Goal: Transaction & Acquisition: Download file/media

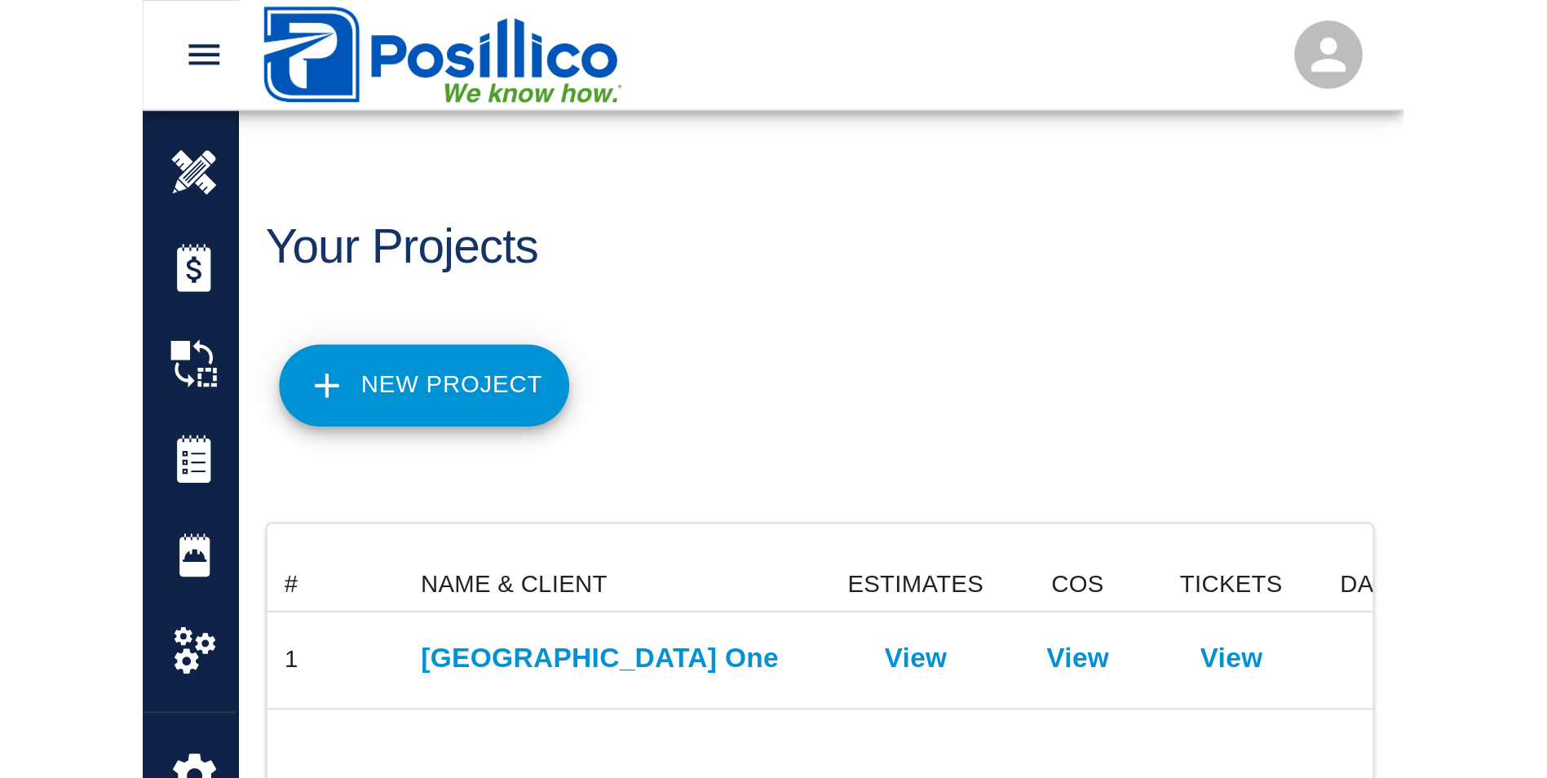
scroll to position [60, 1421]
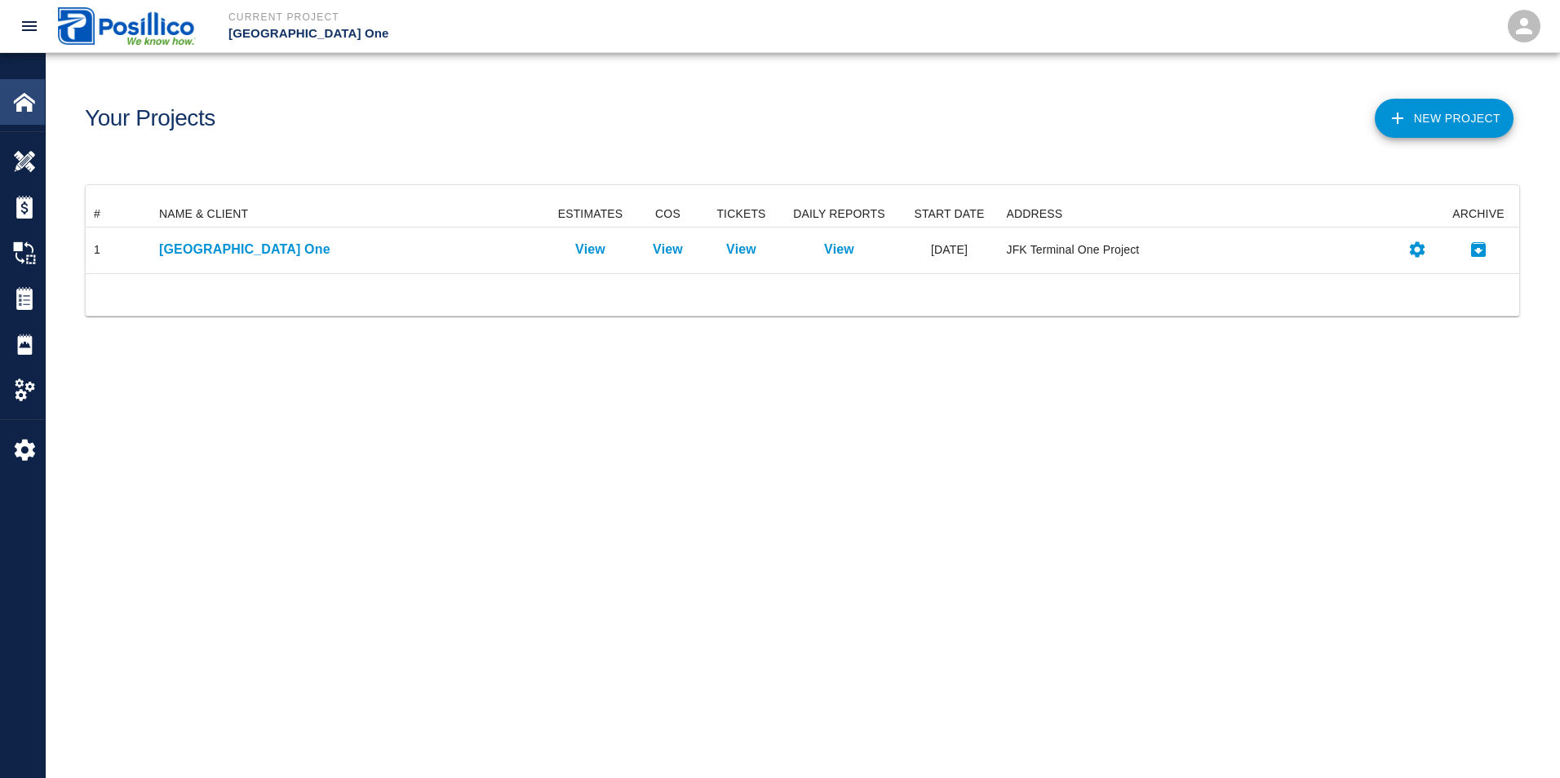
click at [13, 108] on img at bounding box center [24, 102] width 23 height 23
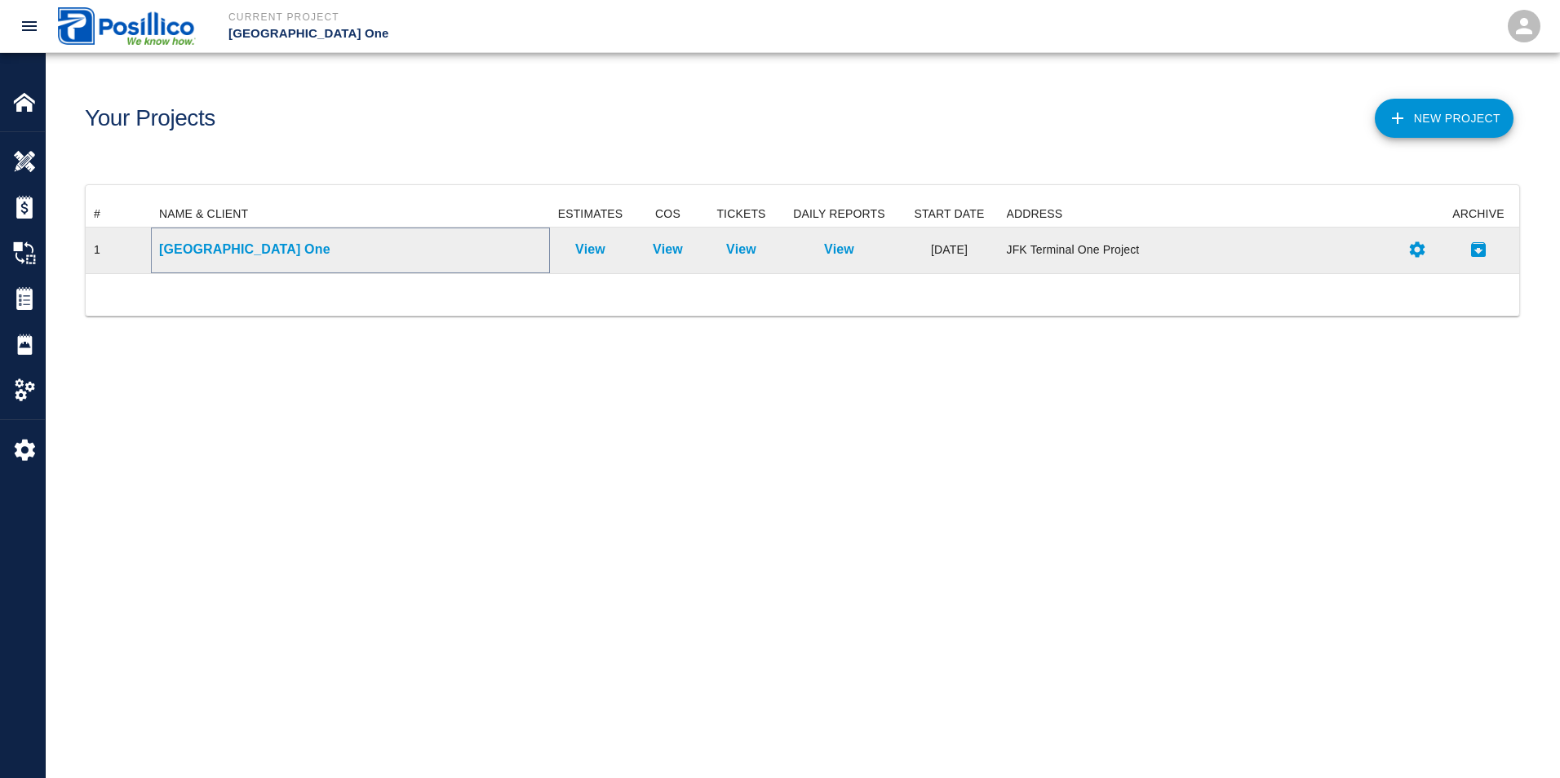
click at [257, 251] on p "[GEOGRAPHIC_DATA] One" at bounding box center [350, 250] width 383 height 20
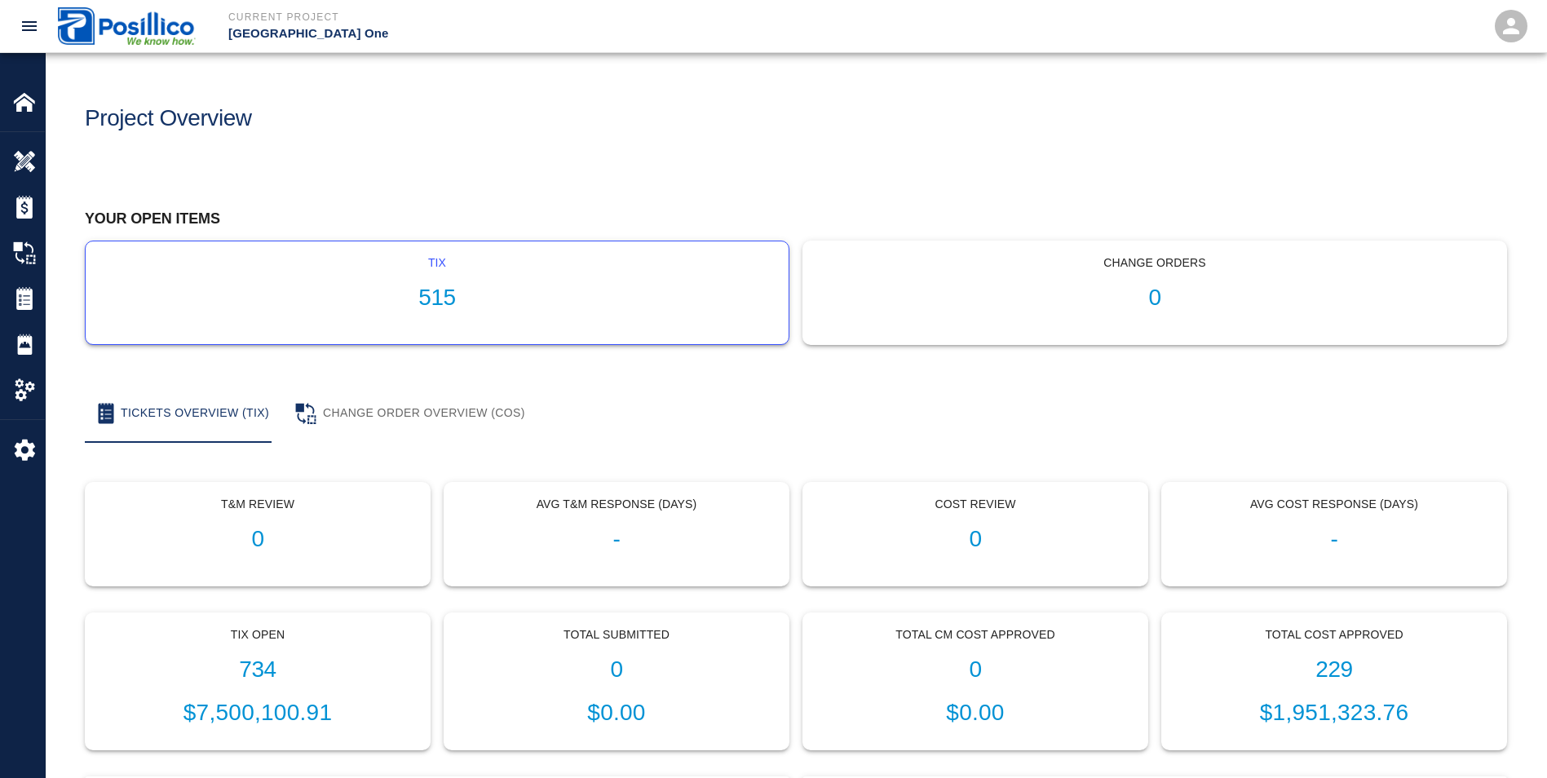
click at [546, 282] on div "tix 515" at bounding box center [437, 292] width 703 height 103
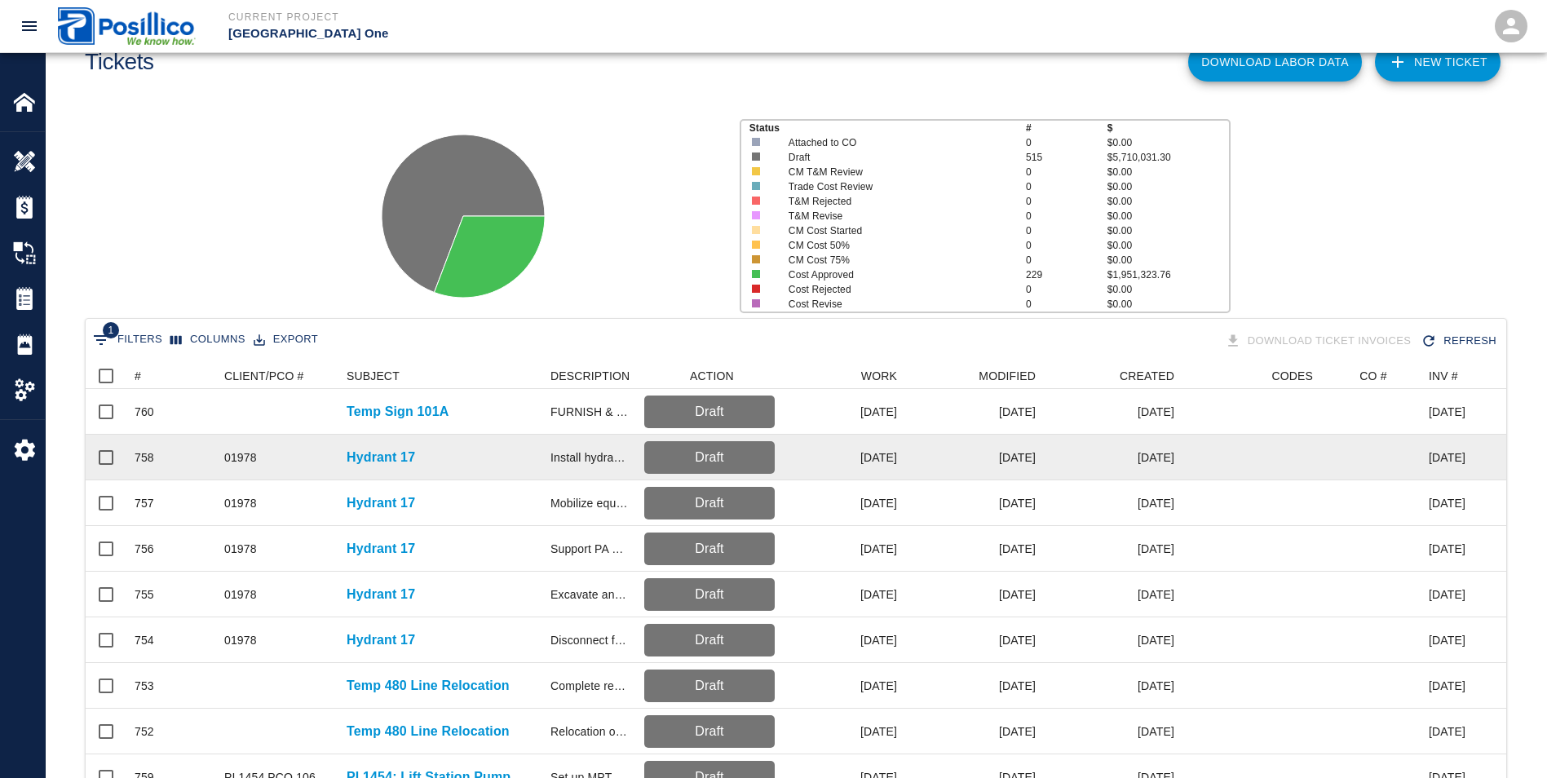
scroll to position [82, 0]
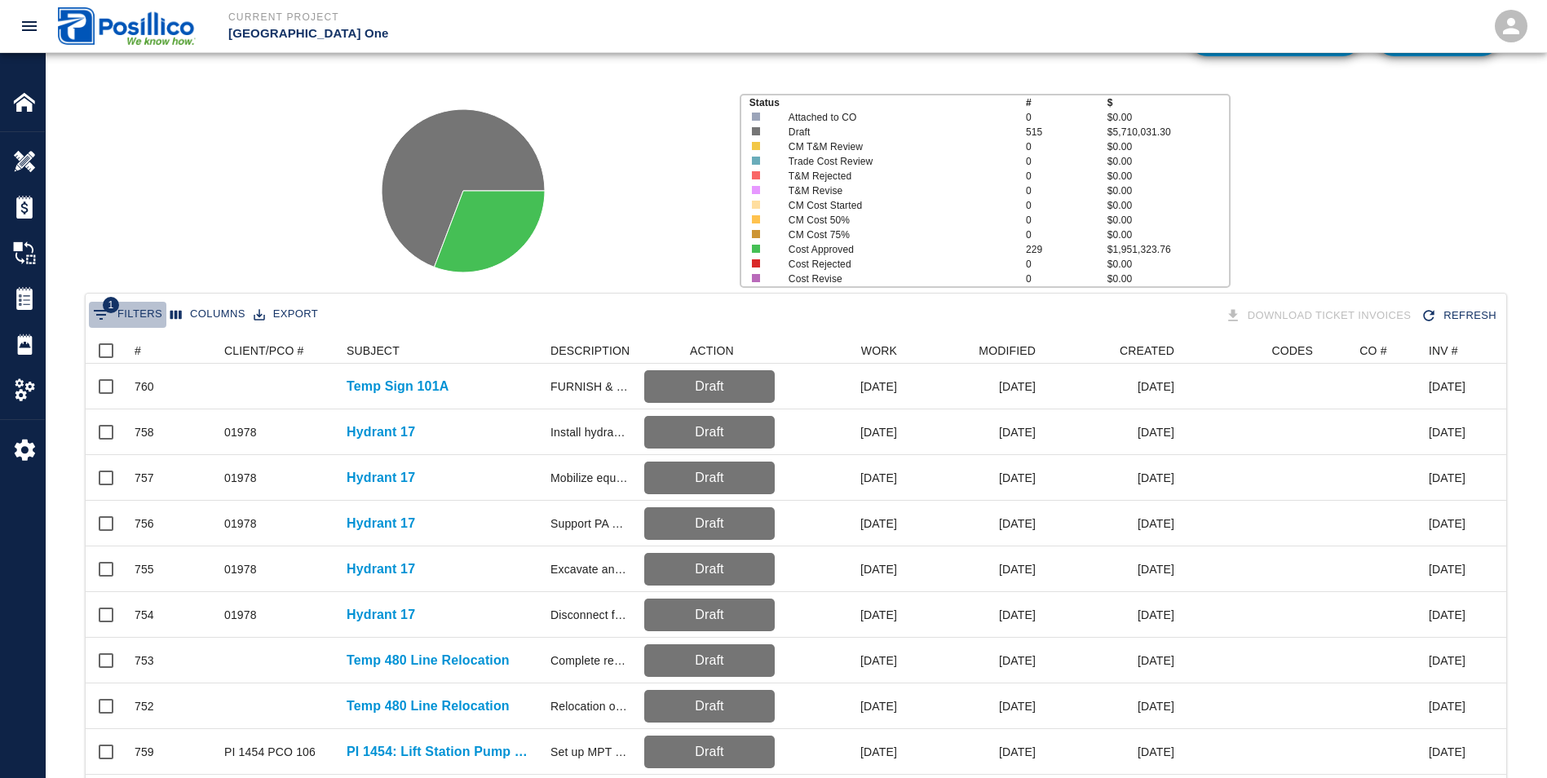
click at [130, 314] on button "1 Filters" at bounding box center [127, 315] width 77 height 26
select select "isAnyOf"
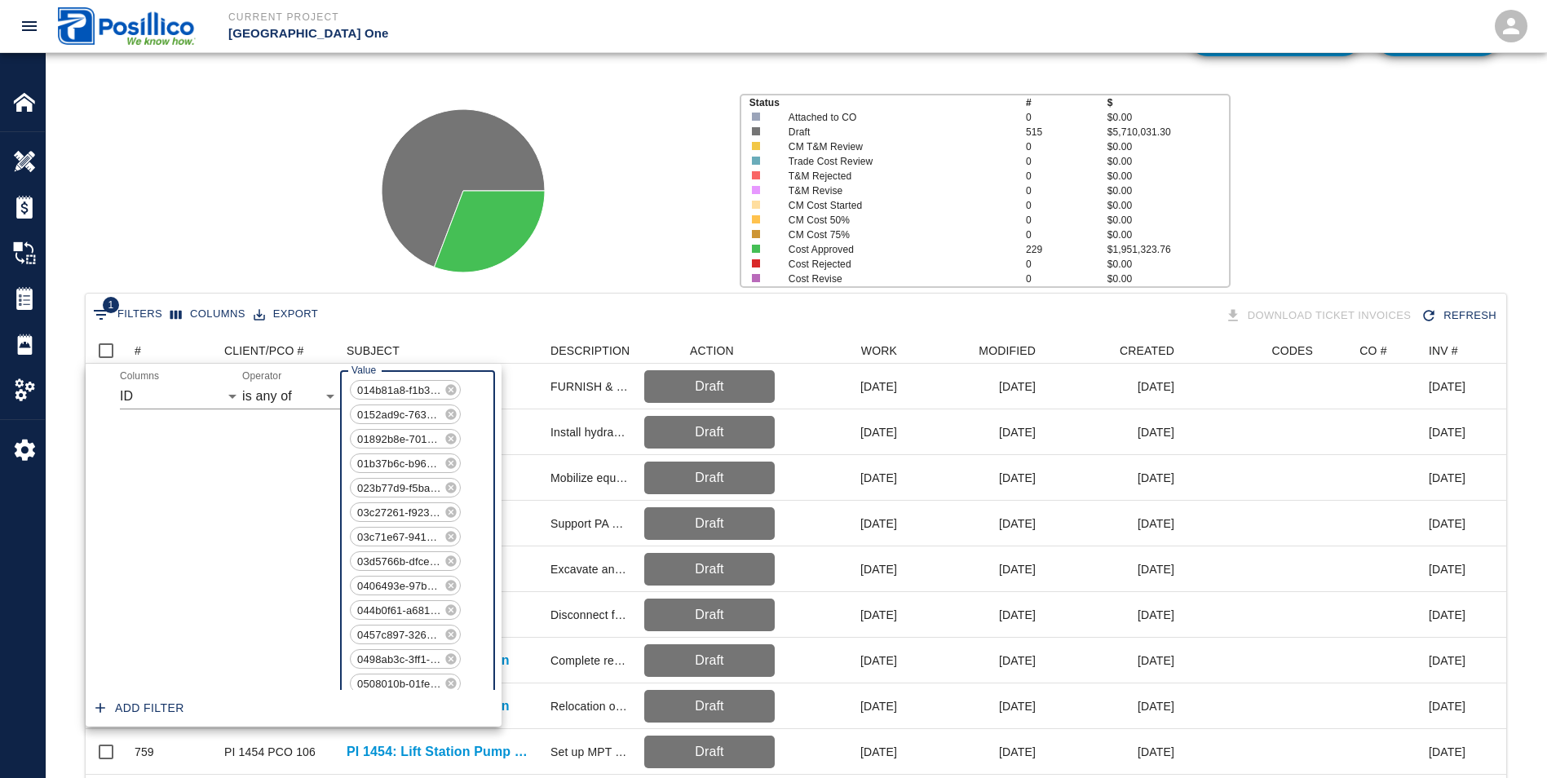
scroll to position [12335, 0]
click at [198, 250] on div "Status # $ Attached to CO 0 $0.00 Draft 515 $5,710,031.30 CM T&M Review 0 $0.00…" at bounding box center [790, 184] width 1514 height 217
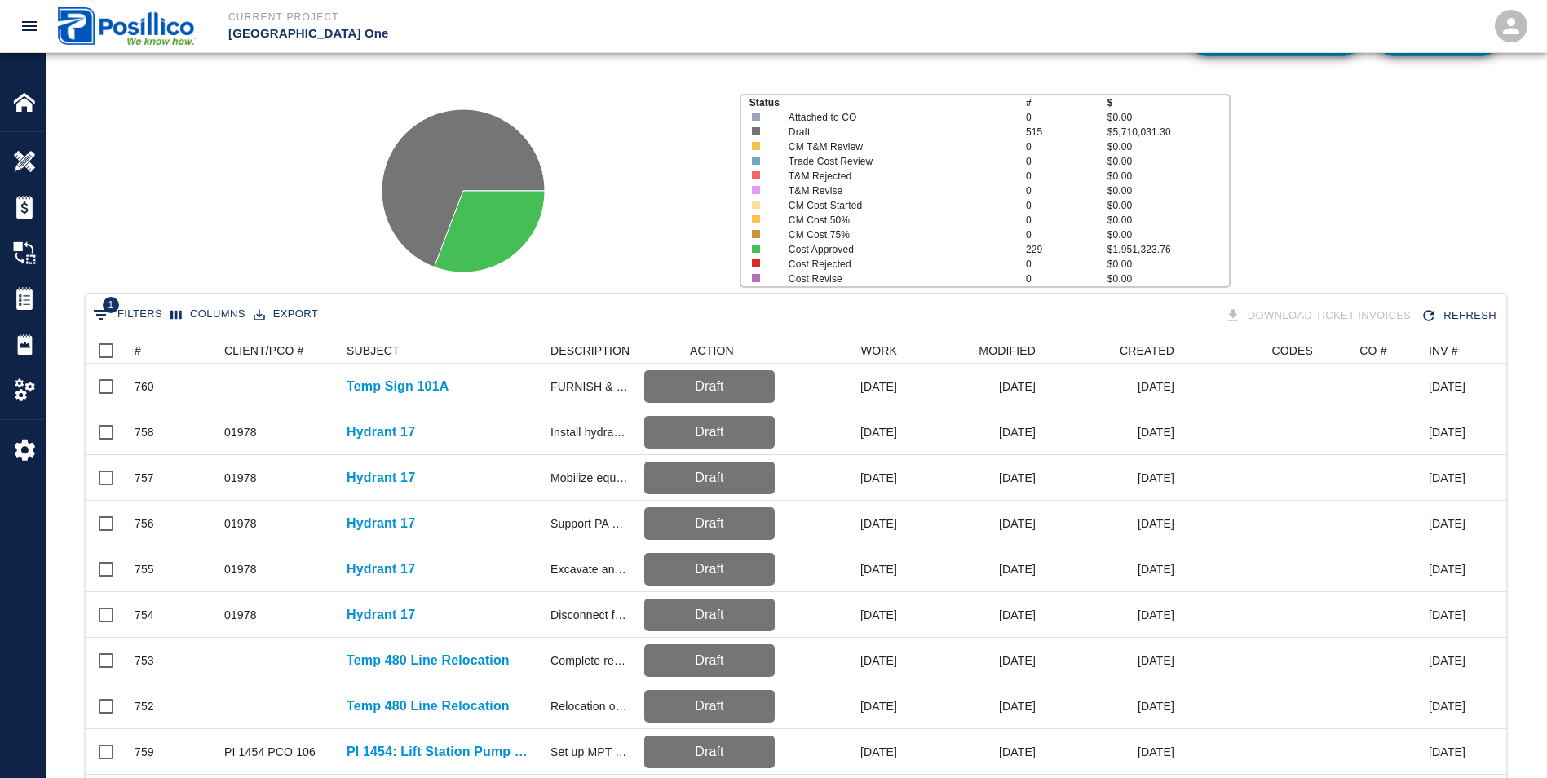
click at [103, 352] on input "Select all rows" at bounding box center [106, 351] width 34 height 34
checkbox input "true"
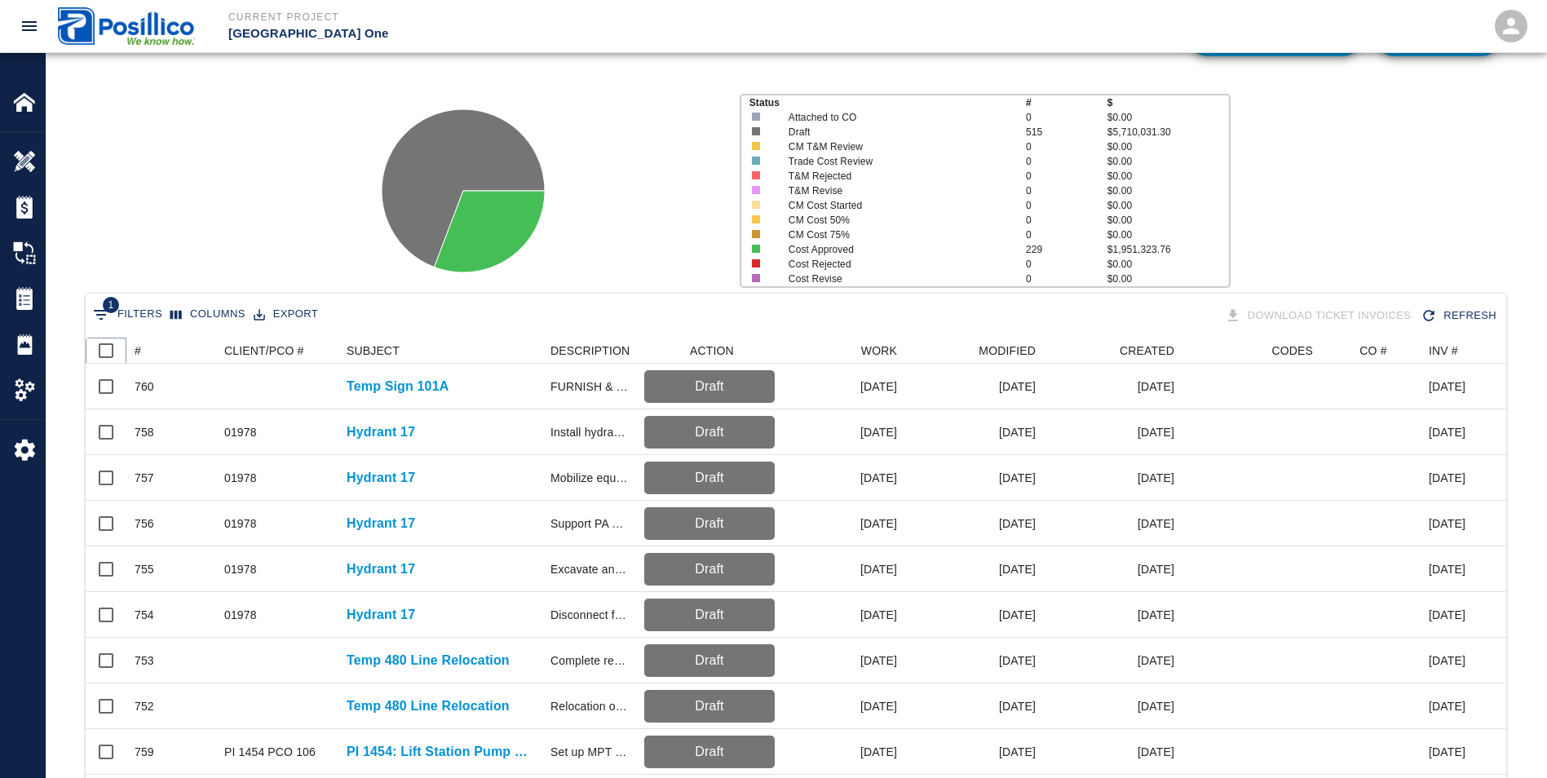
checkbox input "true"
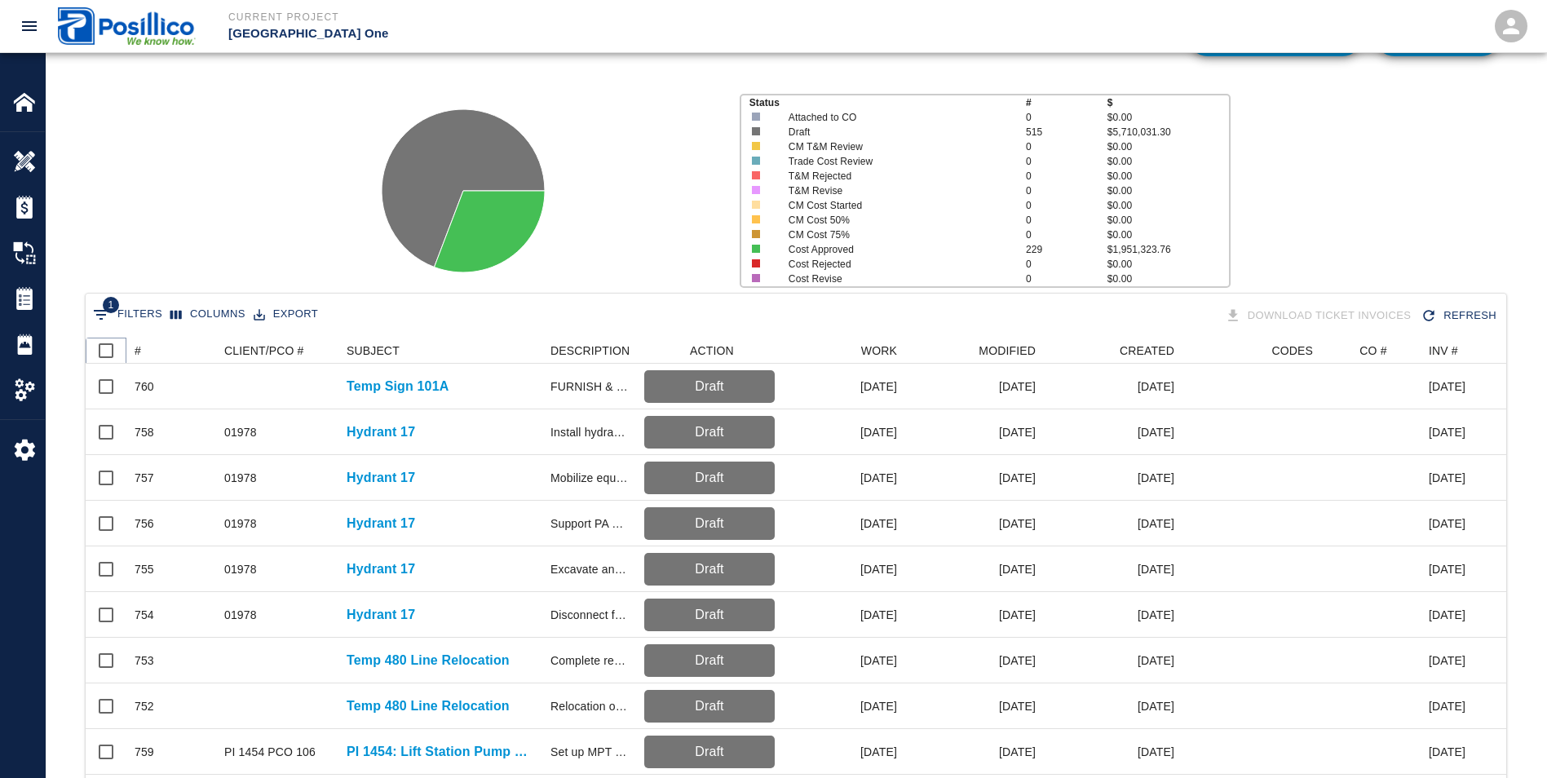
checkbox input "true"
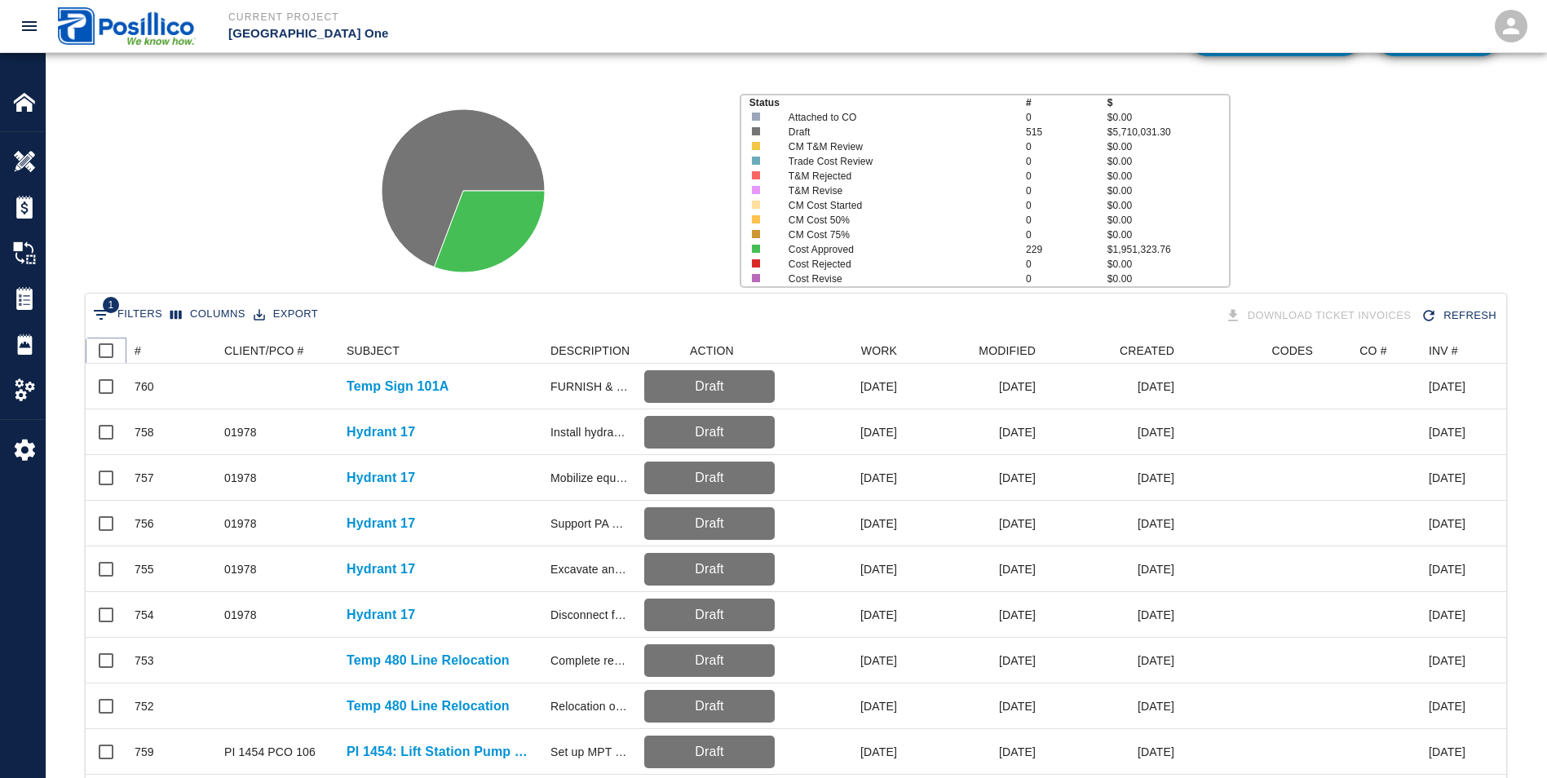
checkbox input "true"
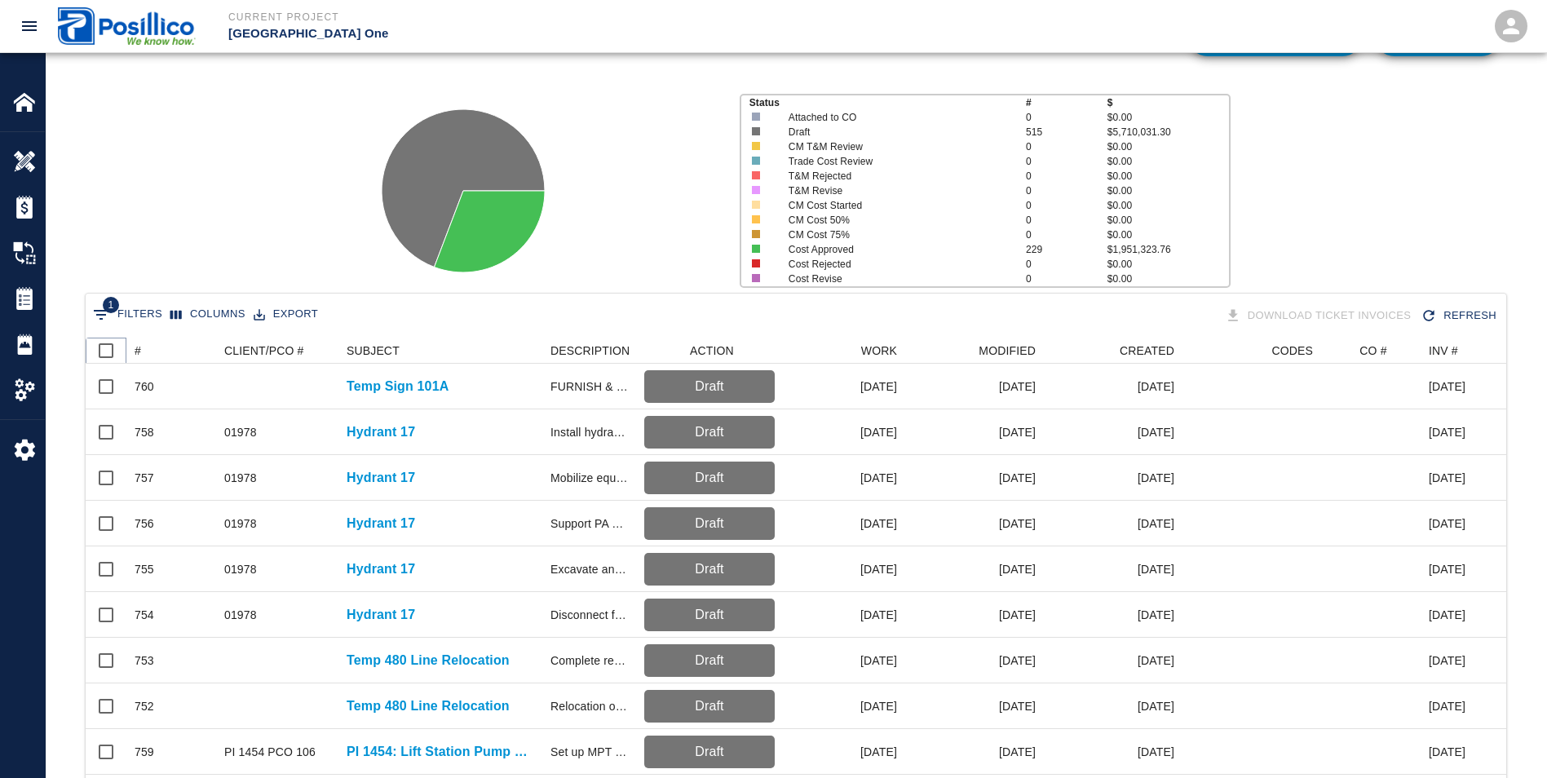
checkbox input "true"
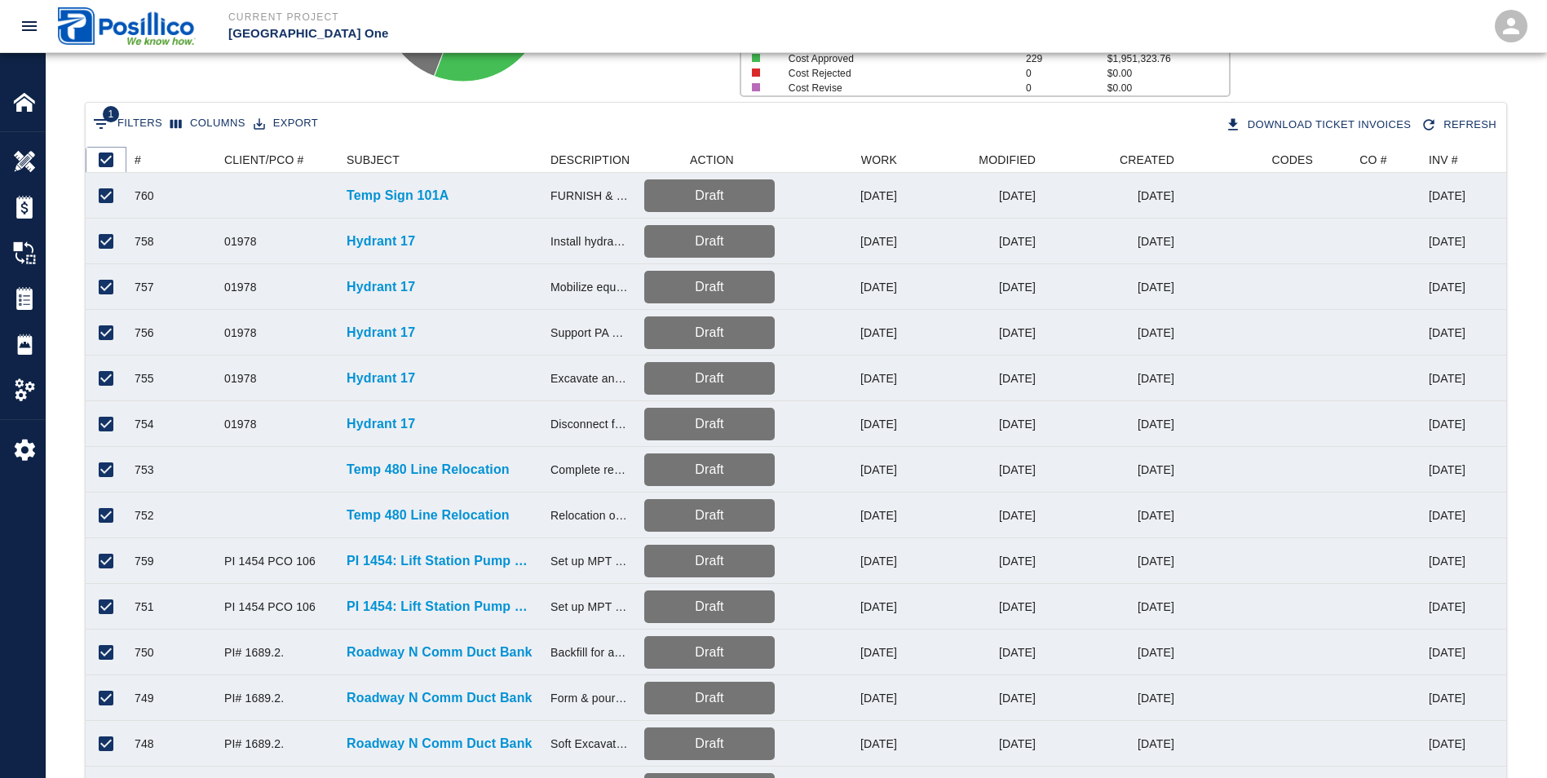
scroll to position [245, 0]
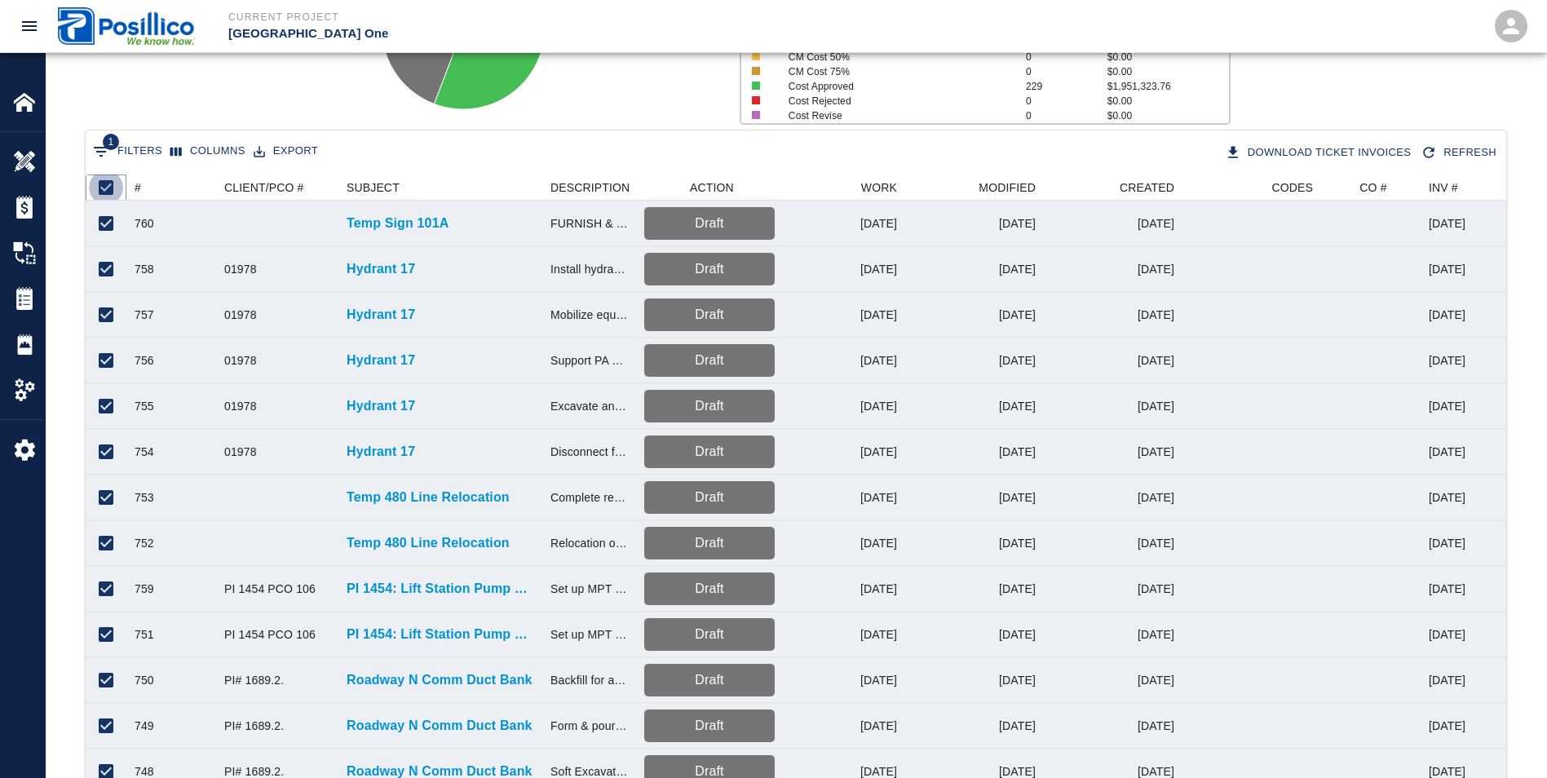
click at [103, 188] on input "Unselect all rows" at bounding box center [106, 187] width 34 height 34
checkbox input "false"
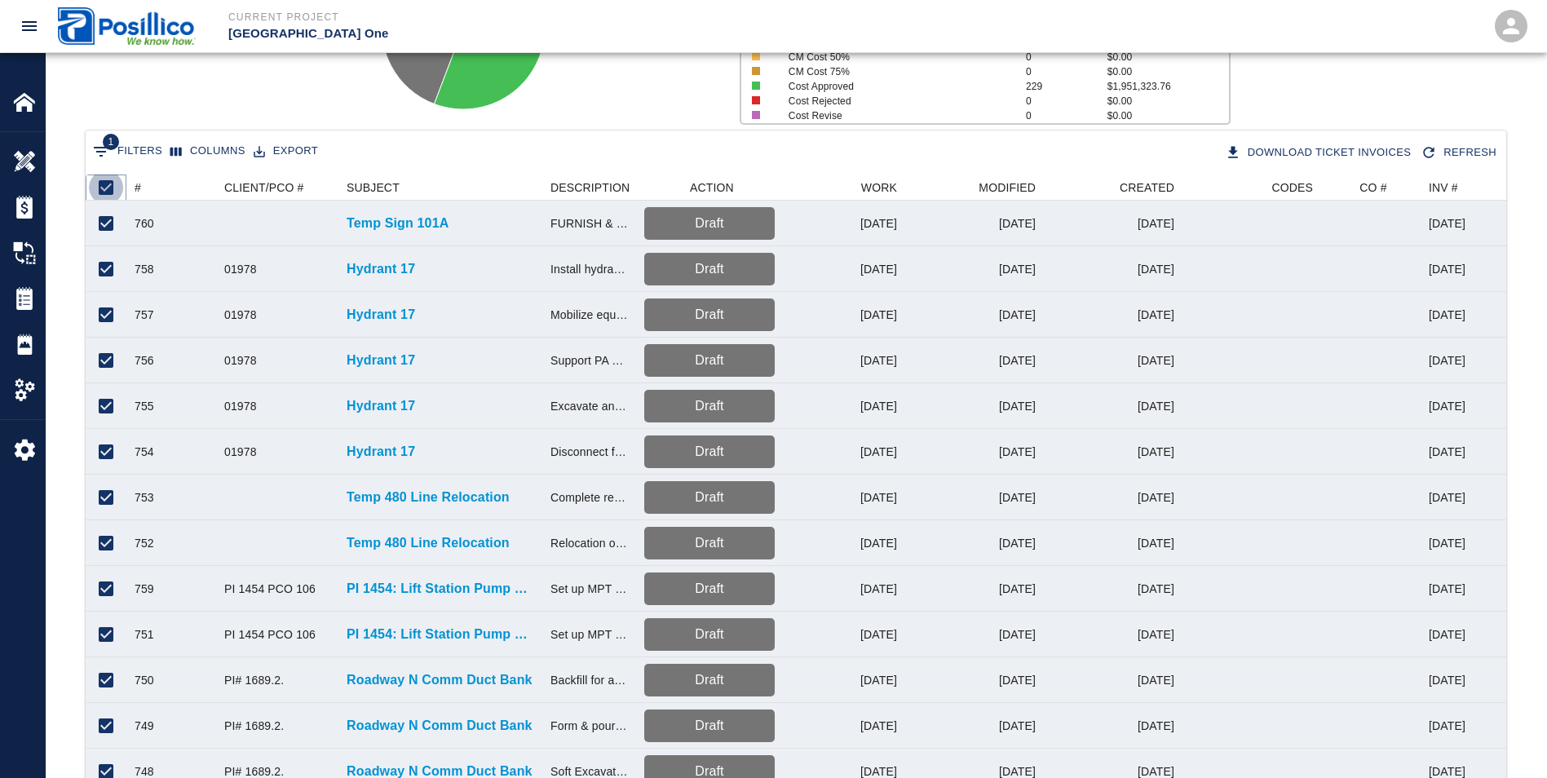
checkbox input "false"
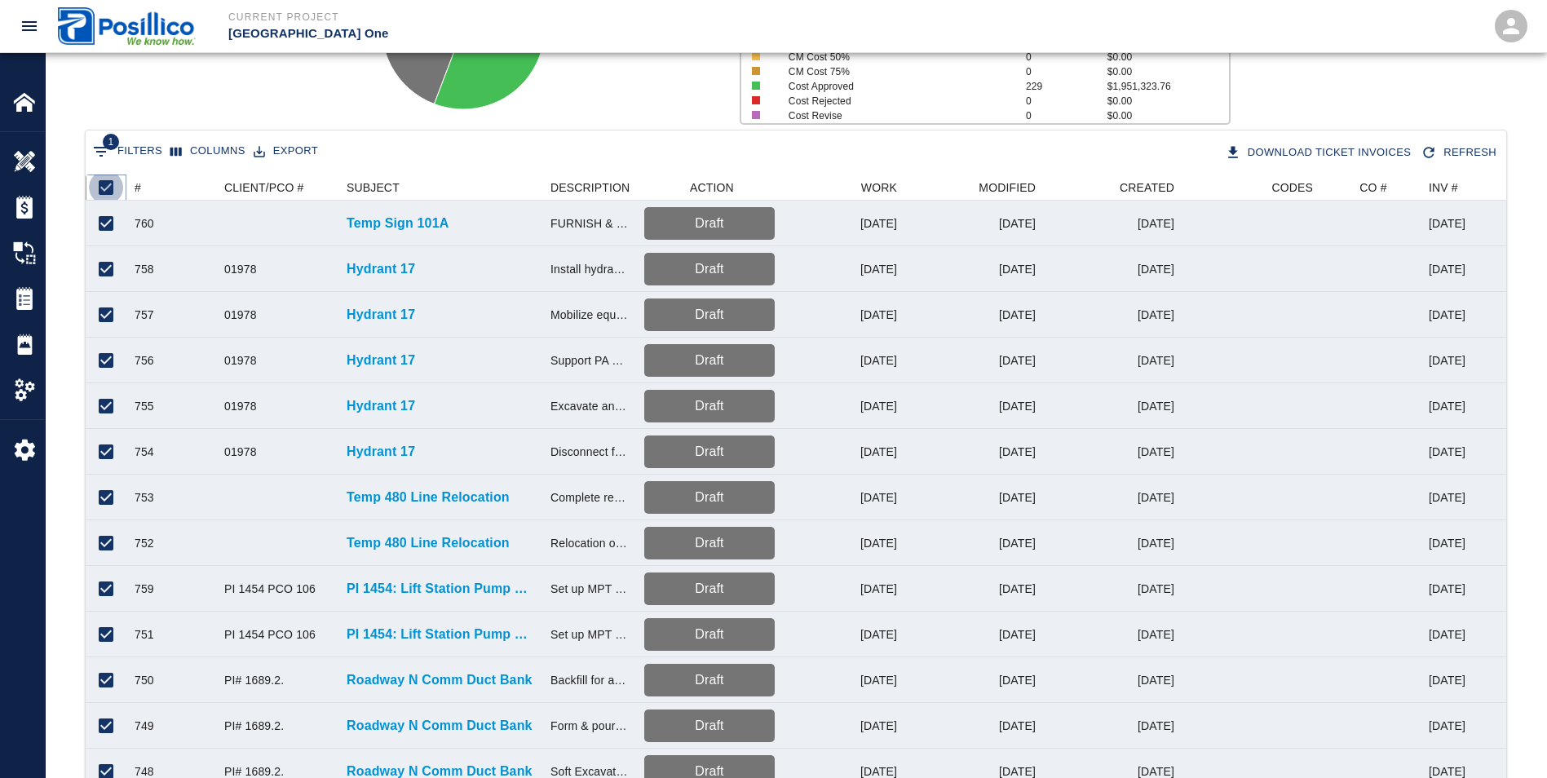
checkbox input "false"
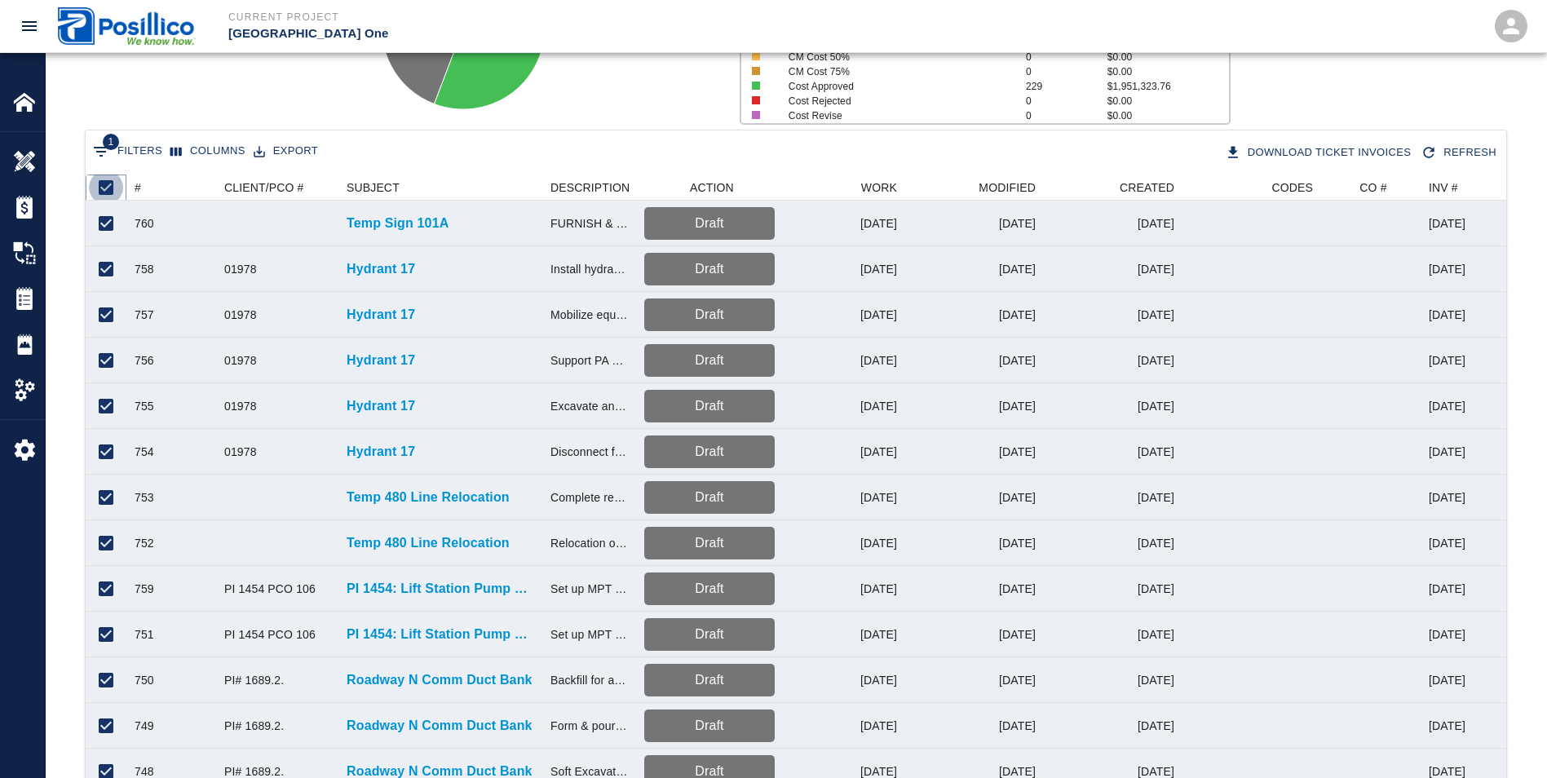
checkbox input "false"
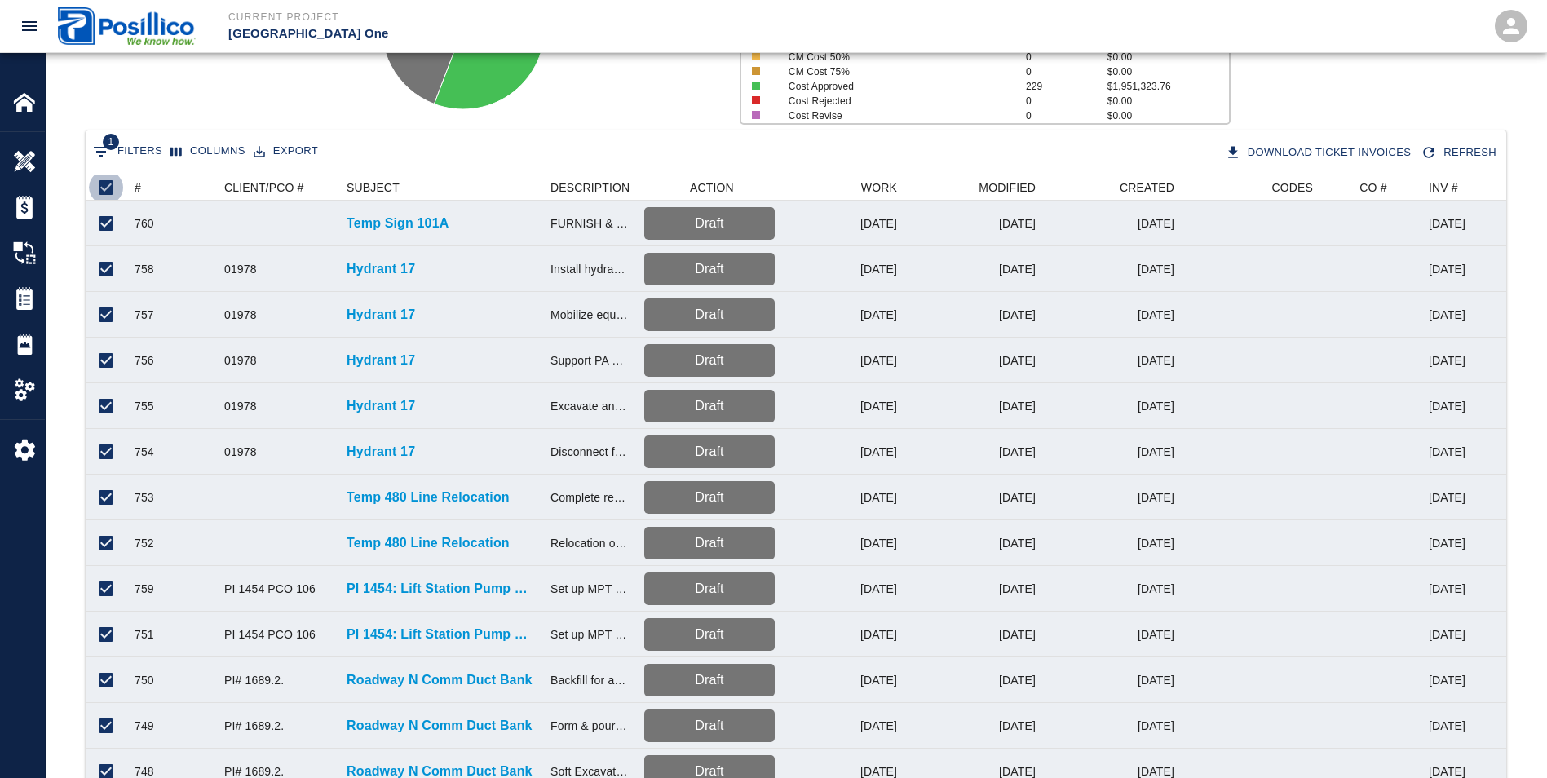
checkbox input "false"
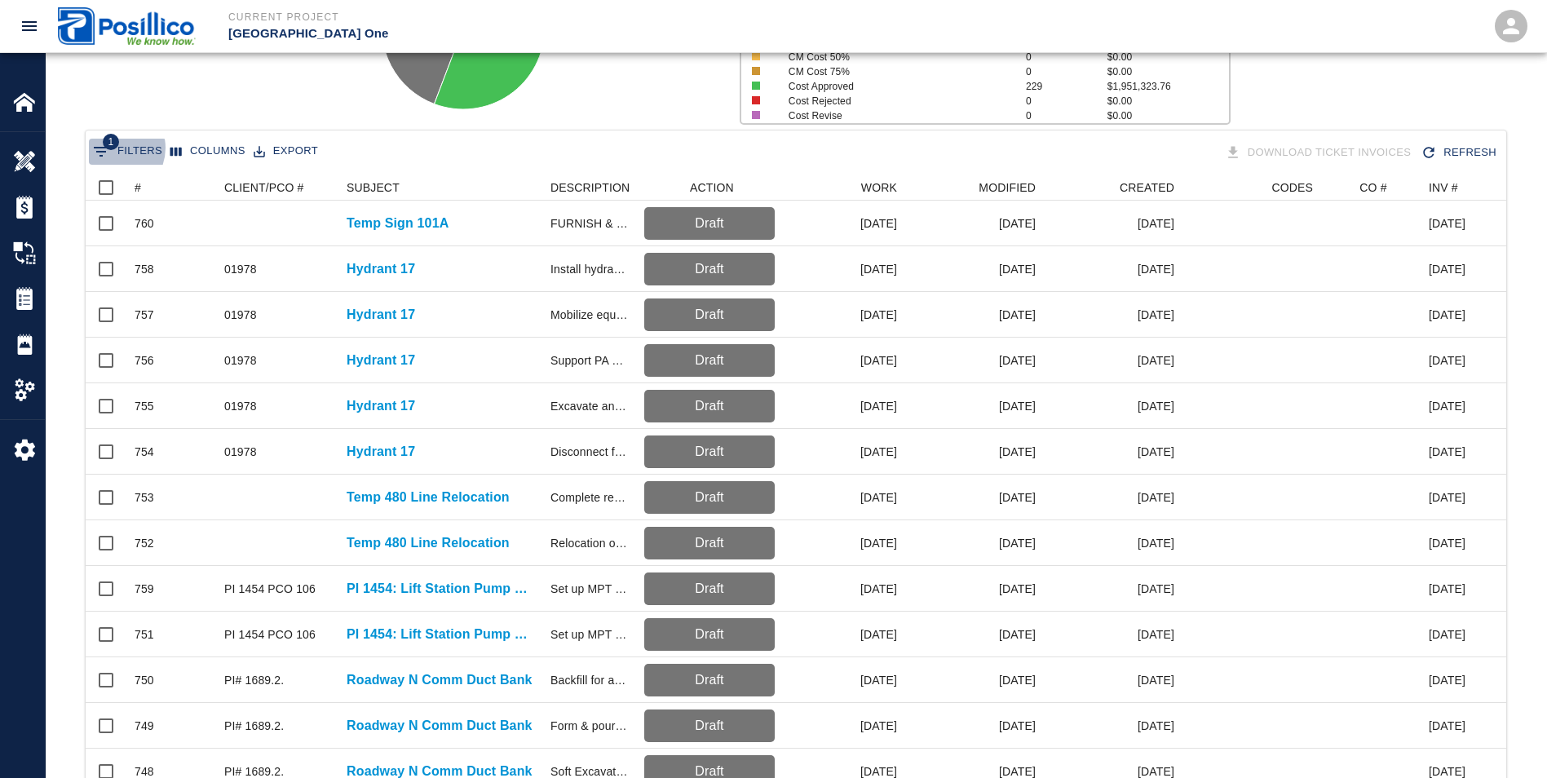
click at [113, 148] on span "1" at bounding box center [111, 142] width 16 height 16
select select "isAnyOf"
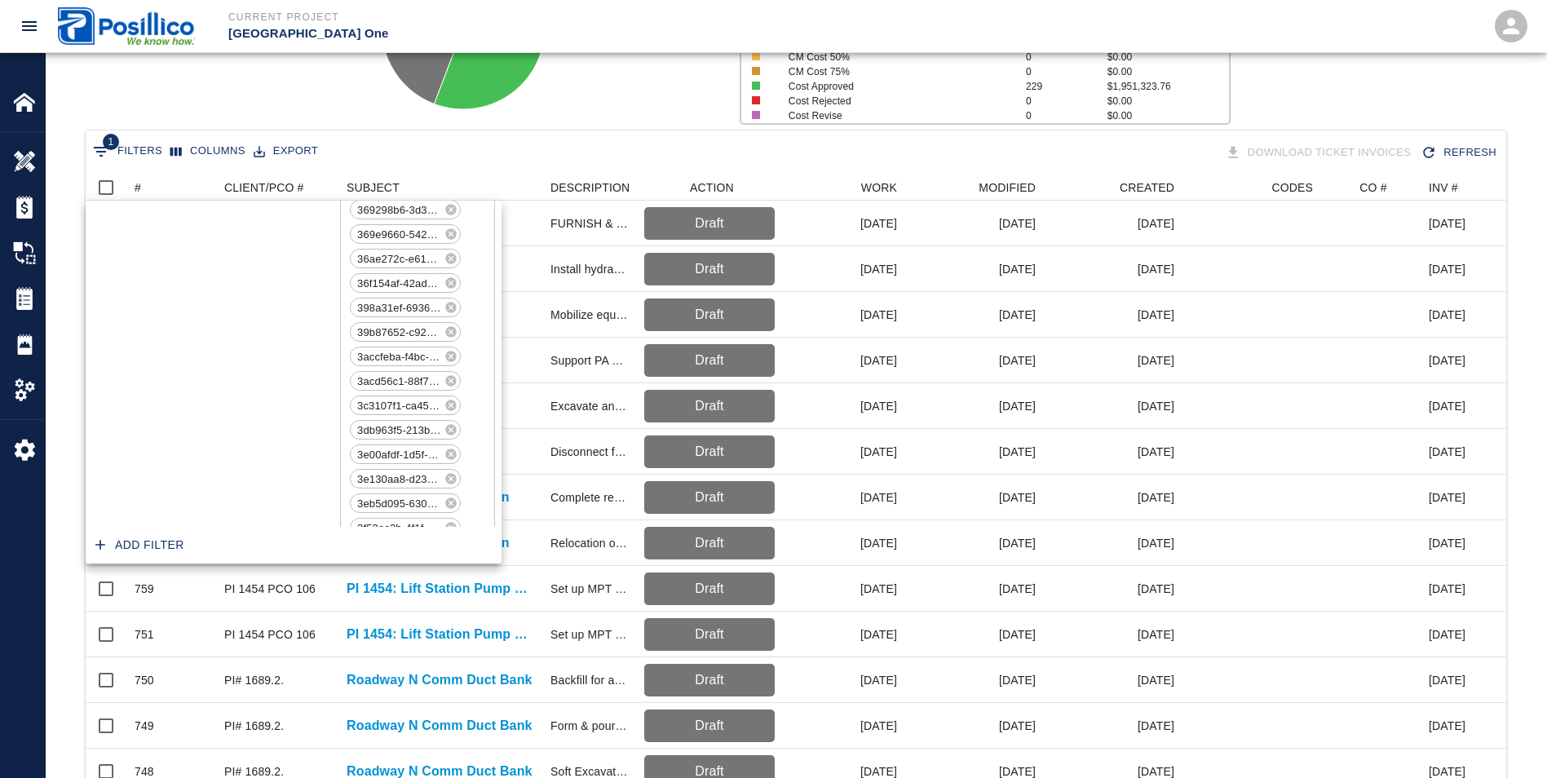
scroll to position [0, 0]
click at [228, 232] on select "ID # CLIENT/PCO # SUBJECT DESCRIPTION ACTION WORK MODIFIED CREATED CODES CO # I…" at bounding box center [181, 233] width 122 height 26
click at [120, 246] on select "ID # CLIENT/PCO # SUBJECT DESCRIPTION ACTION WORK MODIFIED CREATED CODES CO # I…" at bounding box center [181, 233] width 122 height 26
select select "invoice_number"
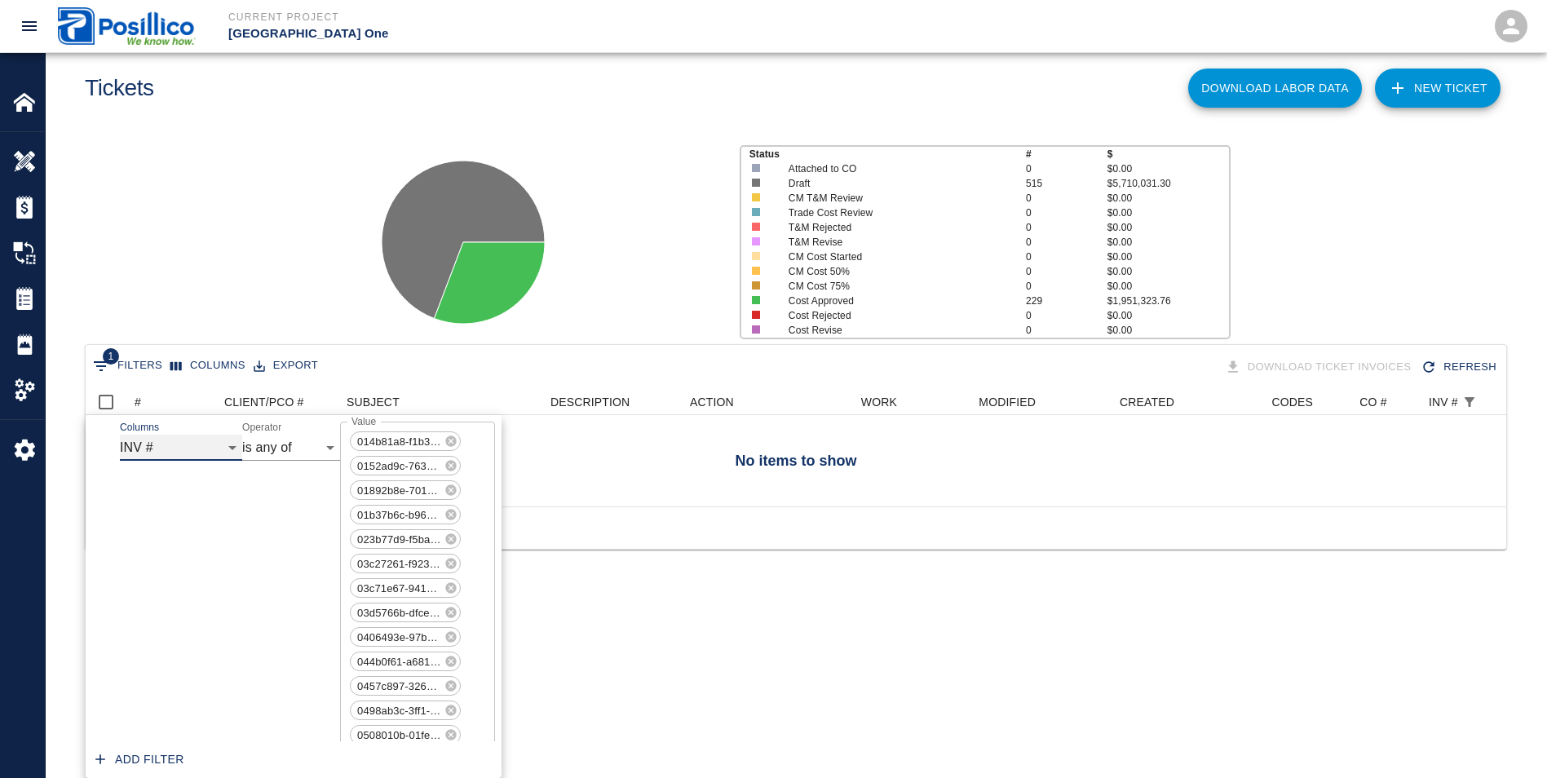
scroll to position [117, 1409]
click at [138, 367] on button "1 Filters" at bounding box center [127, 366] width 77 height 26
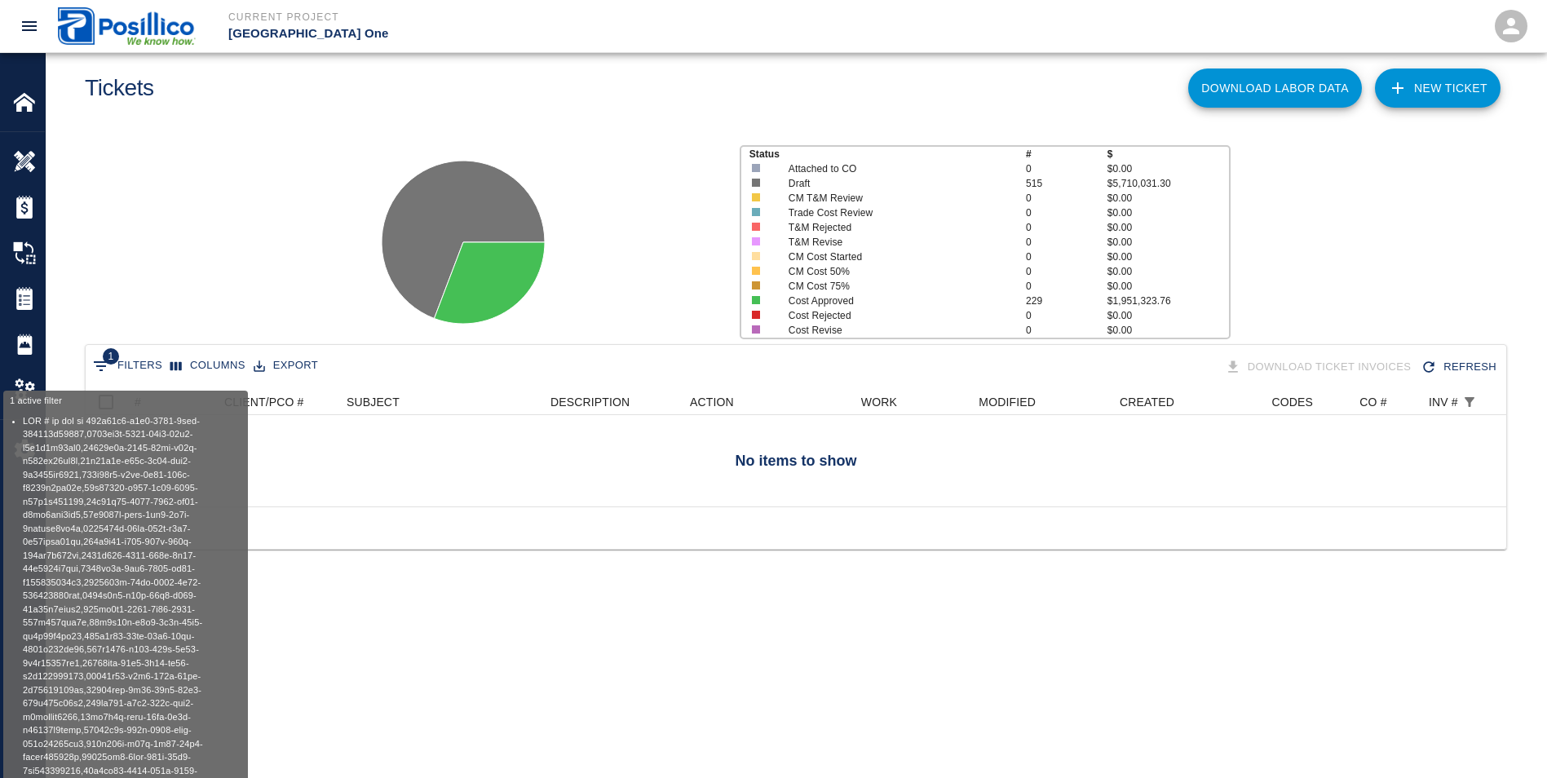
click at [94, 370] on icon "Show filters" at bounding box center [101, 366] width 20 height 20
select select "invoice_number"
select select "isAnyOf"
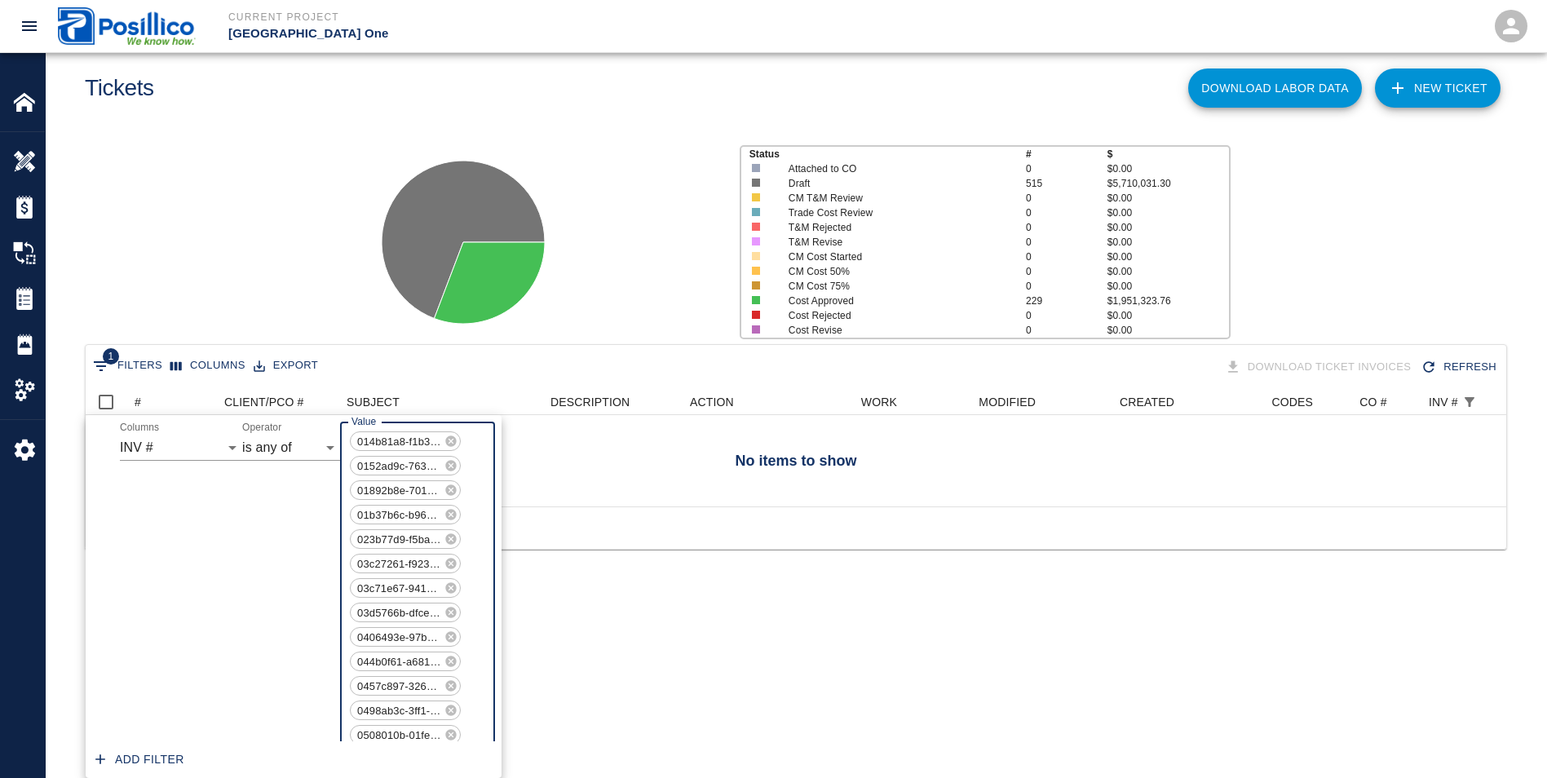
scroll to position [12335, 0]
click at [131, 357] on button "1 Filters" at bounding box center [127, 366] width 77 height 26
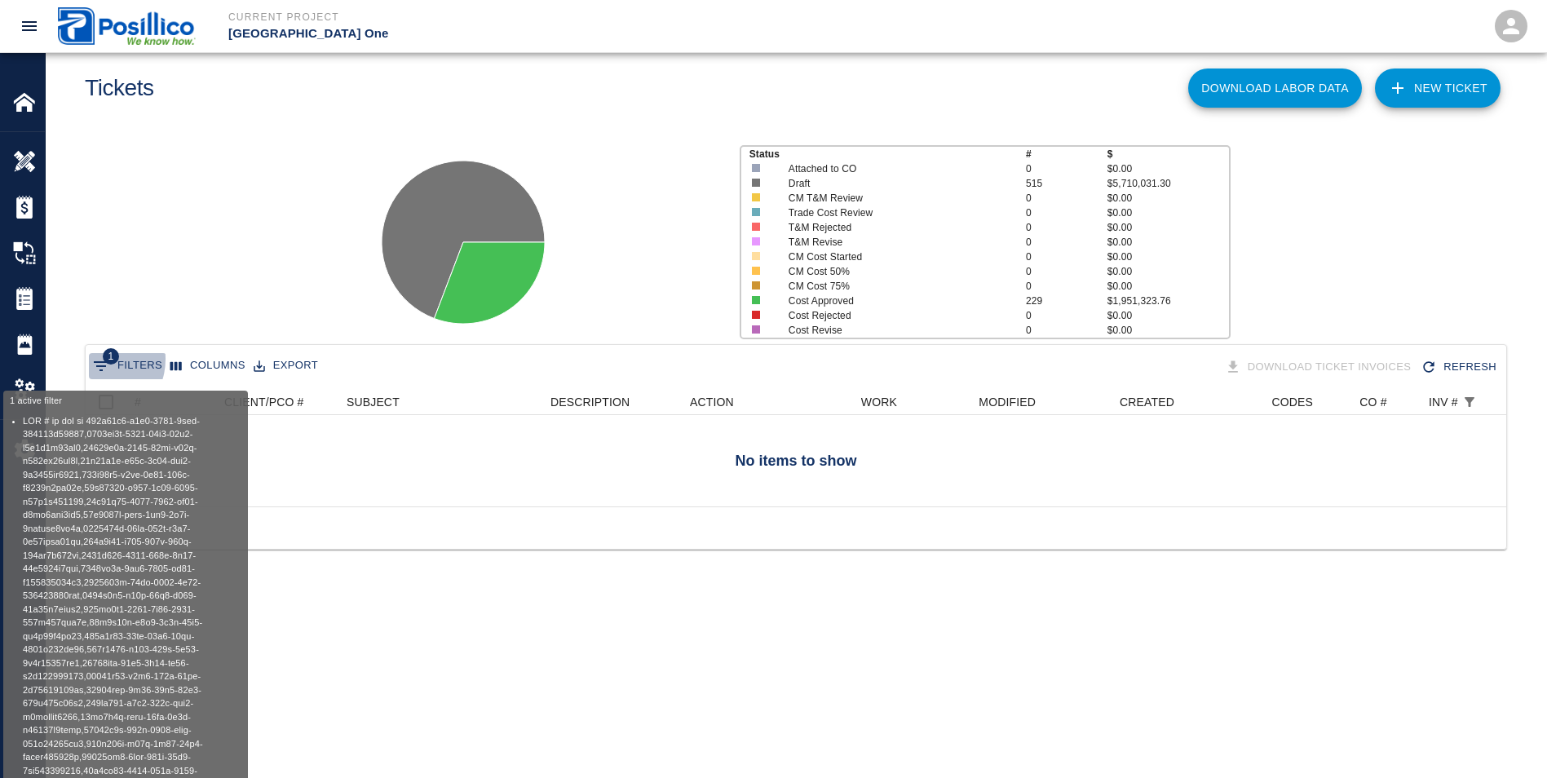
click at [95, 360] on icon "Show filters" at bounding box center [101, 366] width 20 height 20
select select "invoice_number"
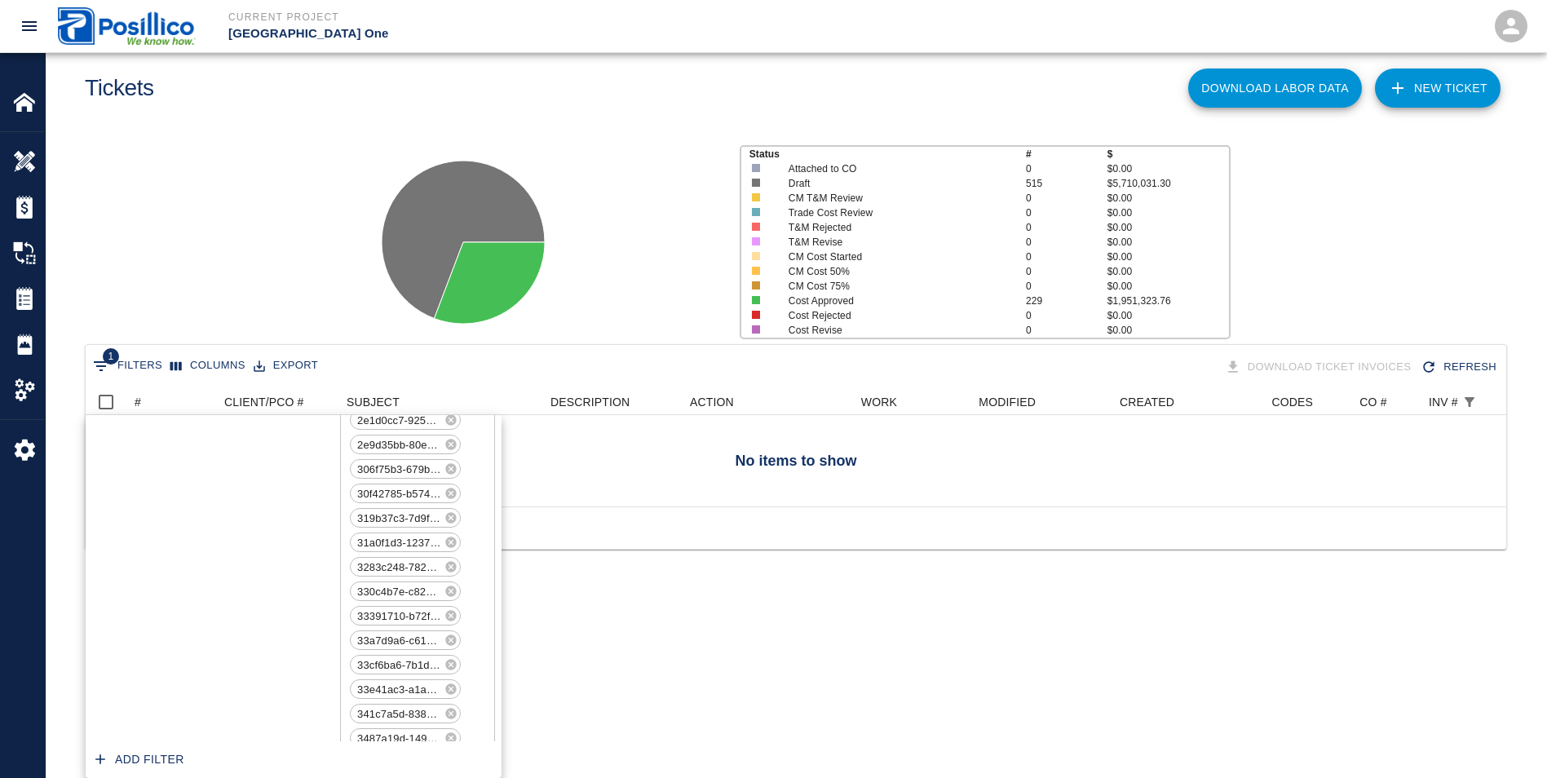
scroll to position [0, 0]
click at [233, 449] on select "ID # CLIENT/PCO # SUBJECT DESCRIPTION ACTION WORK MODIFIED CREATED CODES CO # I…" at bounding box center [181, 448] width 122 height 26
click at [327, 445] on select "contains equals starts with ends with is empty is not empty is any of" at bounding box center [291, 448] width 98 height 26
click at [242, 461] on select "contains equals starts with ends with is empty is not empty is any of" at bounding box center [291, 448] width 98 height 26
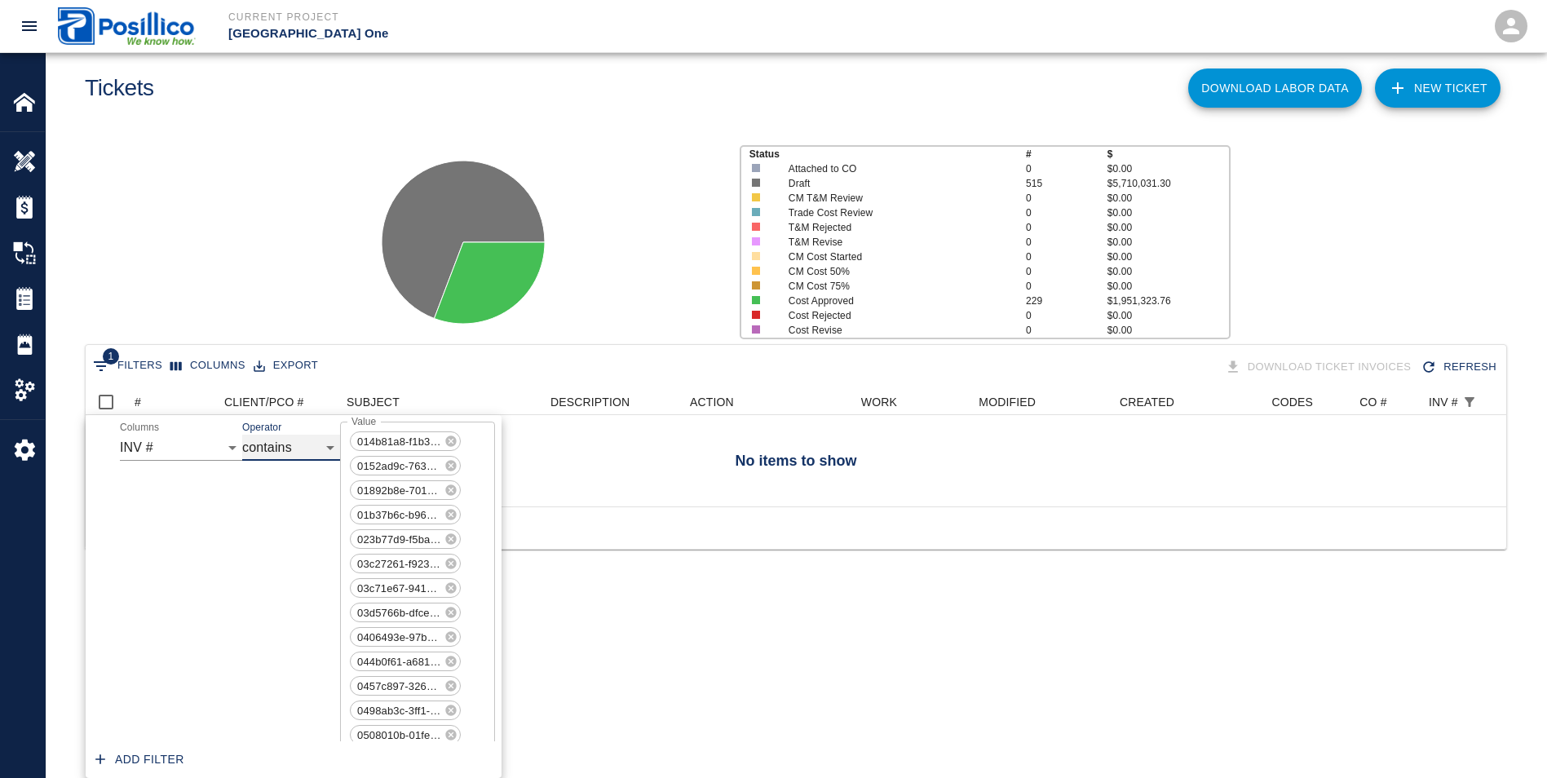
select select "contains"
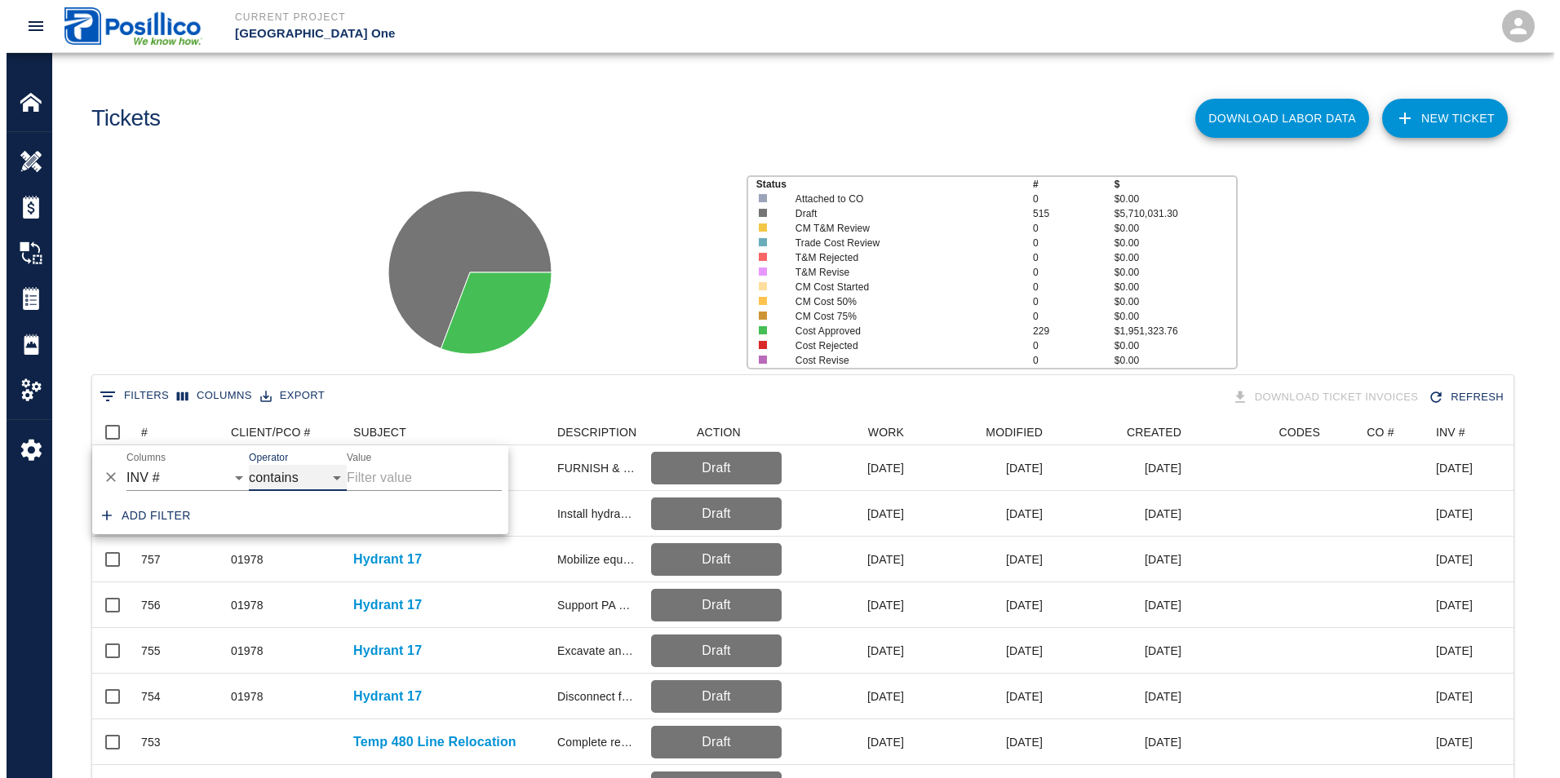
scroll to position [13, 13]
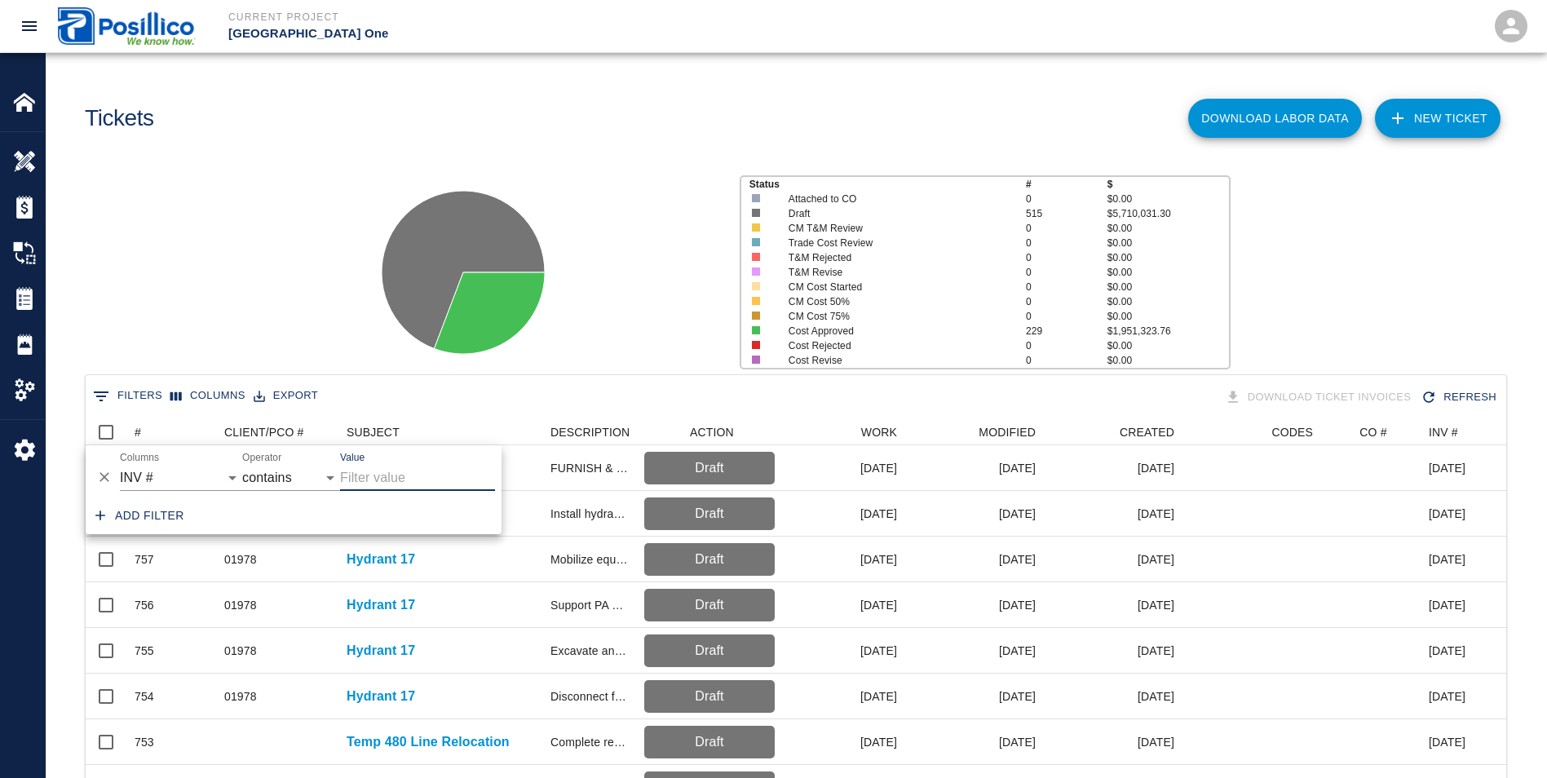
click at [383, 483] on input "Value" at bounding box center [417, 478] width 155 height 26
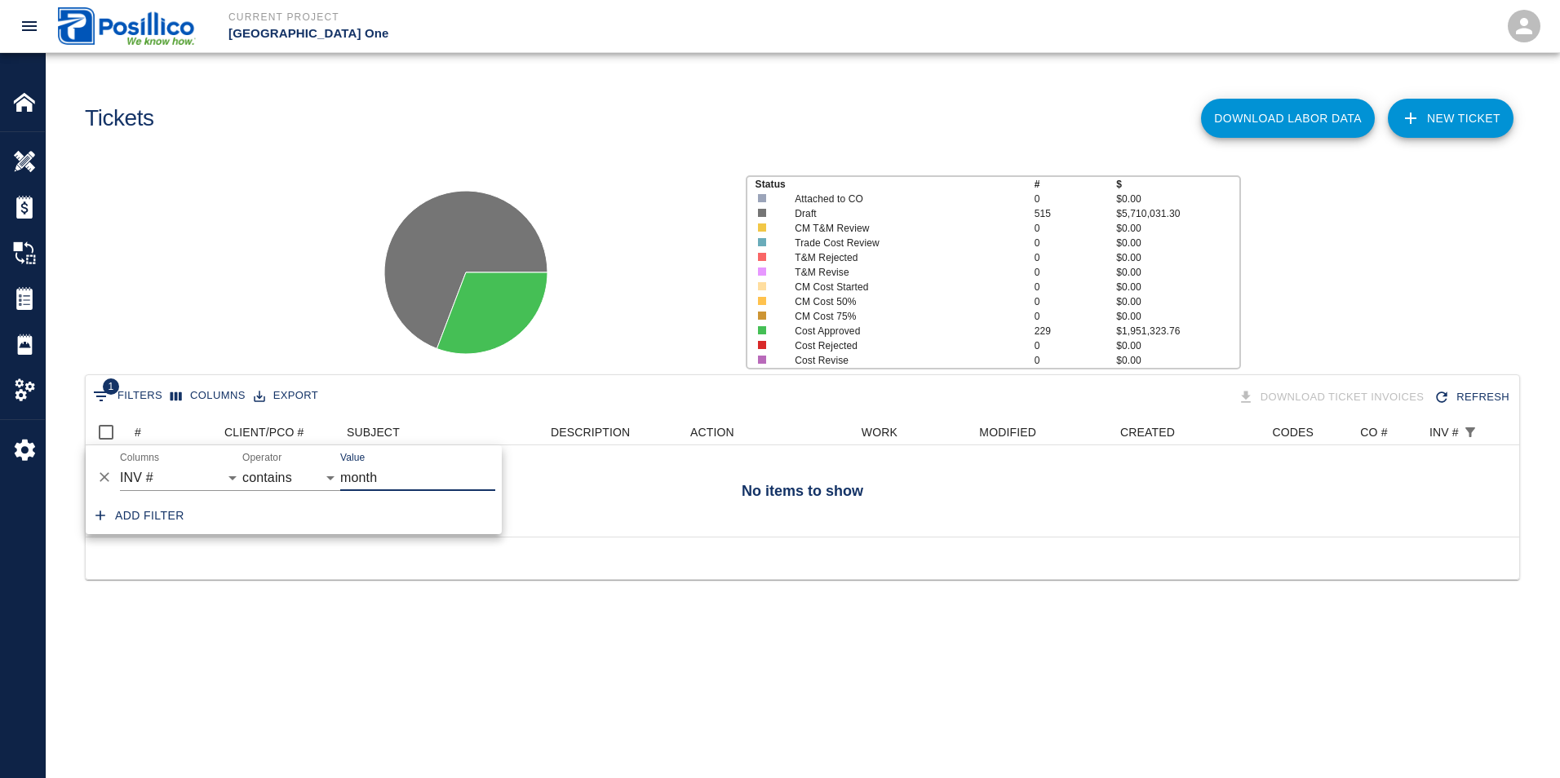
type input "month"
click at [413, 511] on div "Add filter" at bounding box center [294, 516] width 416 height 37
click at [98, 476] on icon "Delete" at bounding box center [104, 477] width 16 height 16
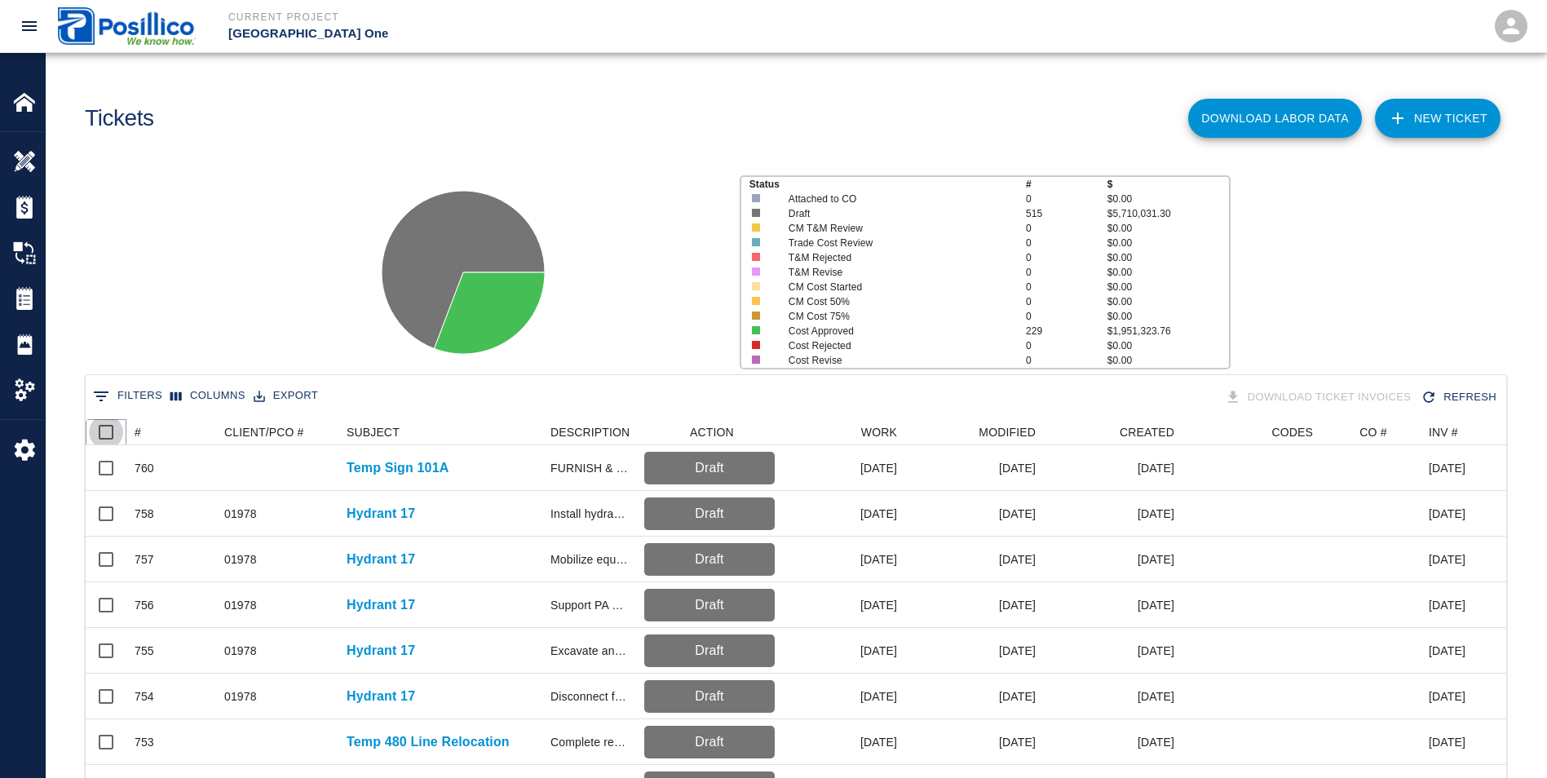
click at [107, 436] on input "Select all rows" at bounding box center [106, 432] width 34 height 34
checkbox input "true"
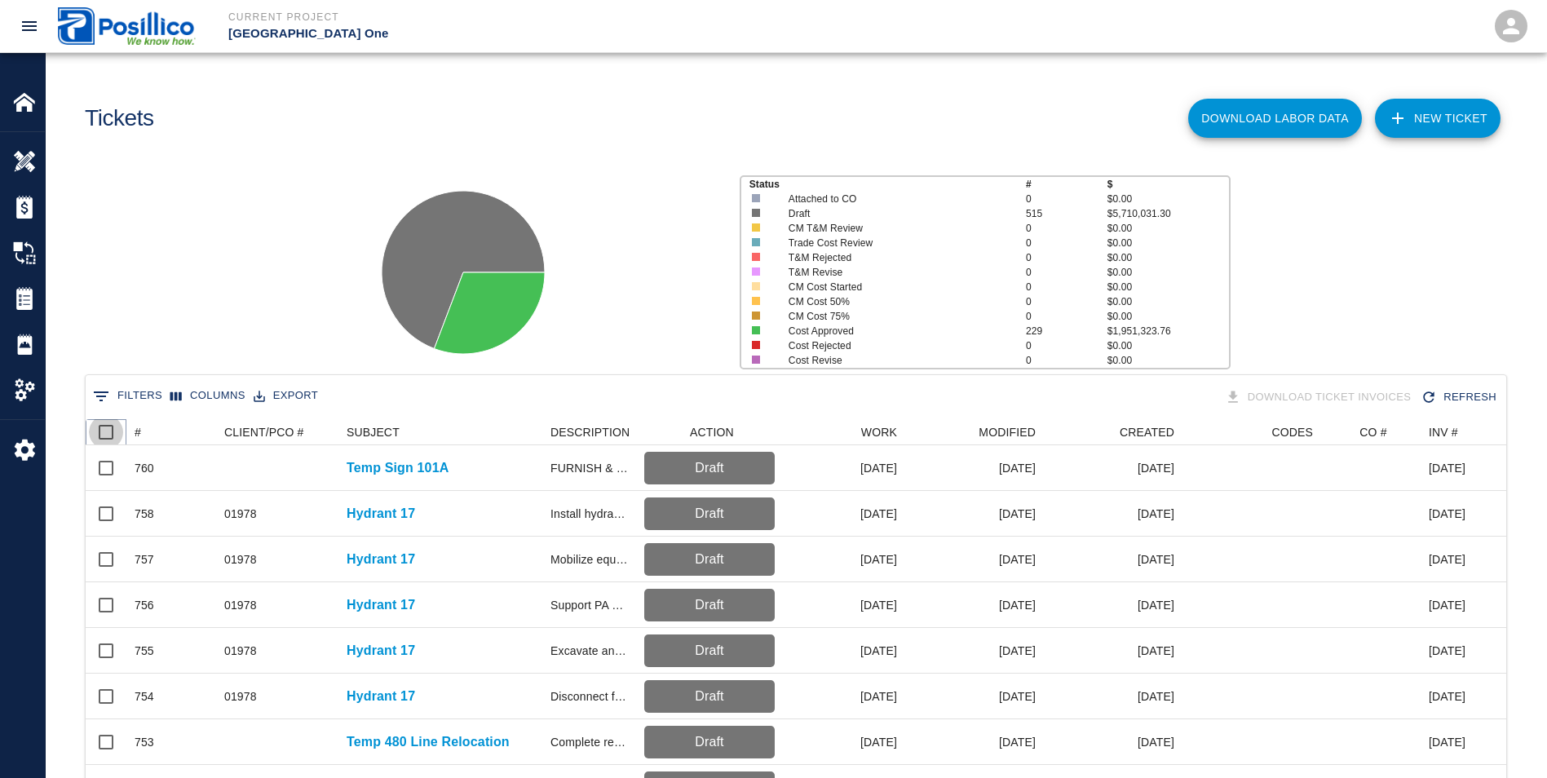
checkbox input "true"
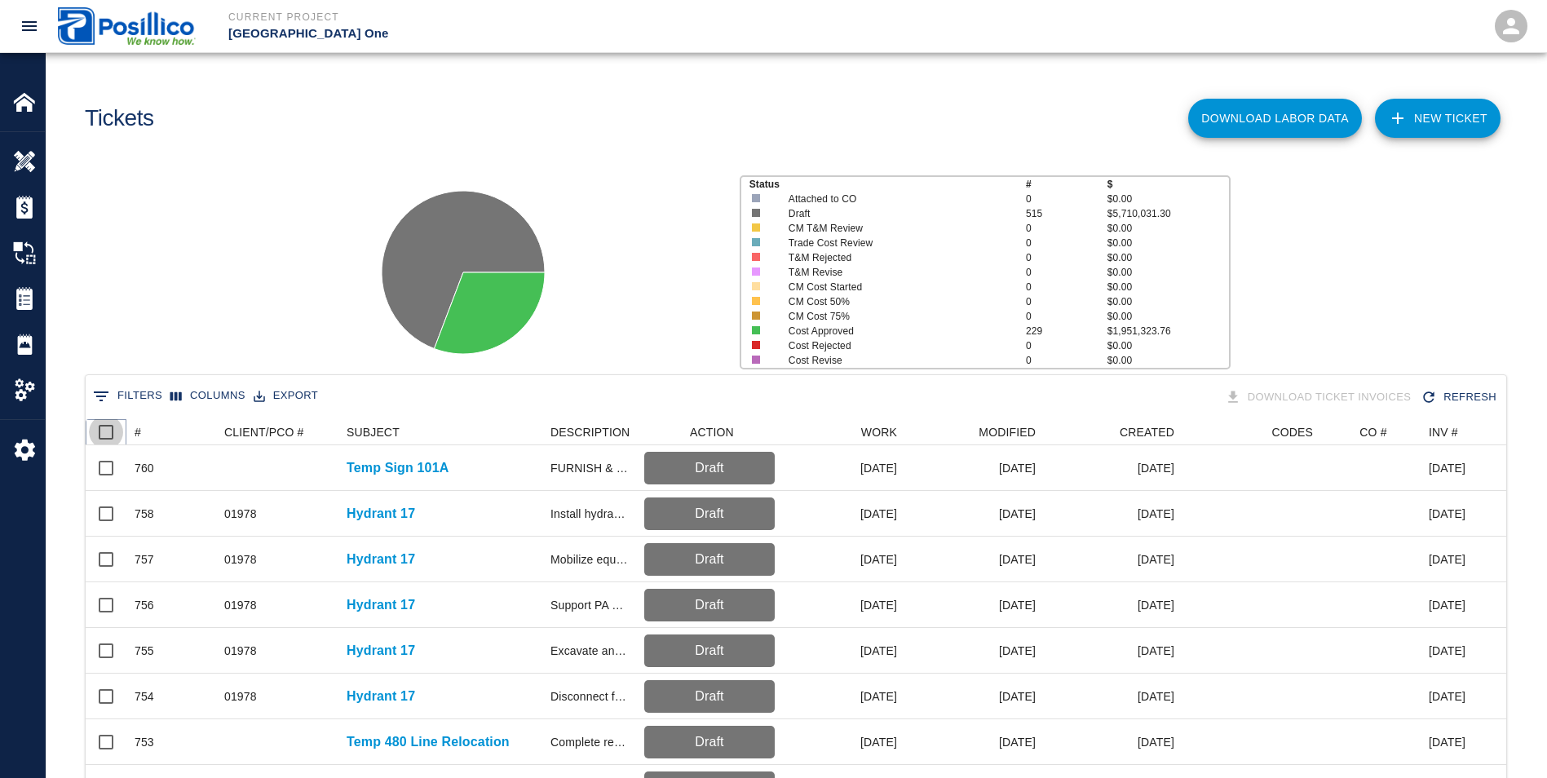
checkbox input "true"
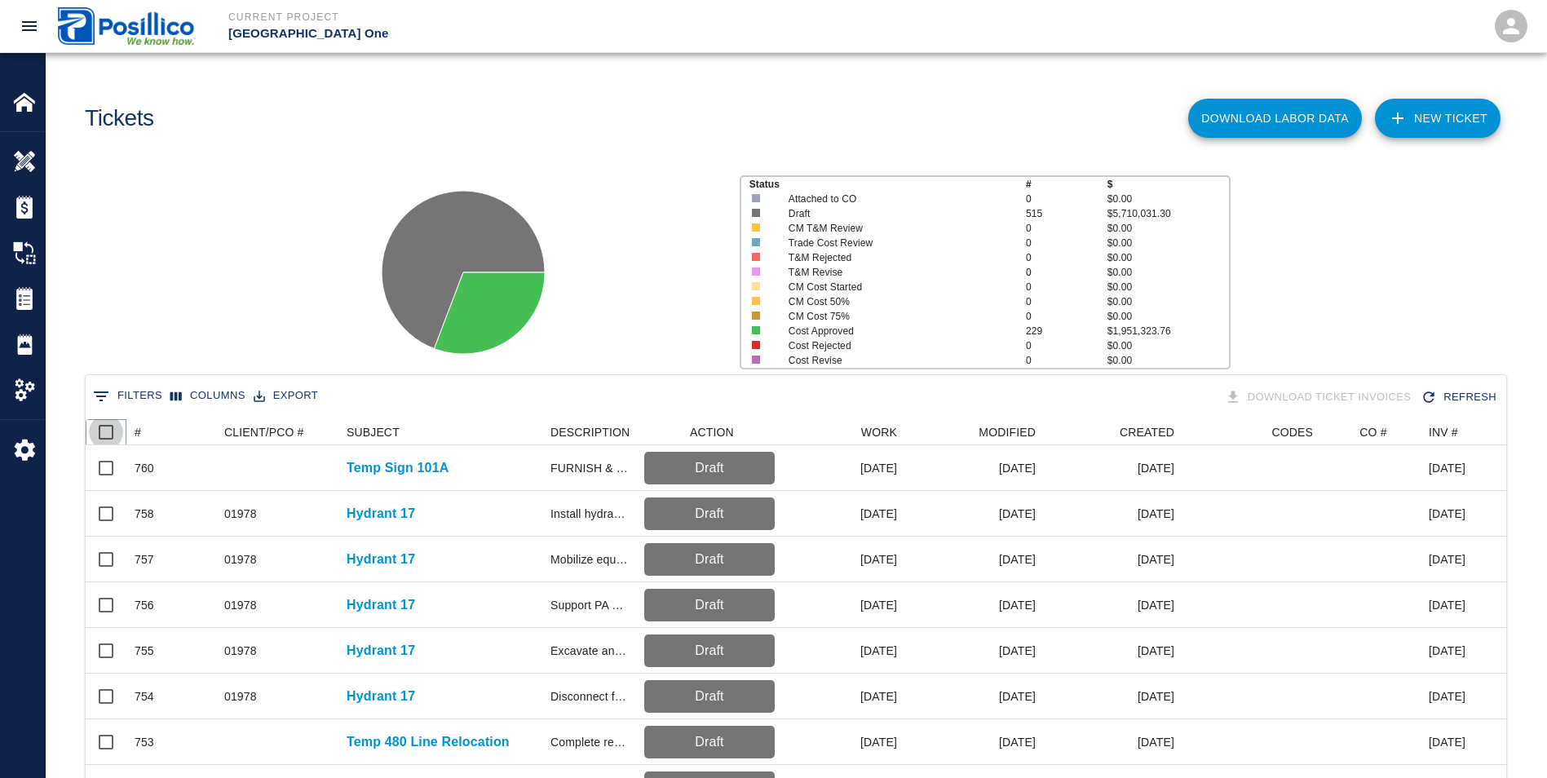
checkbox input "true"
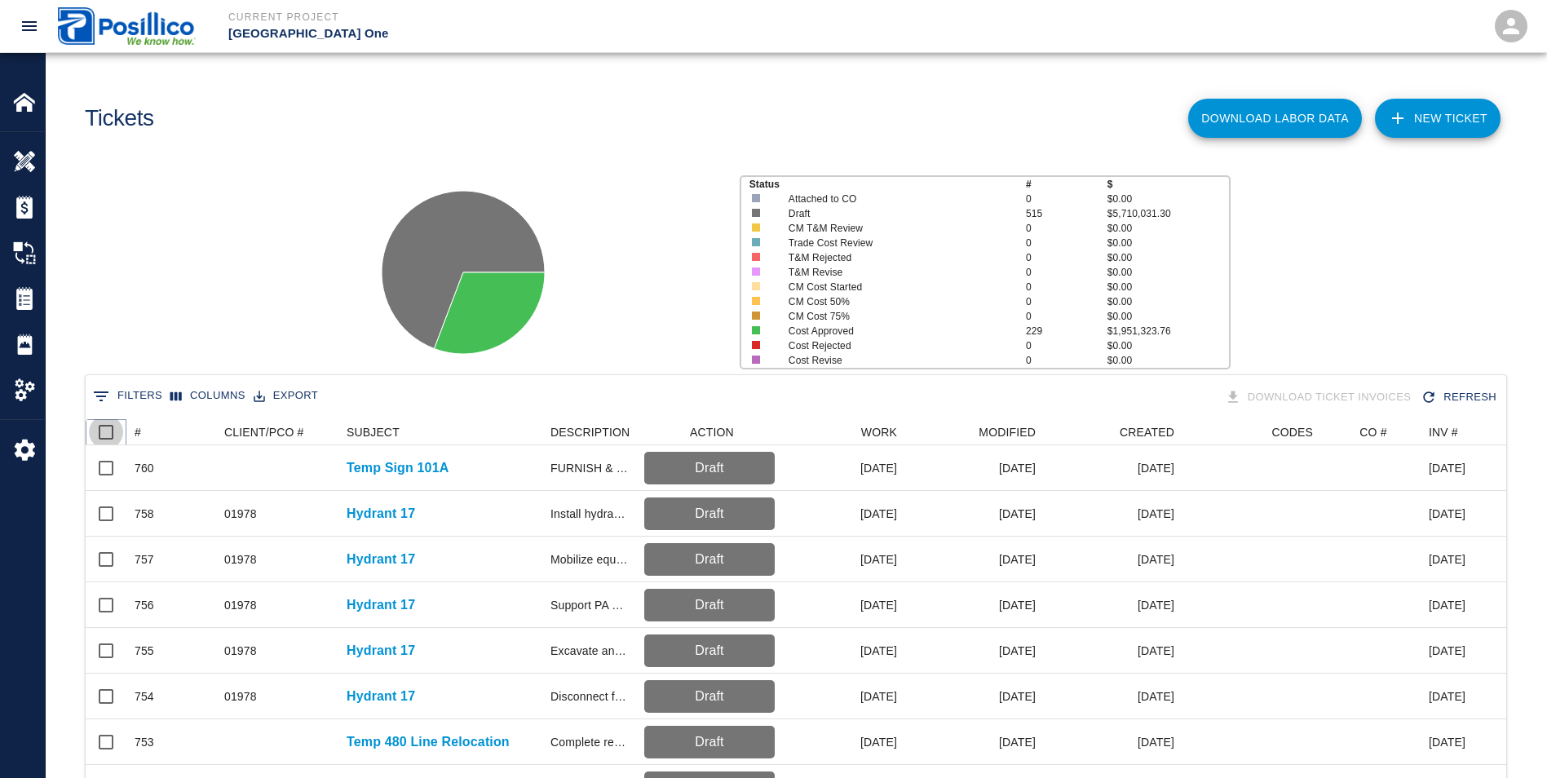
checkbox input "true"
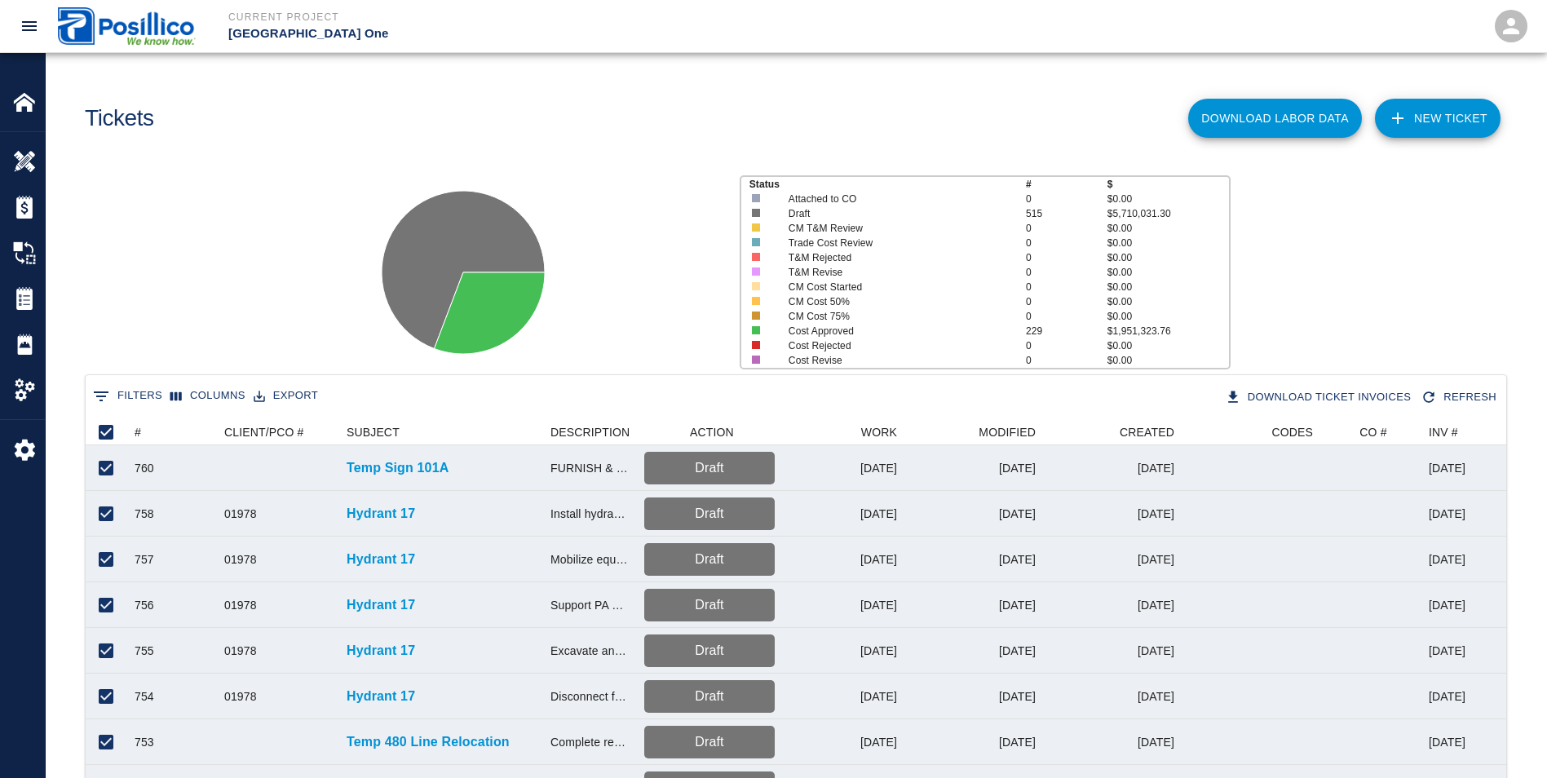
click at [117, 398] on button "0 Filters" at bounding box center [127, 396] width 77 height 26
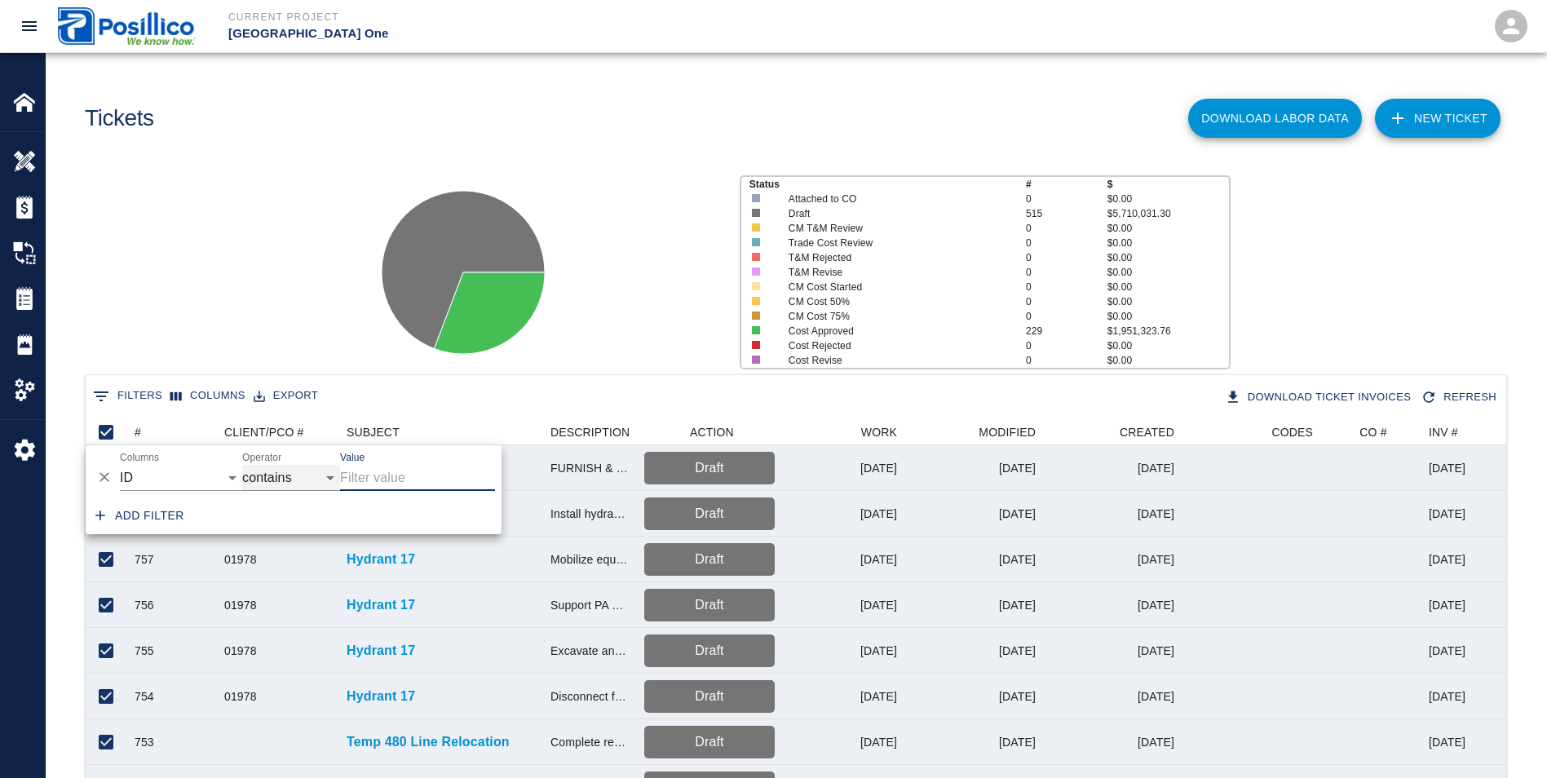
click at [330, 480] on select "contains equals starts with ends with is empty is not empty is any of" at bounding box center [291, 478] width 98 height 26
click at [333, 482] on select "contains equals starts with ends with is empty is not empty is any of" at bounding box center [291, 478] width 98 height 26
click at [232, 480] on select "ID # CLIENT/PCO # SUBJECT DESCRIPTION ACTION WORK MODIFIED CREATED CODES CO # I…" at bounding box center [181, 478] width 122 height 26
click at [120, 465] on select "ID # CLIENT/PCO # SUBJECT DESCRIPTION ACTION WORK MODIFIED CREATED CODES CO # I…" at bounding box center [181, 478] width 122 height 26
select select "invoice_number"
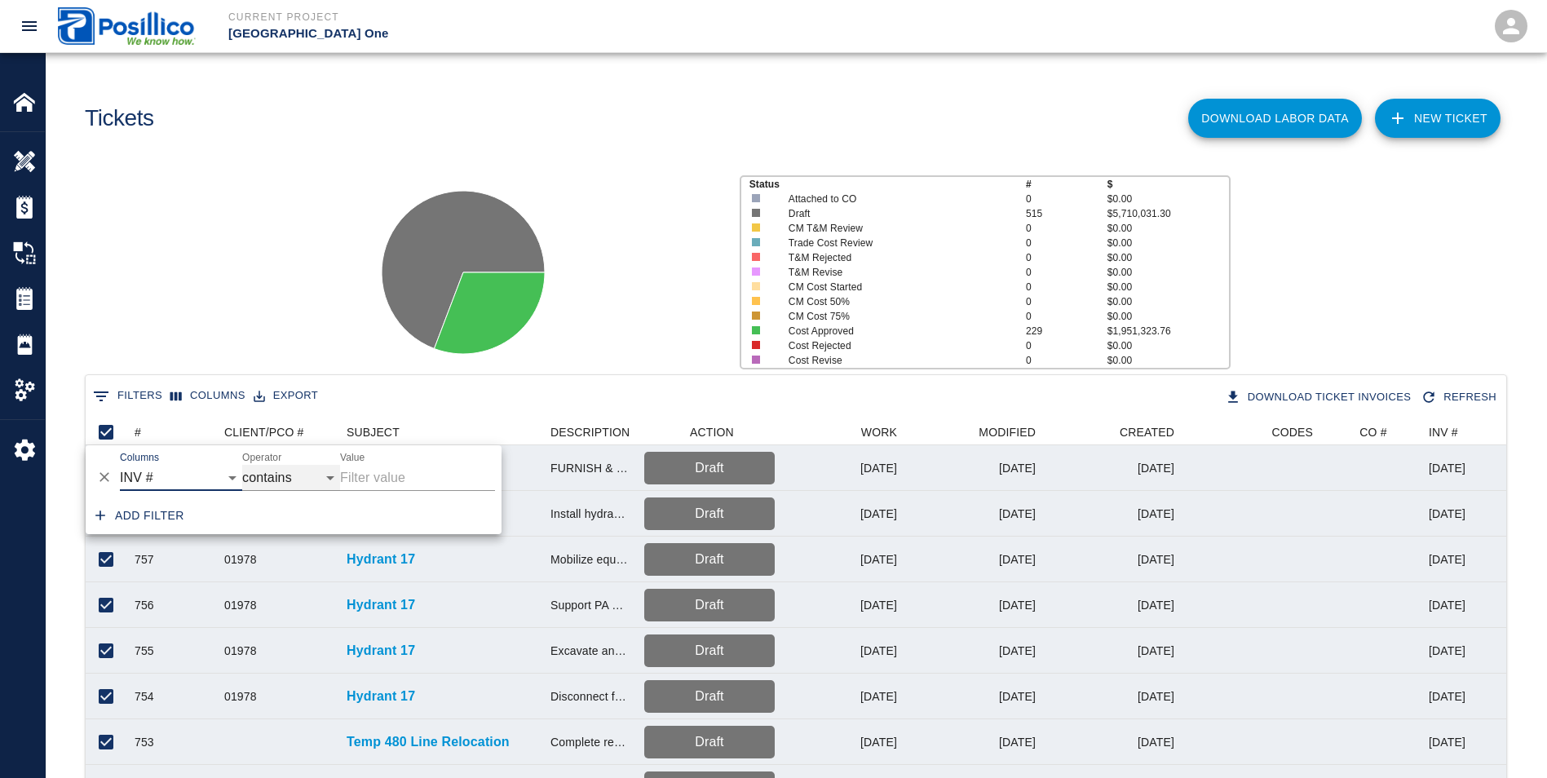
click at [299, 482] on select "contains equals starts with ends with is empty is not empty is any of" at bounding box center [291, 478] width 98 height 26
click at [242, 465] on select "contains equals starts with ends with is empty is not empty is any of" at bounding box center [291, 478] width 98 height 26
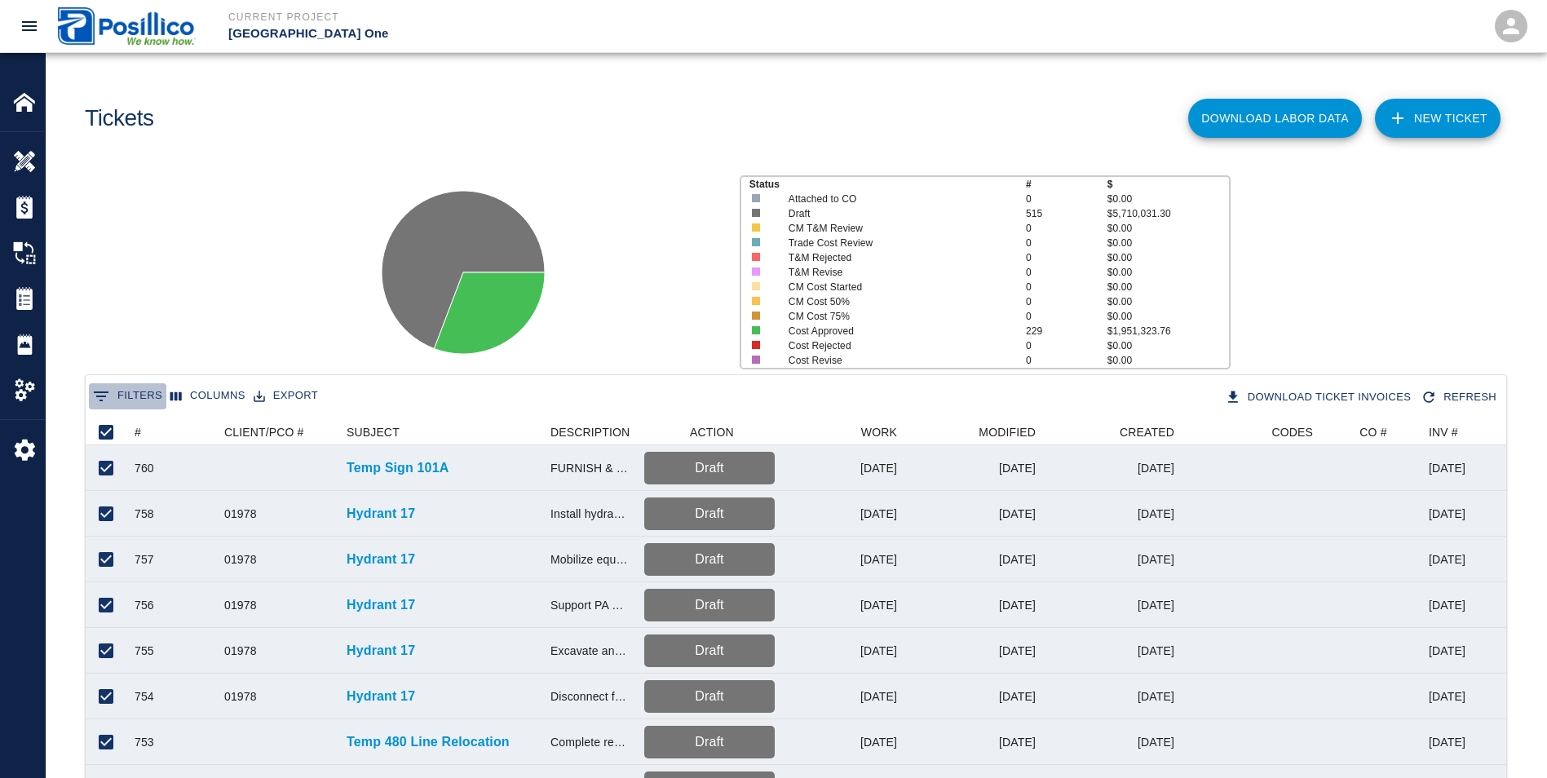
click at [139, 385] on button "0 Filters" at bounding box center [127, 396] width 77 height 26
select select "invoice_number"
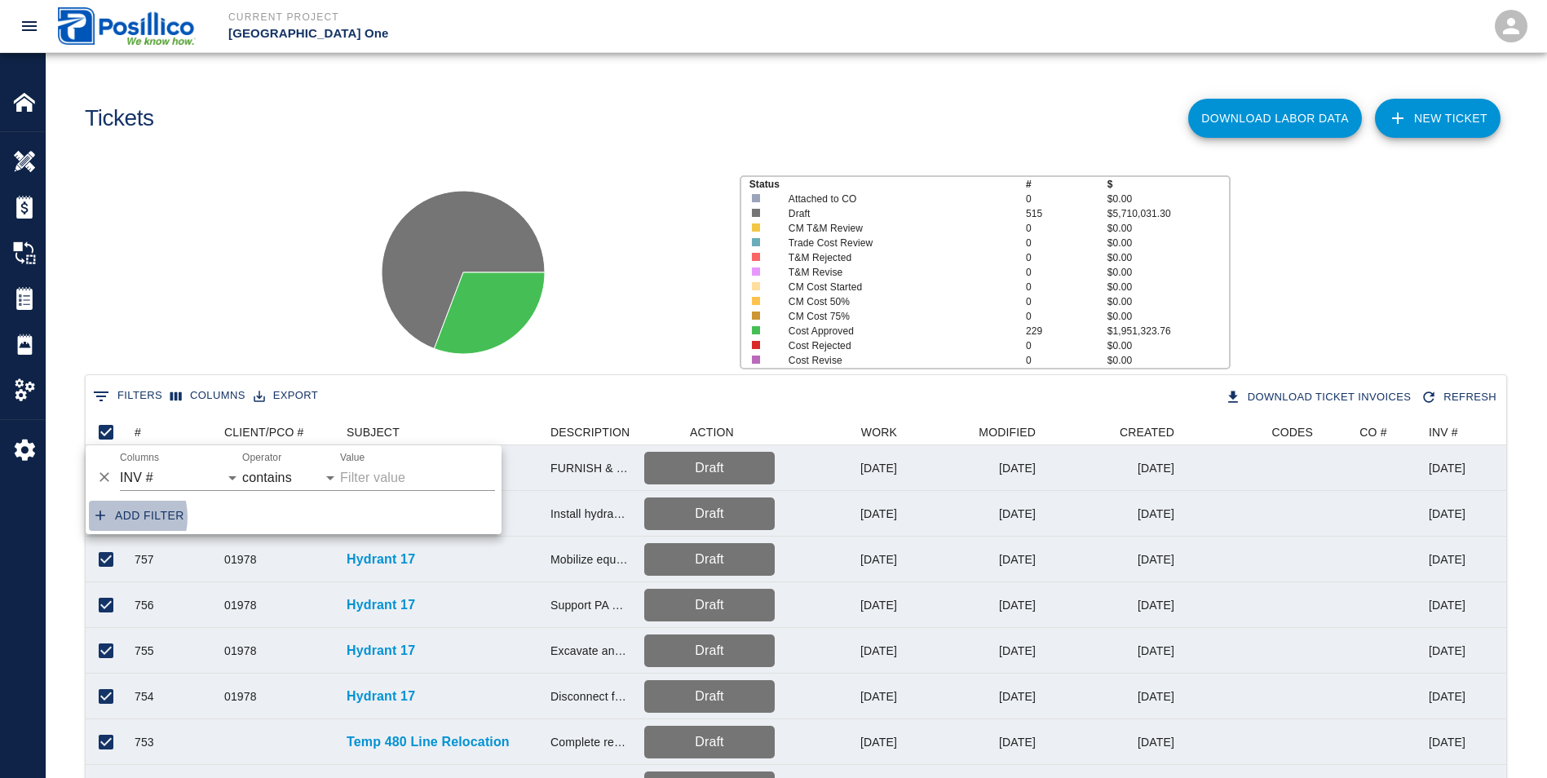
click at [116, 517] on button "Add filter" at bounding box center [140, 516] width 102 height 30
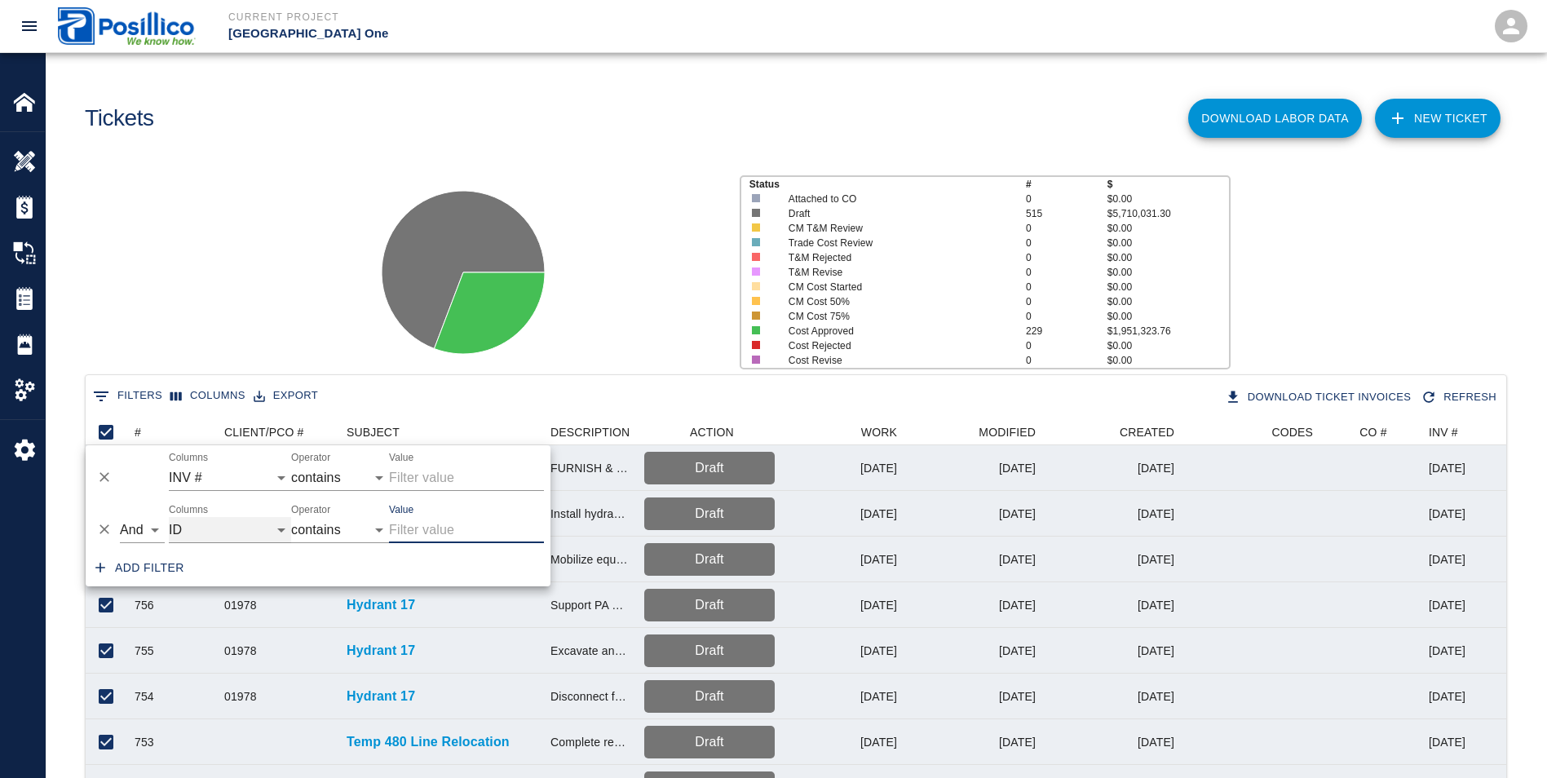
click at [275, 531] on select "ID # CLIENT/PCO # SUBJECT DESCRIPTION ACTION WORK MODIFIED CREATED CODES CO # I…" at bounding box center [230, 530] width 122 height 26
click at [100, 268] on div "Status # $ Attached to CO 0 $0.00 Draft 515 $5,710,031.30 CM T&M Review 0 $0.00…" at bounding box center [790, 265] width 1514 height 217
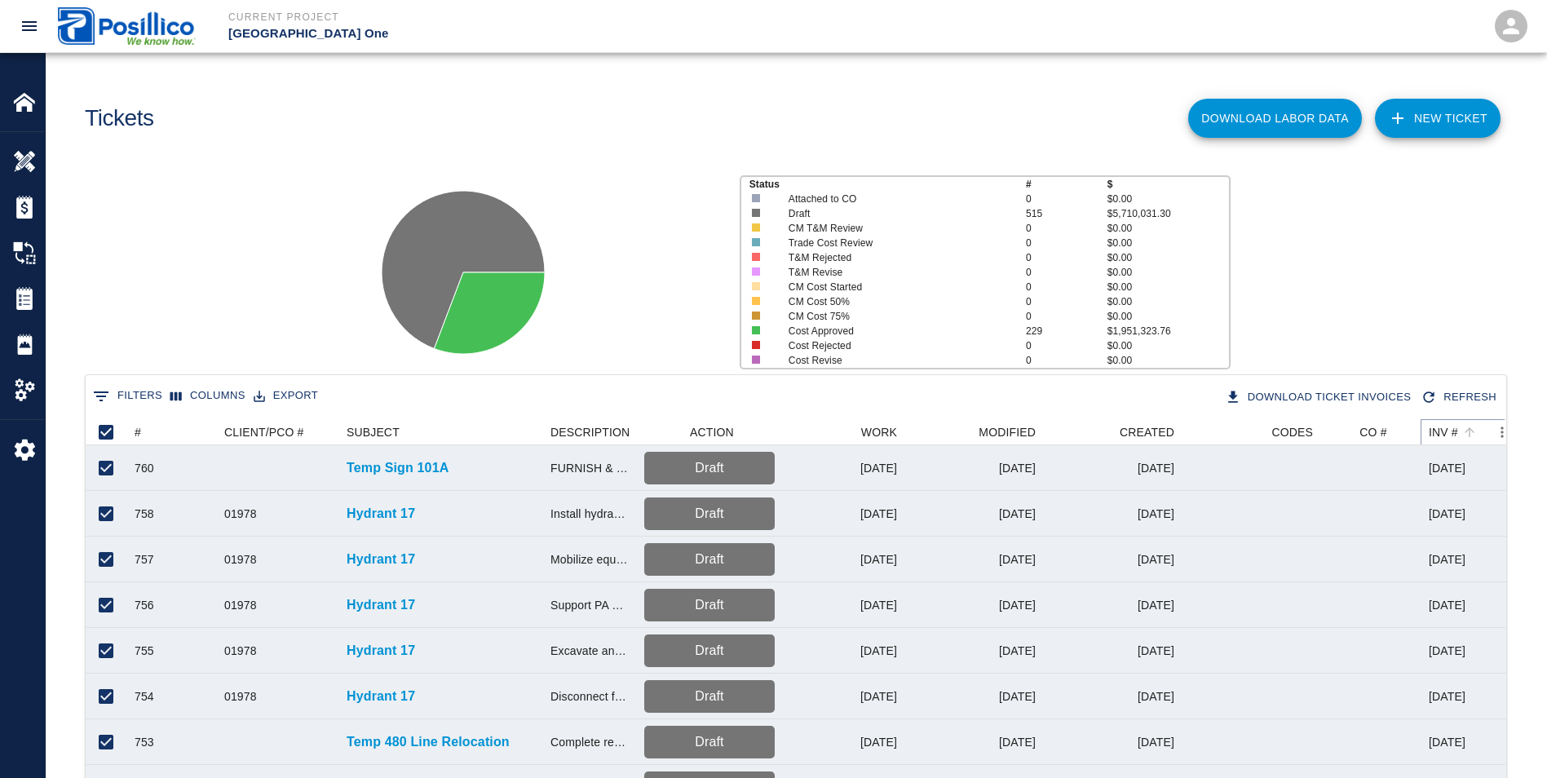
click at [1498, 429] on icon "Menu" at bounding box center [1502, 432] width 16 height 16
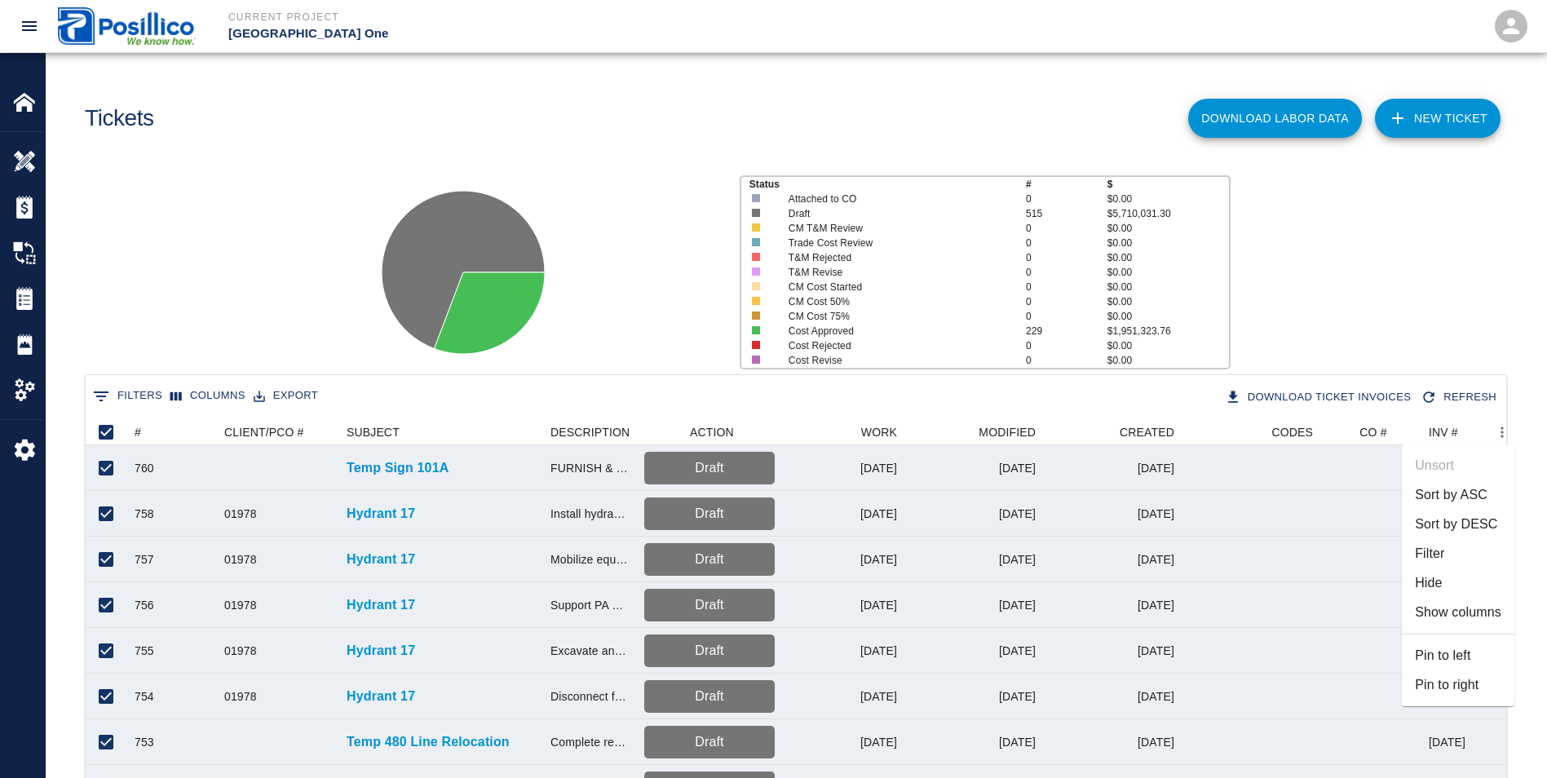
click at [1434, 323] on div "Status # $ Attached to CO 0 $0.00 Draft 515 $5,710,031.30 CM T&M Review 0 $0.00…" at bounding box center [790, 265] width 1514 height 217
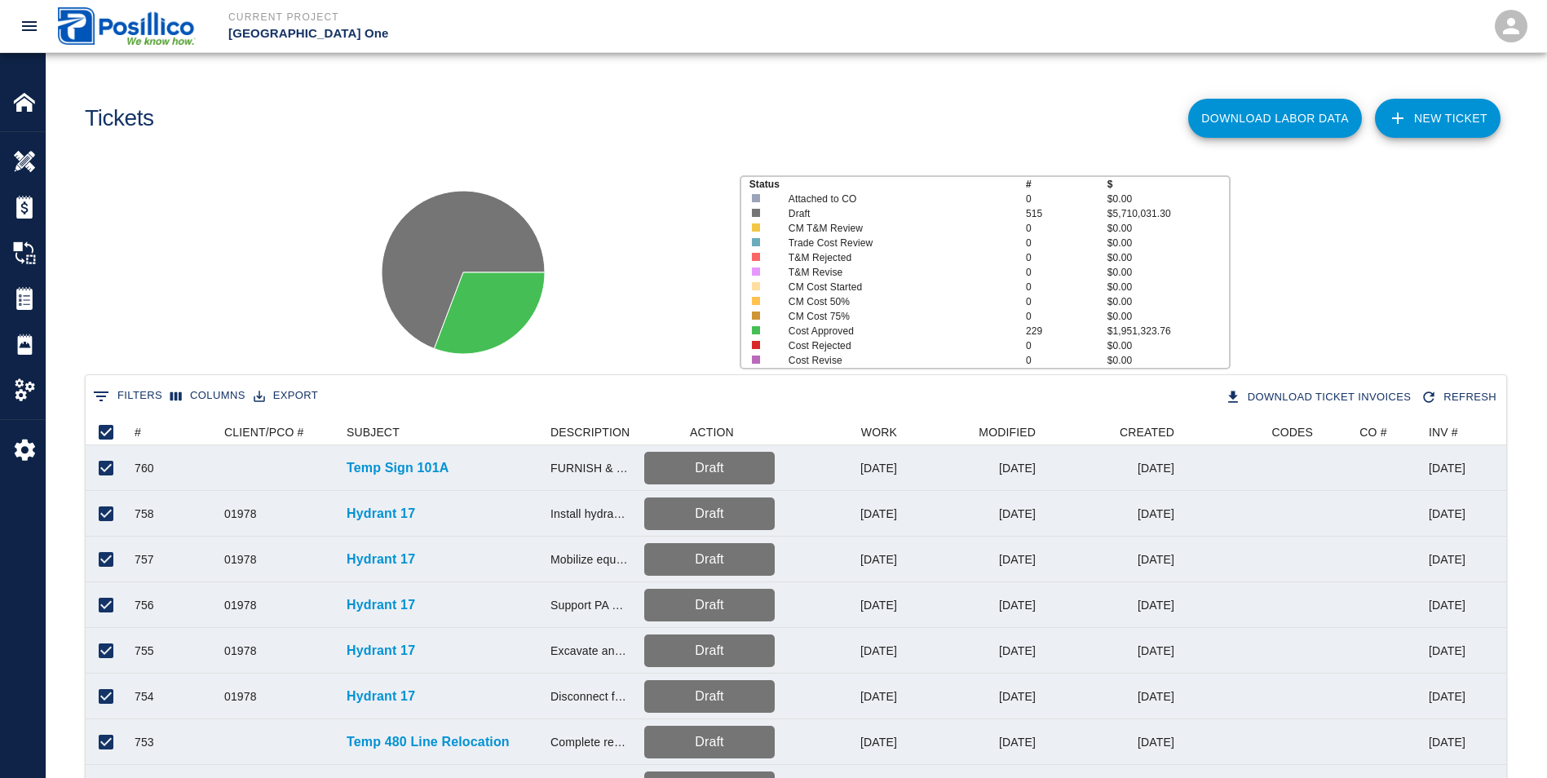
click at [117, 396] on button "0 Filters" at bounding box center [127, 396] width 77 height 26
select select "invoice_number"
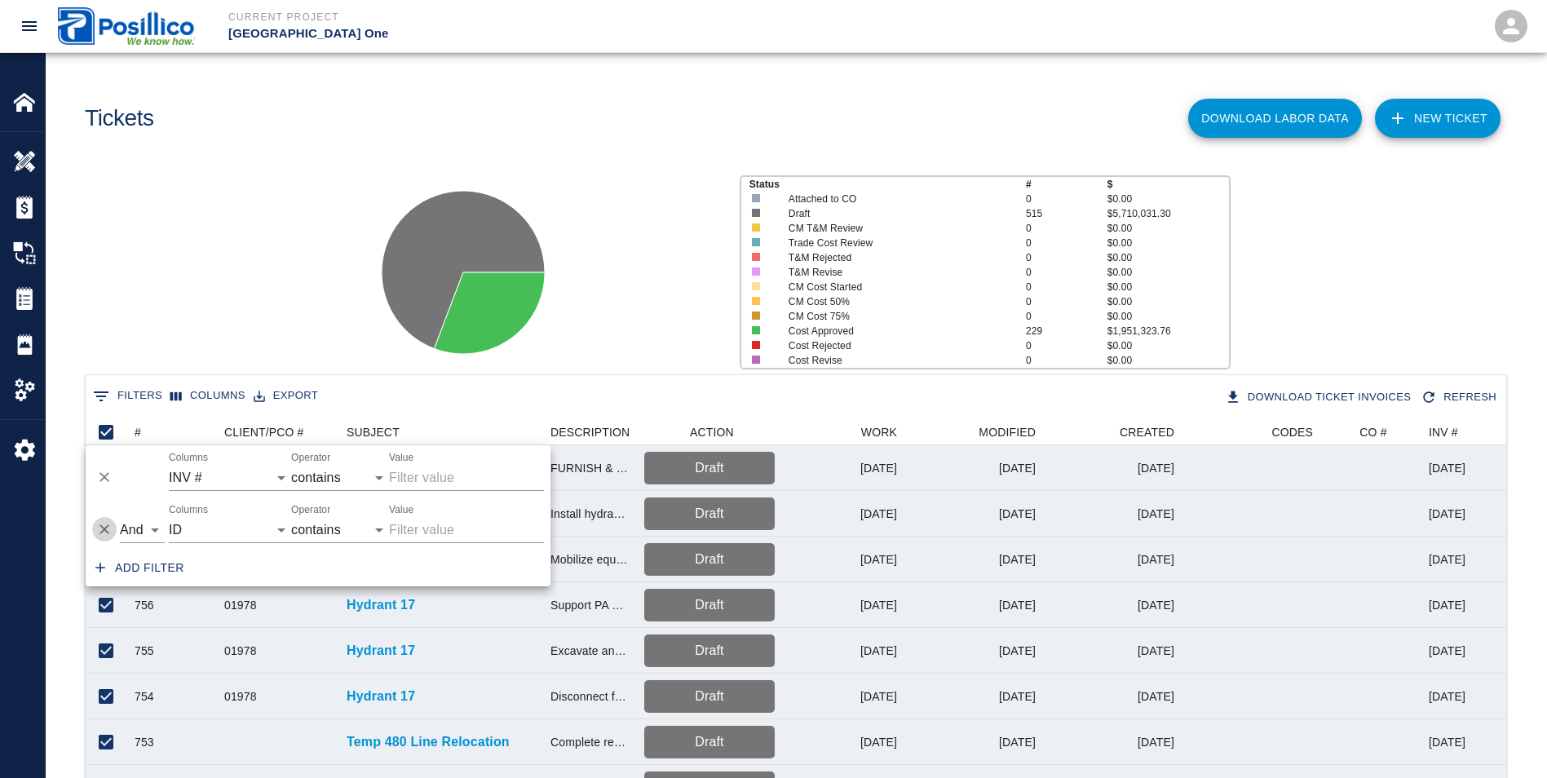
click at [106, 529] on icon "Delete" at bounding box center [105, 530] width 10 height 10
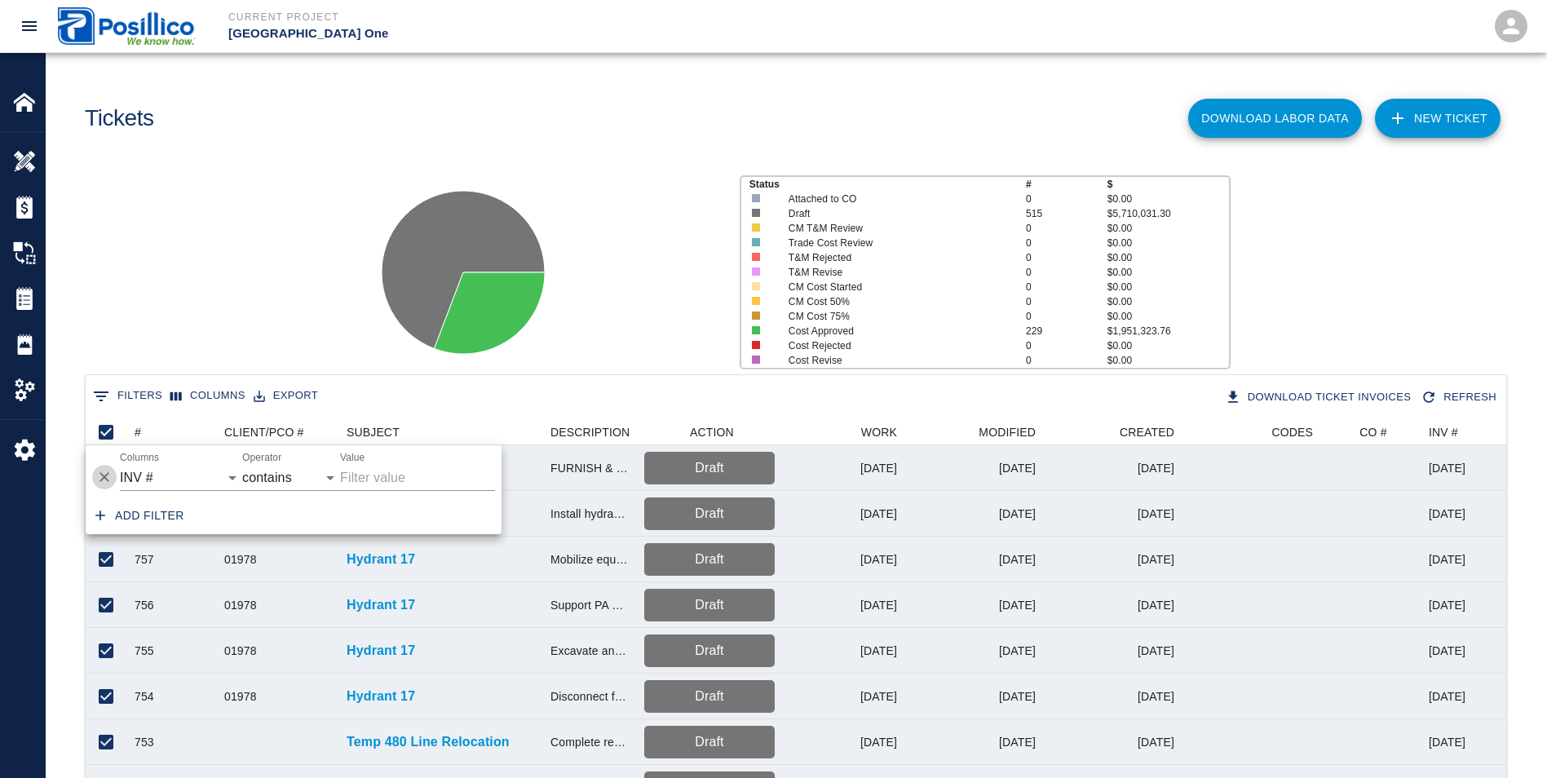
click at [105, 476] on icon "Delete" at bounding box center [105, 478] width 10 height 10
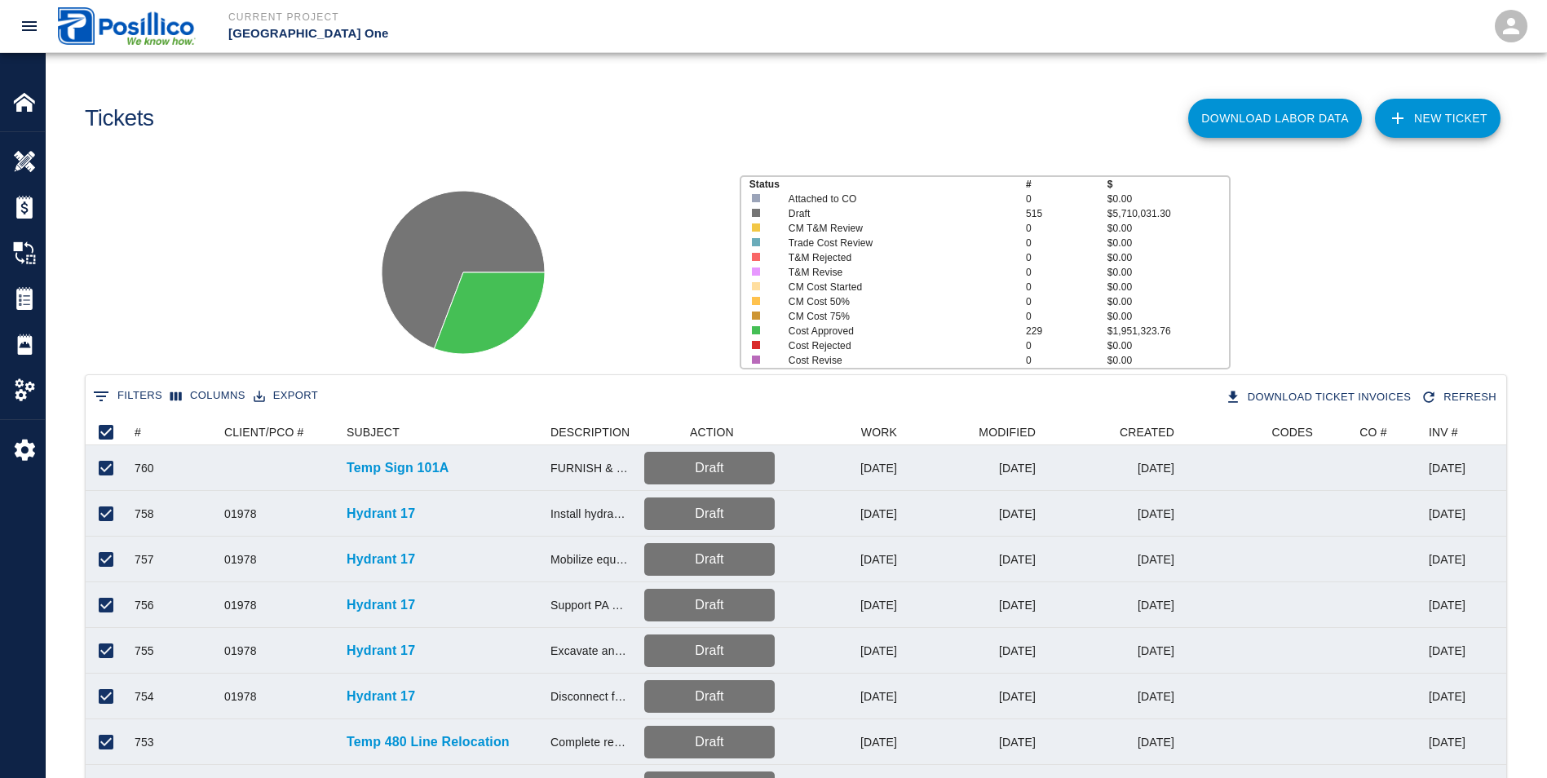
click at [265, 238] on div "Status # $ Attached to CO 0 $0.00 Draft 515 $5,710,031.30 CM T&M Review 0 $0.00…" at bounding box center [790, 265] width 1514 height 217
click at [270, 213] on div "Status # $ Attached to CO 0 $0.00 Draft 515 $5,710,031.30 CM T&M Review 0 $0.00…" at bounding box center [790, 265] width 1514 height 217
click at [139, 397] on button "0 Filters" at bounding box center [127, 396] width 77 height 26
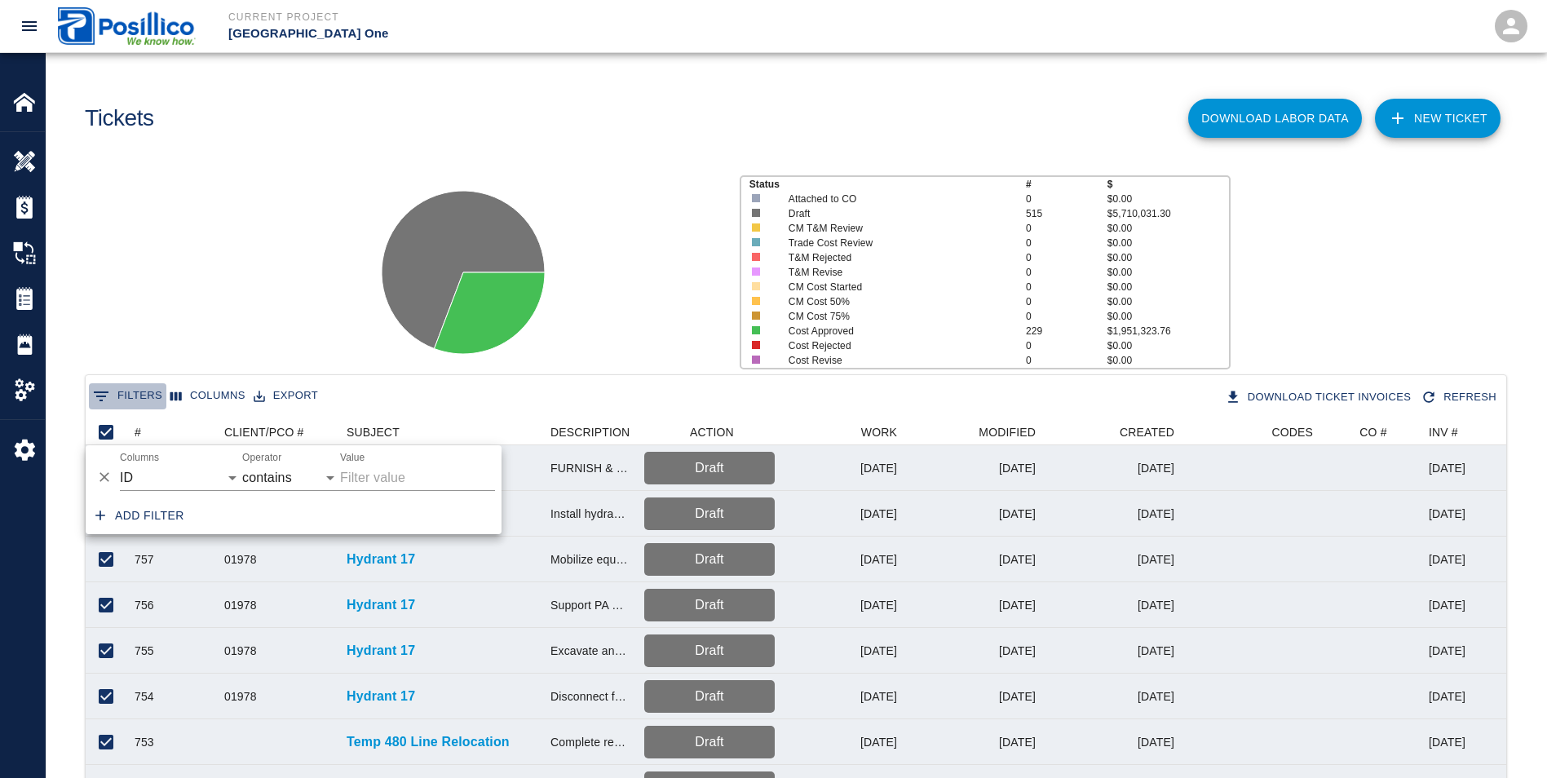
click at [139, 397] on button "0 Filters" at bounding box center [127, 396] width 77 height 26
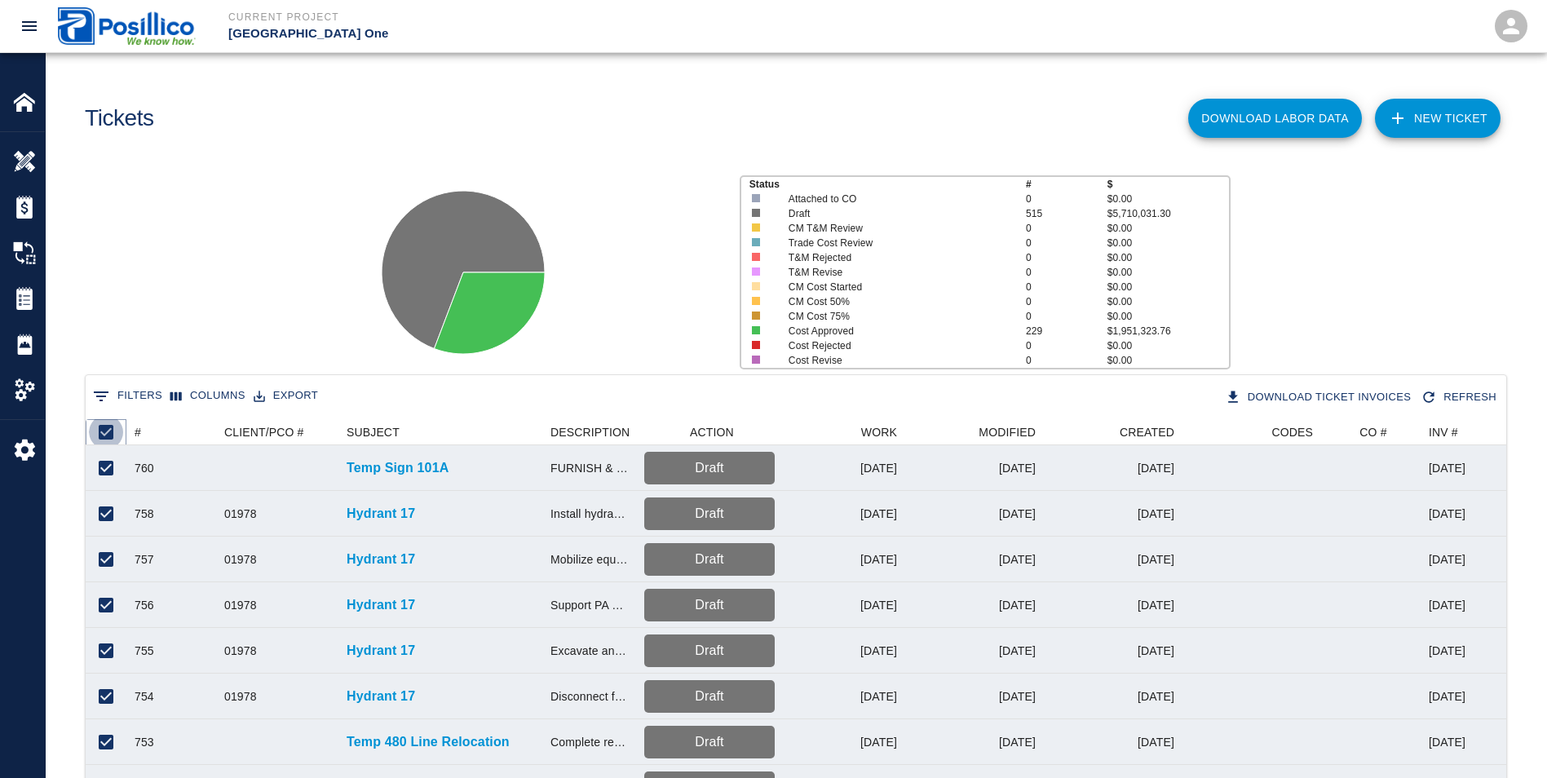
click at [108, 428] on input "Unselect all rows" at bounding box center [106, 432] width 34 height 34
checkbox input "false"
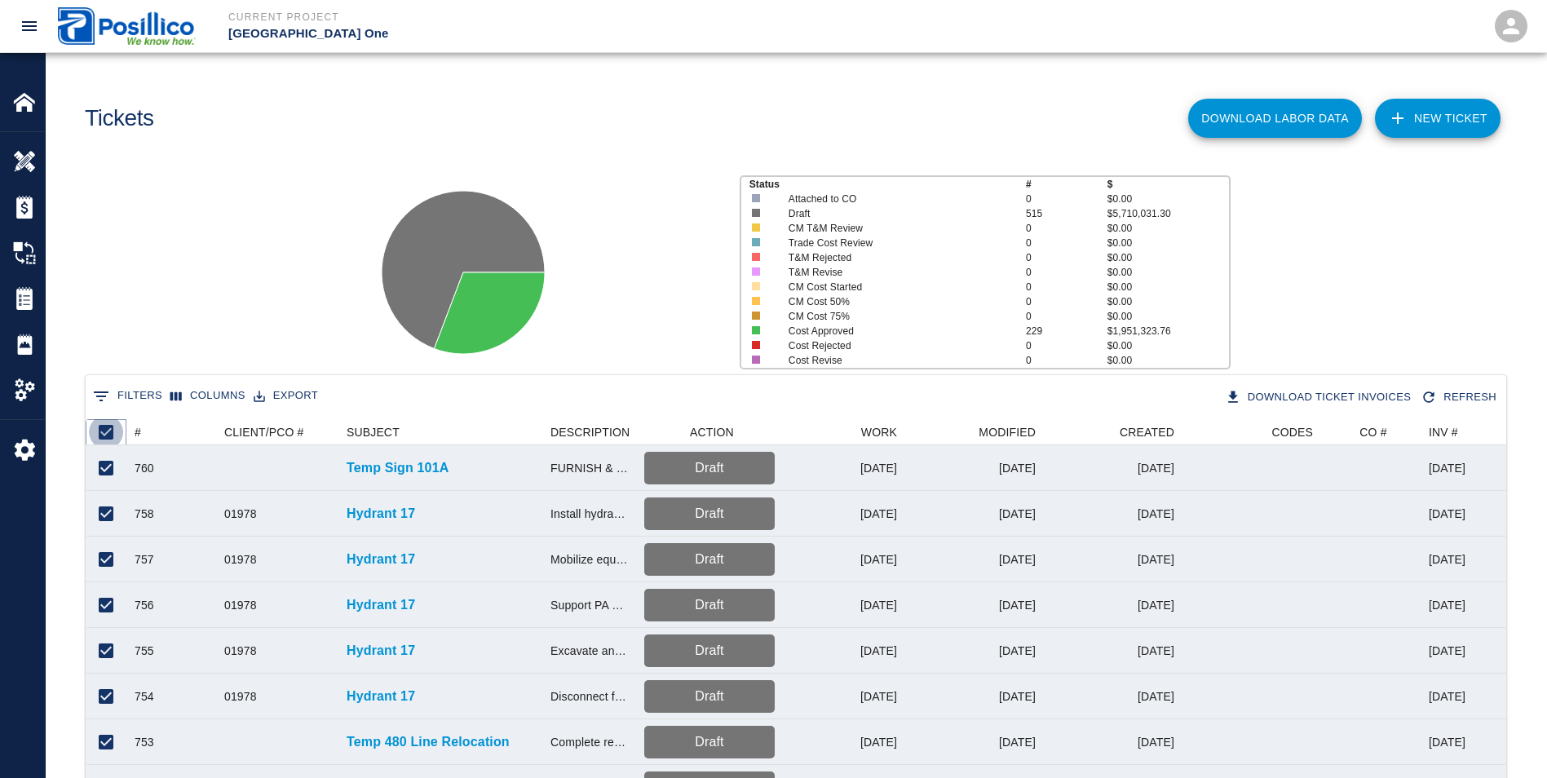
checkbox input "false"
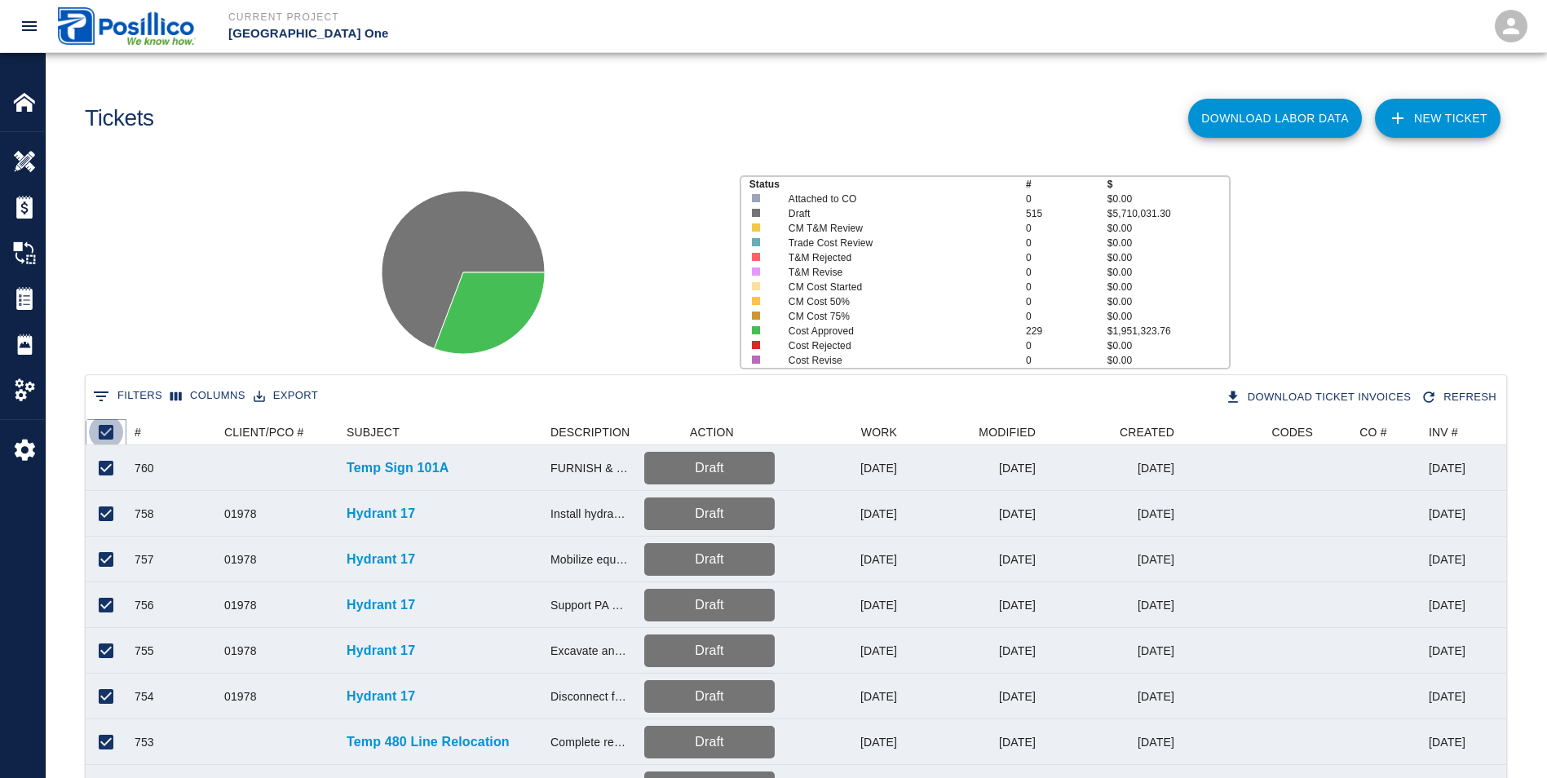
checkbox input "false"
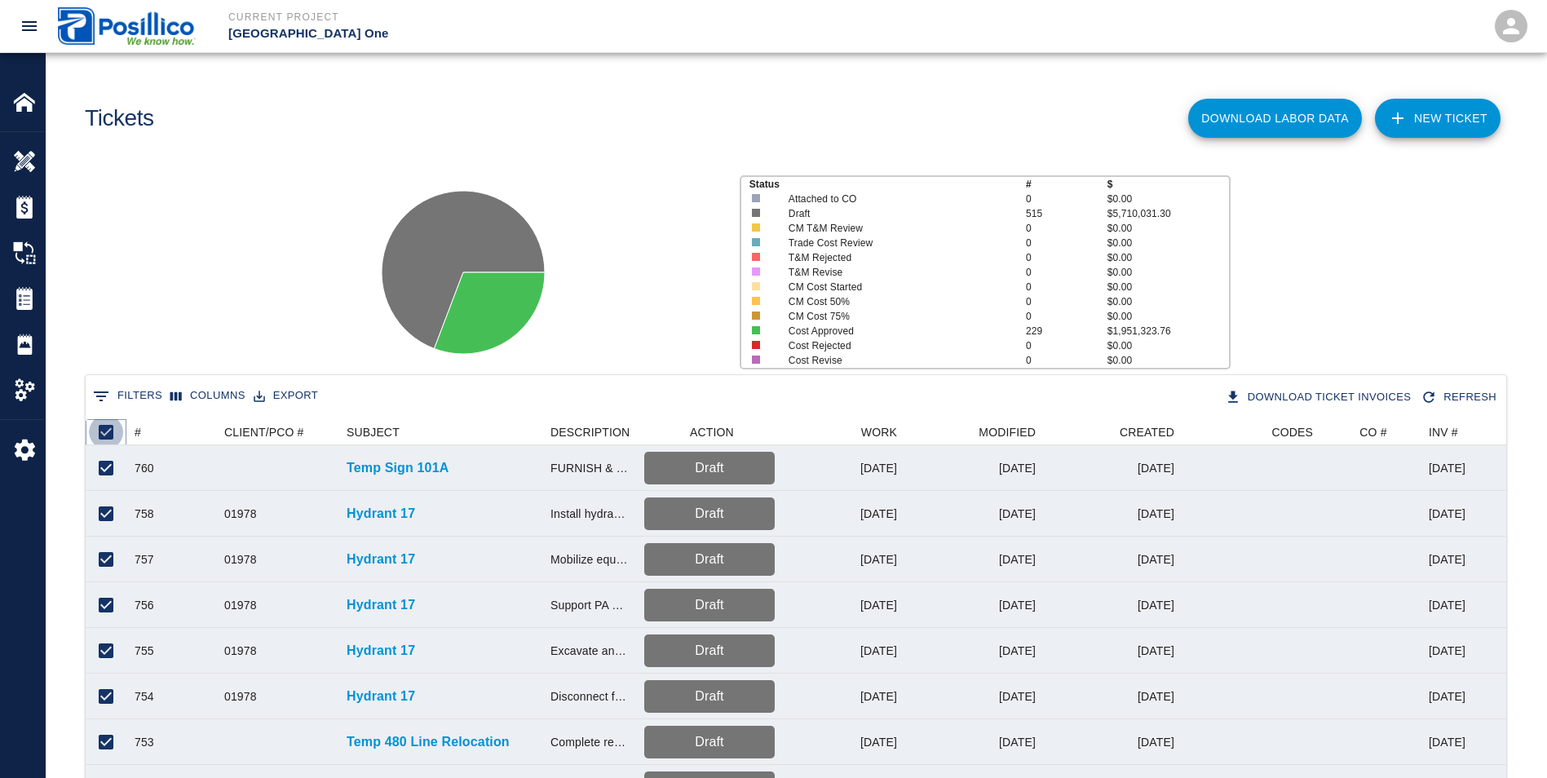
checkbox input "false"
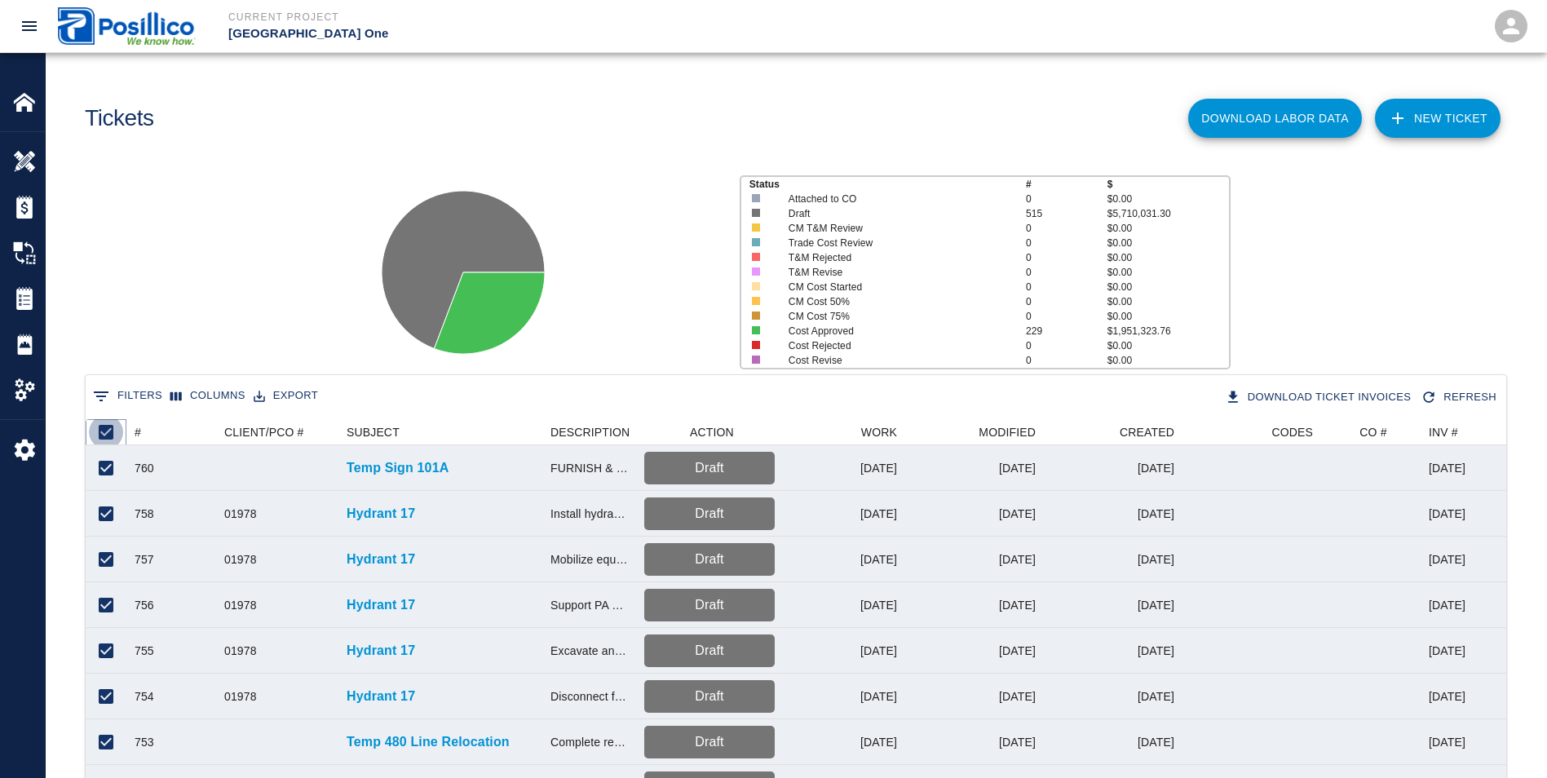
checkbox input "false"
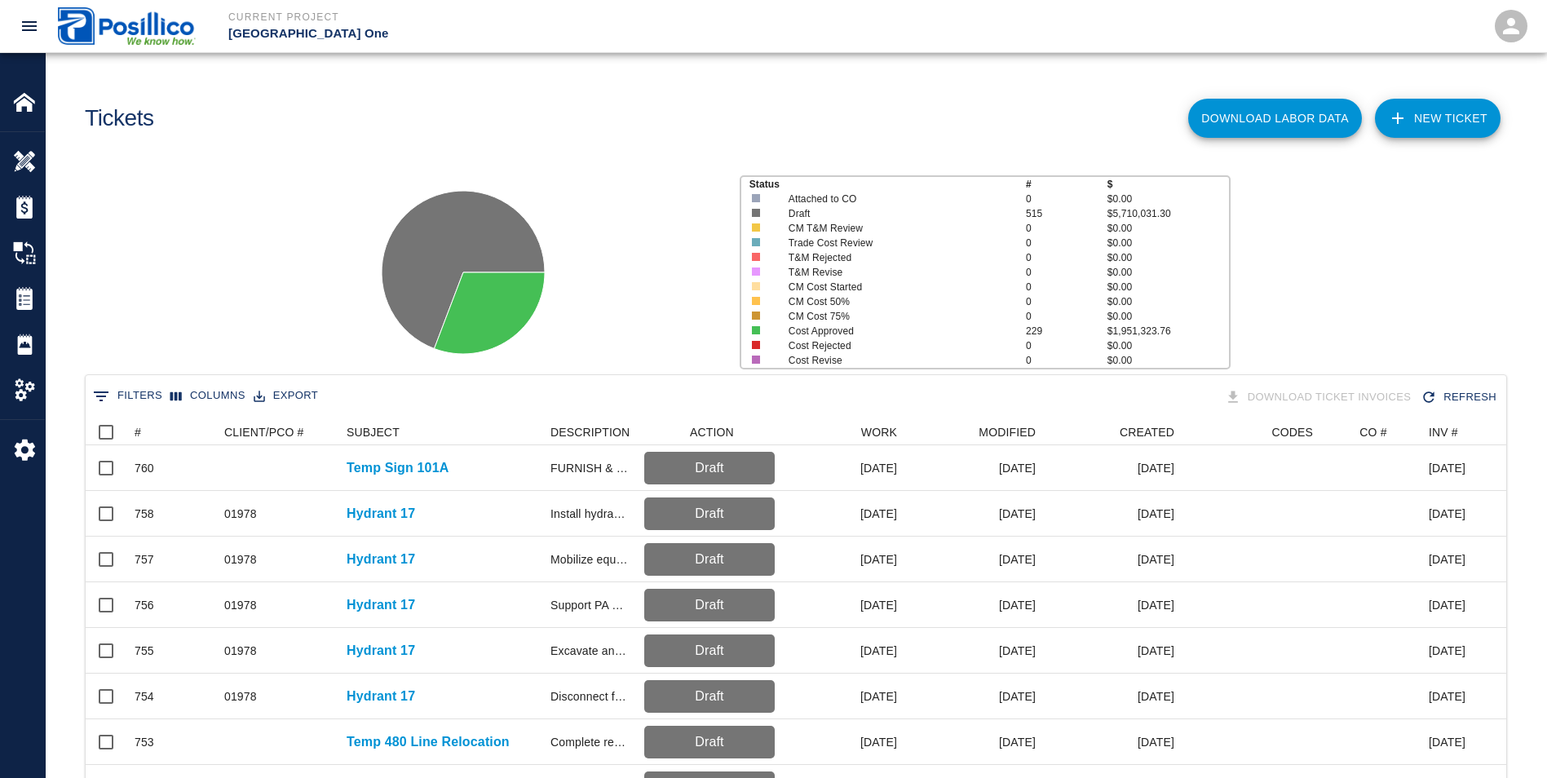
click at [116, 396] on button "0 Filters" at bounding box center [127, 396] width 77 height 26
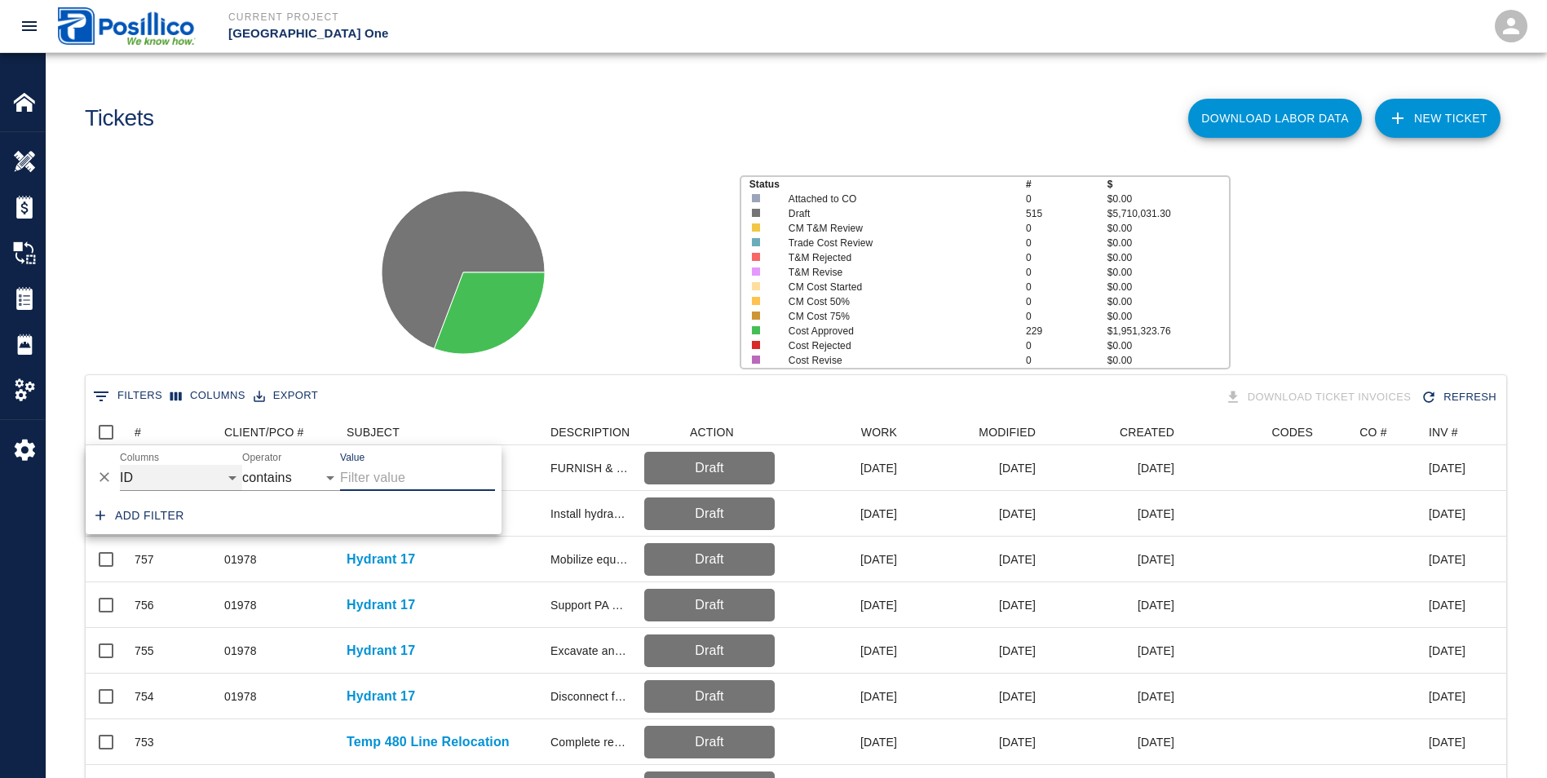
click at [228, 479] on select "ID # CLIENT/PCO # SUBJECT DESCRIPTION ACTION WORK MODIFIED CREATED CODES CO # I…" at bounding box center [181, 478] width 122 height 26
click at [120, 465] on select "ID # CLIENT/PCO # SUBJECT DESCRIPTION ACTION WORK MODIFIED CREATED CODES CO # I…" at bounding box center [181, 478] width 122 height 26
select select "invoice_number"
click at [335, 476] on select "contains equals starts with ends with is empty is not empty is any of" at bounding box center [291, 478] width 98 height 26
click at [279, 311] on div "Status # $ Attached to CO 0 $0.00 Draft 515 $5,710,031.30 CM T&M Review 0 $0.00…" at bounding box center [790, 265] width 1514 height 217
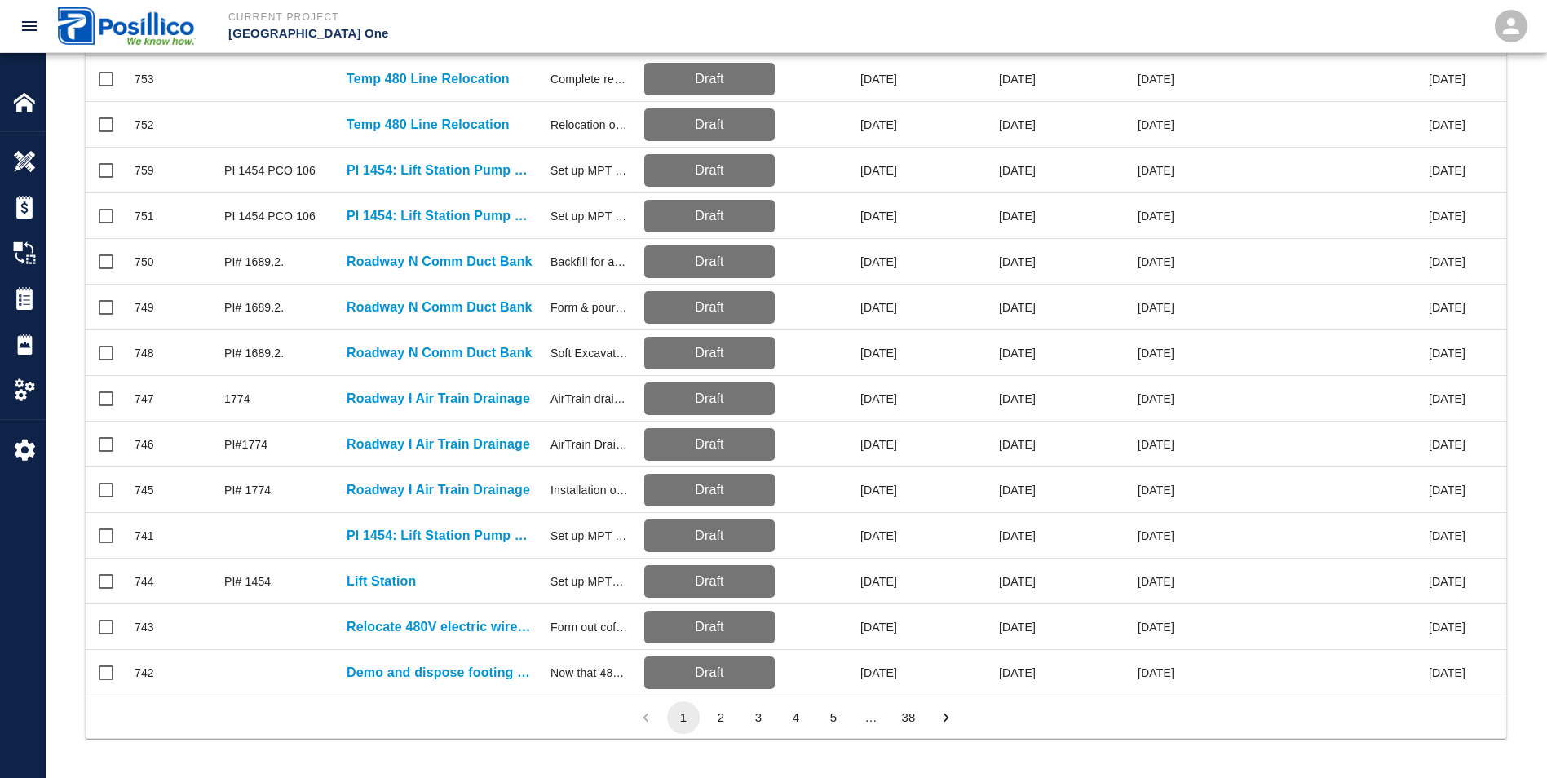
scroll to position [675, 0]
click at [723, 722] on button "2" at bounding box center [721, 717] width 33 height 33
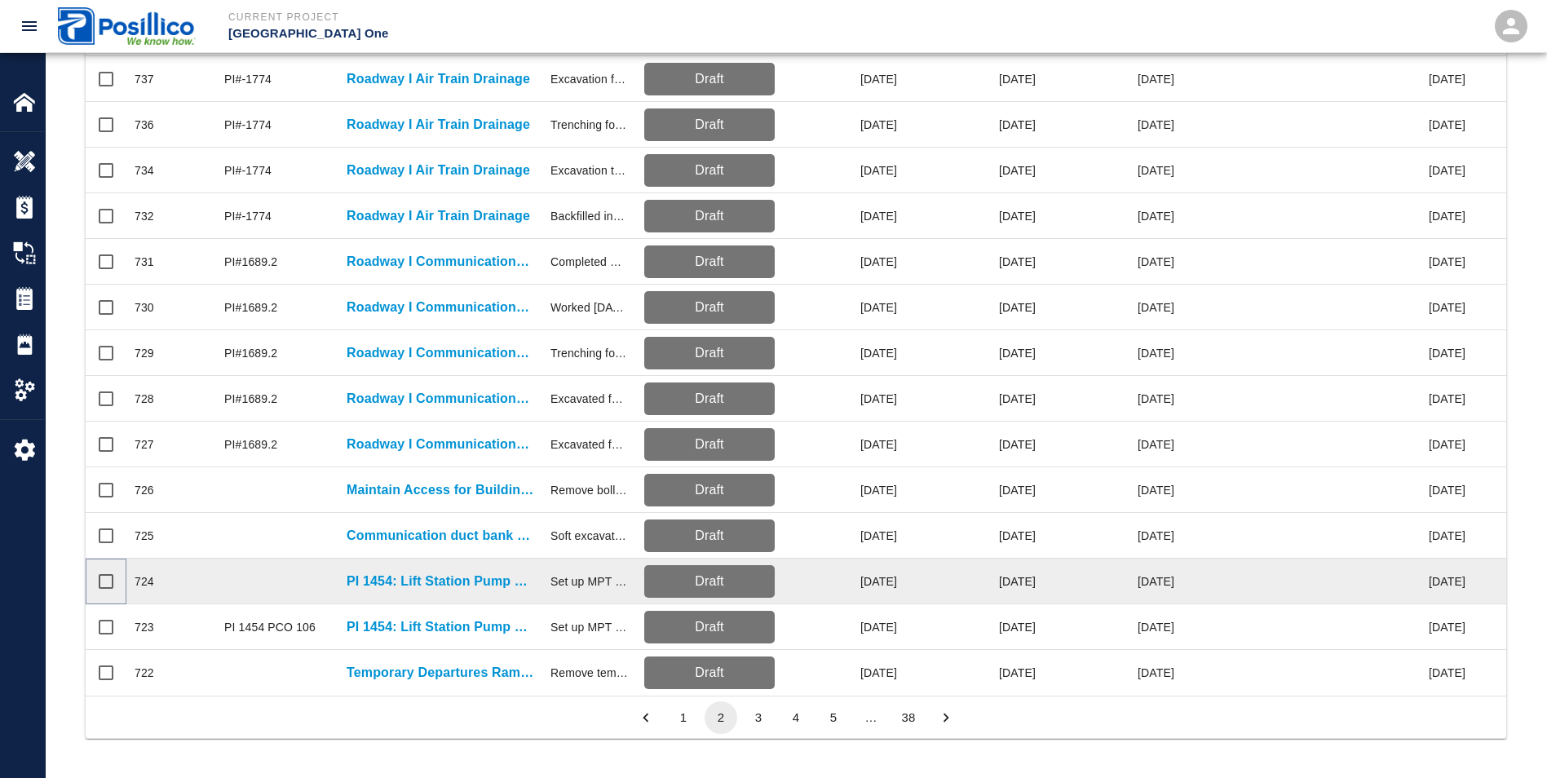
click at [105, 572] on input "Select row" at bounding box center [106, 581] width 34 height 34
checkbox input "true"
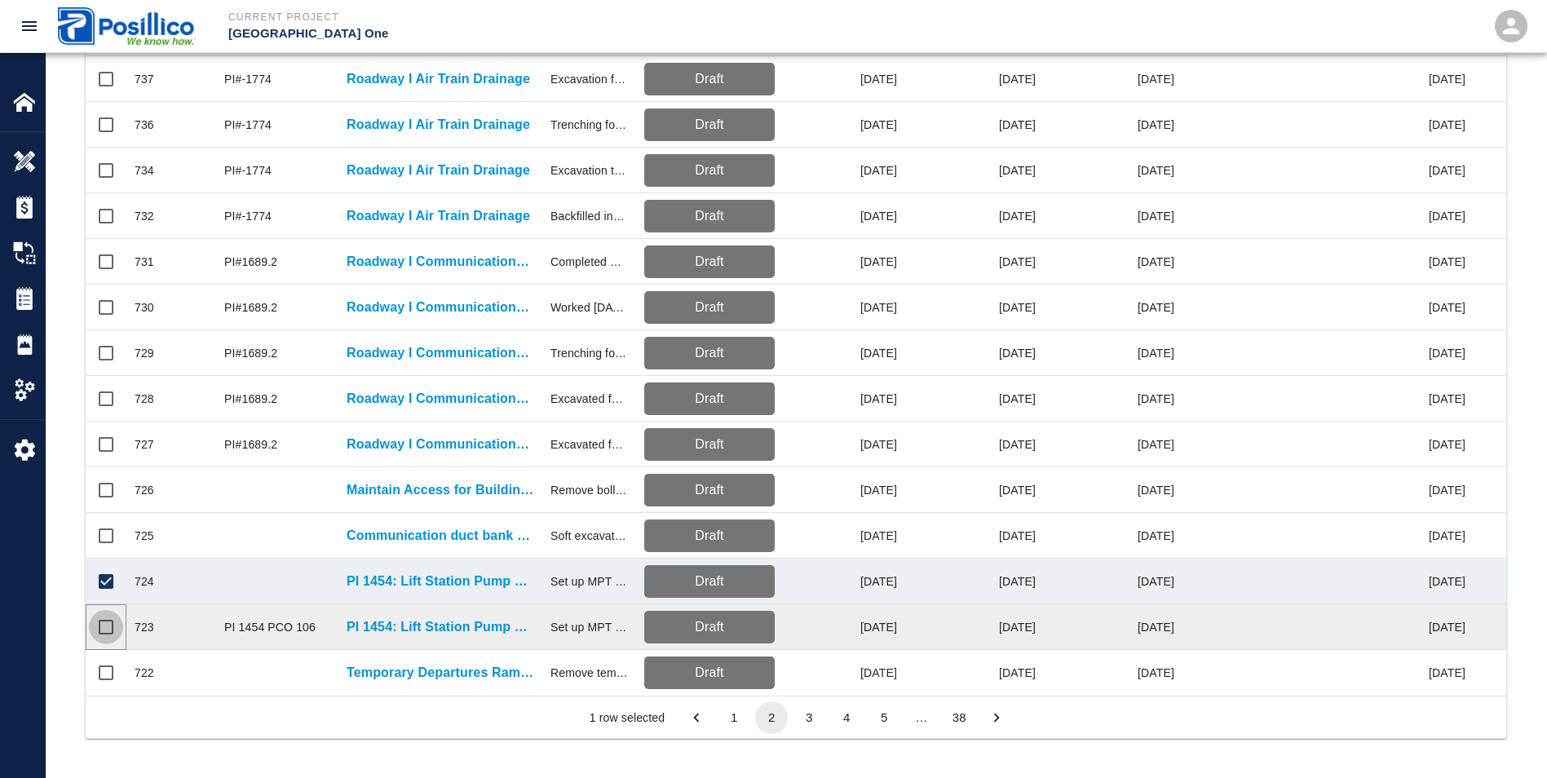
click at [101, 618] on input "Select row" at bounding box center [106, 627] width 34 height 34
checkbox input "true"
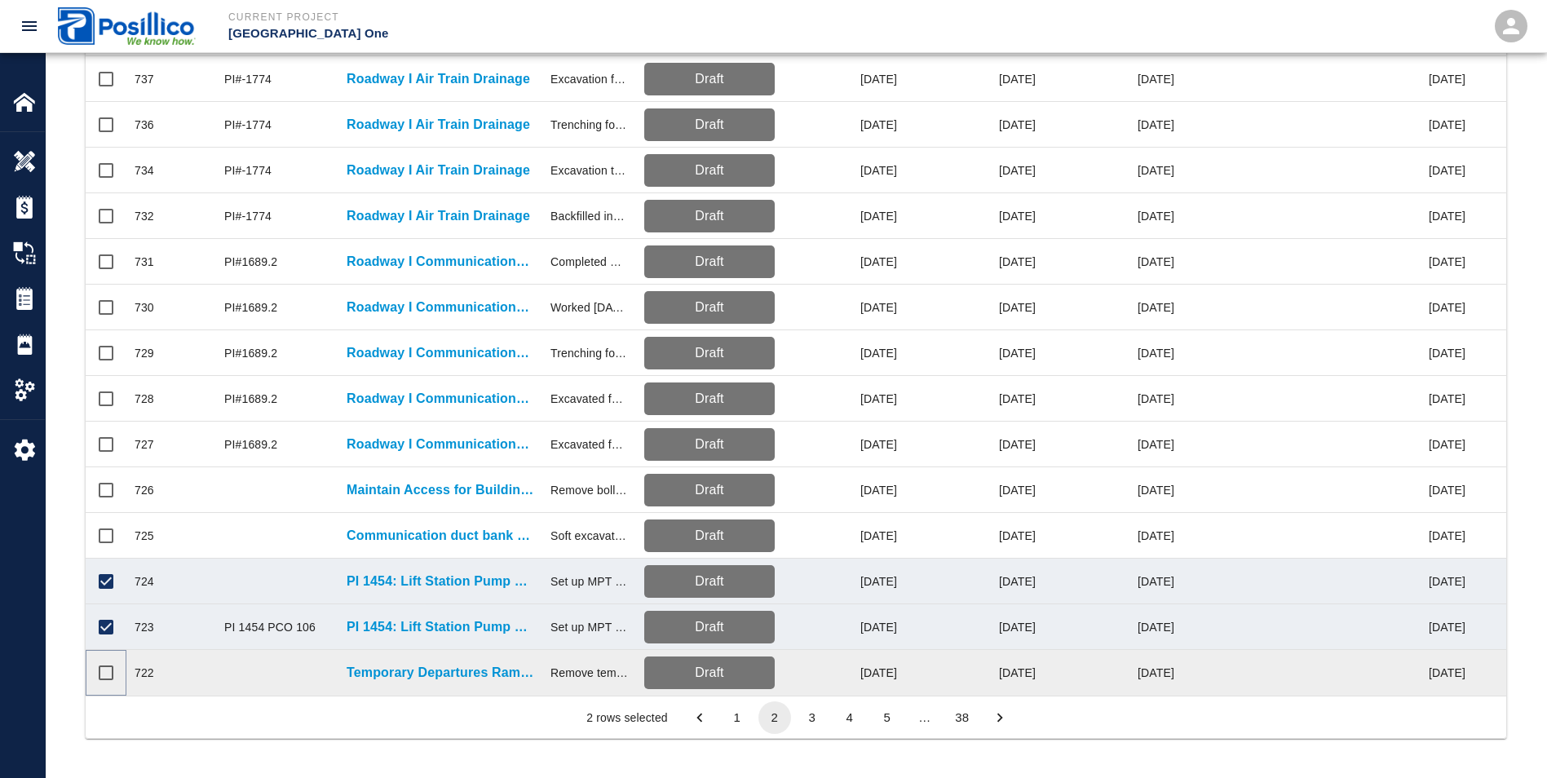
click at [104, 659] on input "Select row" at bounding box center [106, 673] width 34 height 34
checkbox input "true"
click at [812, 718] on button "3" at bounding box center [812, 717] width 33 height 33
checkbox input "false"
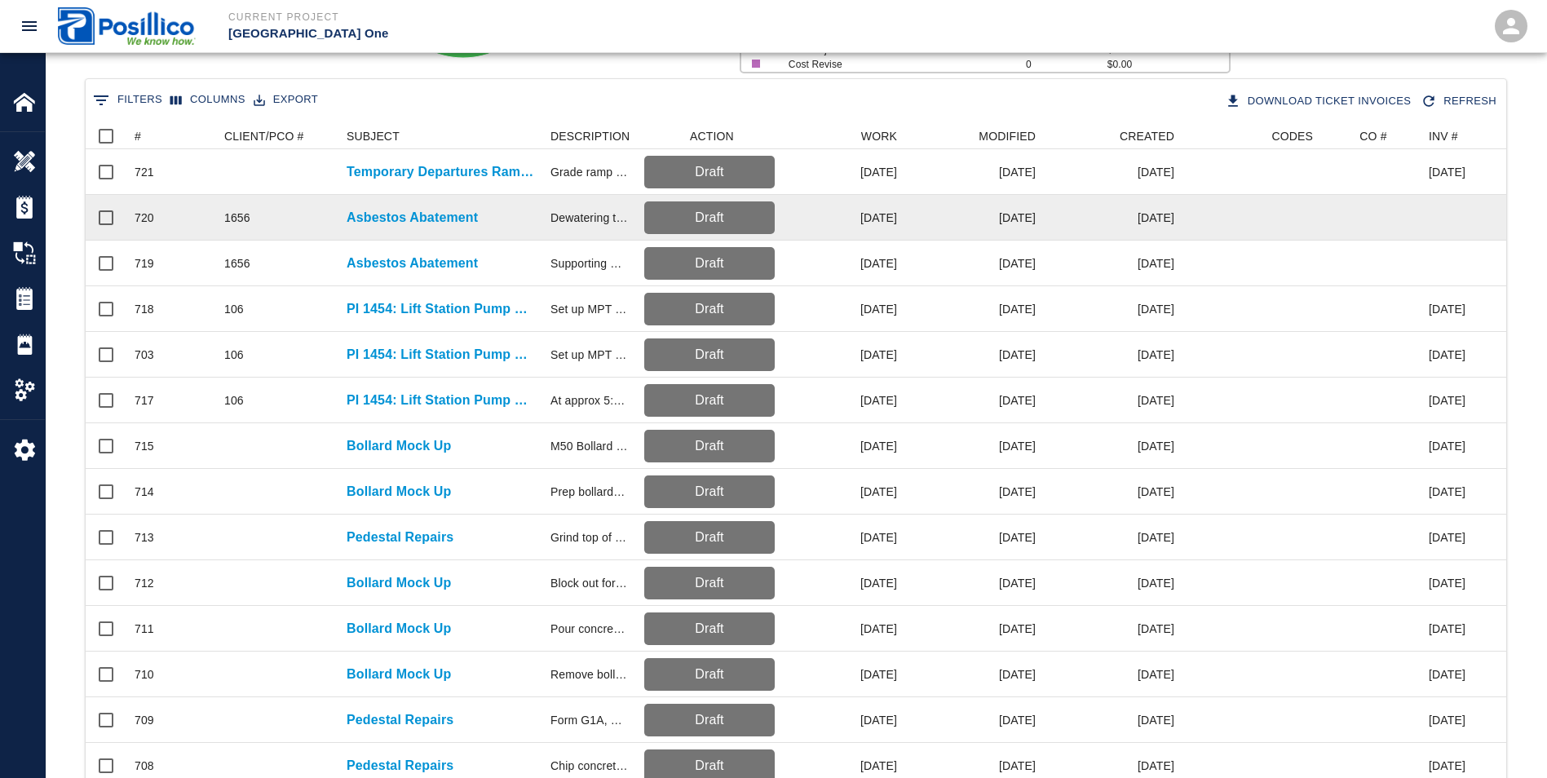
scroll to position [186, 0]
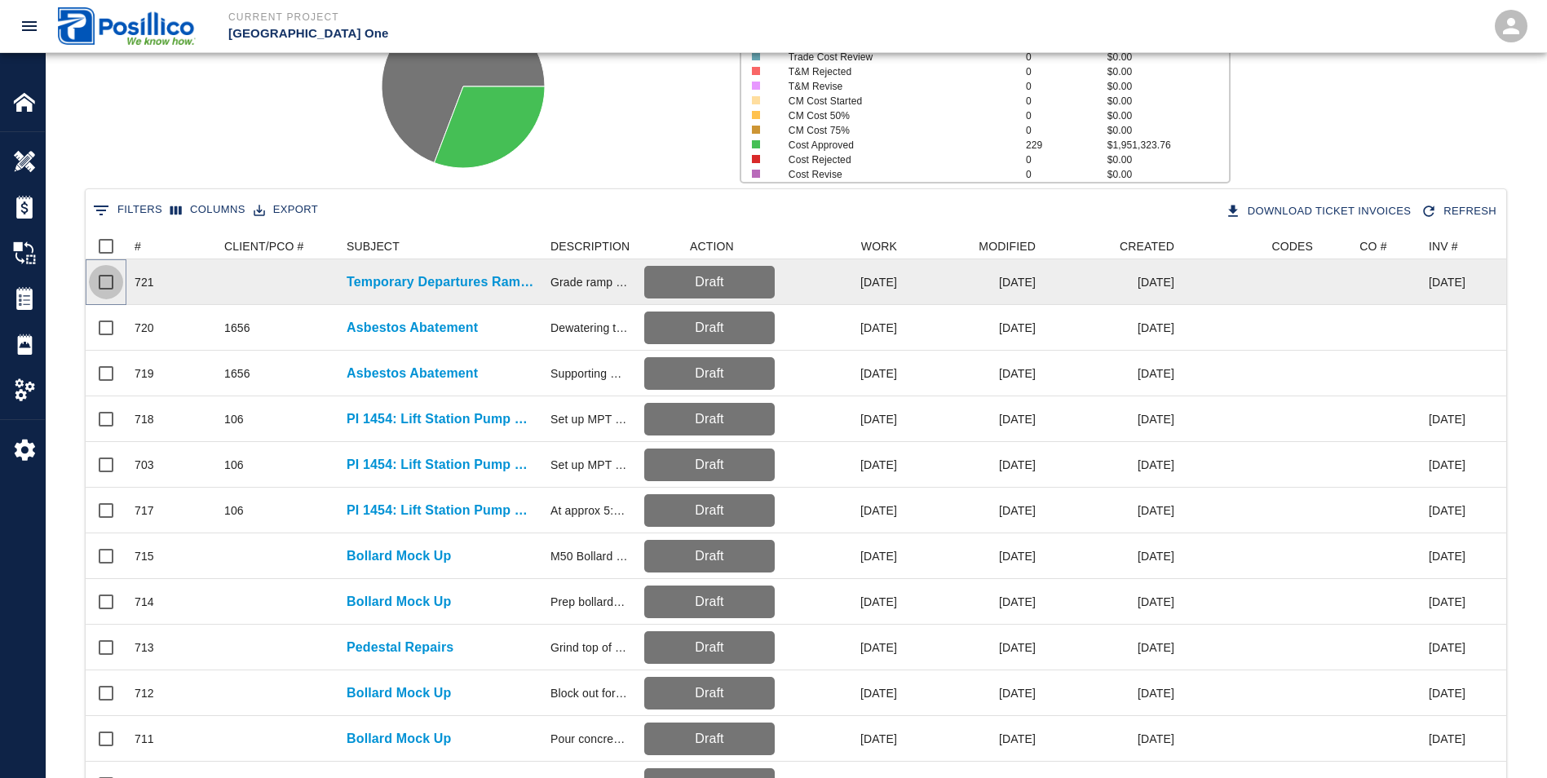
click at [109, 290] on input "Select row" at bounding box center [106, 282] width 34 height 34
checkbox input "true"
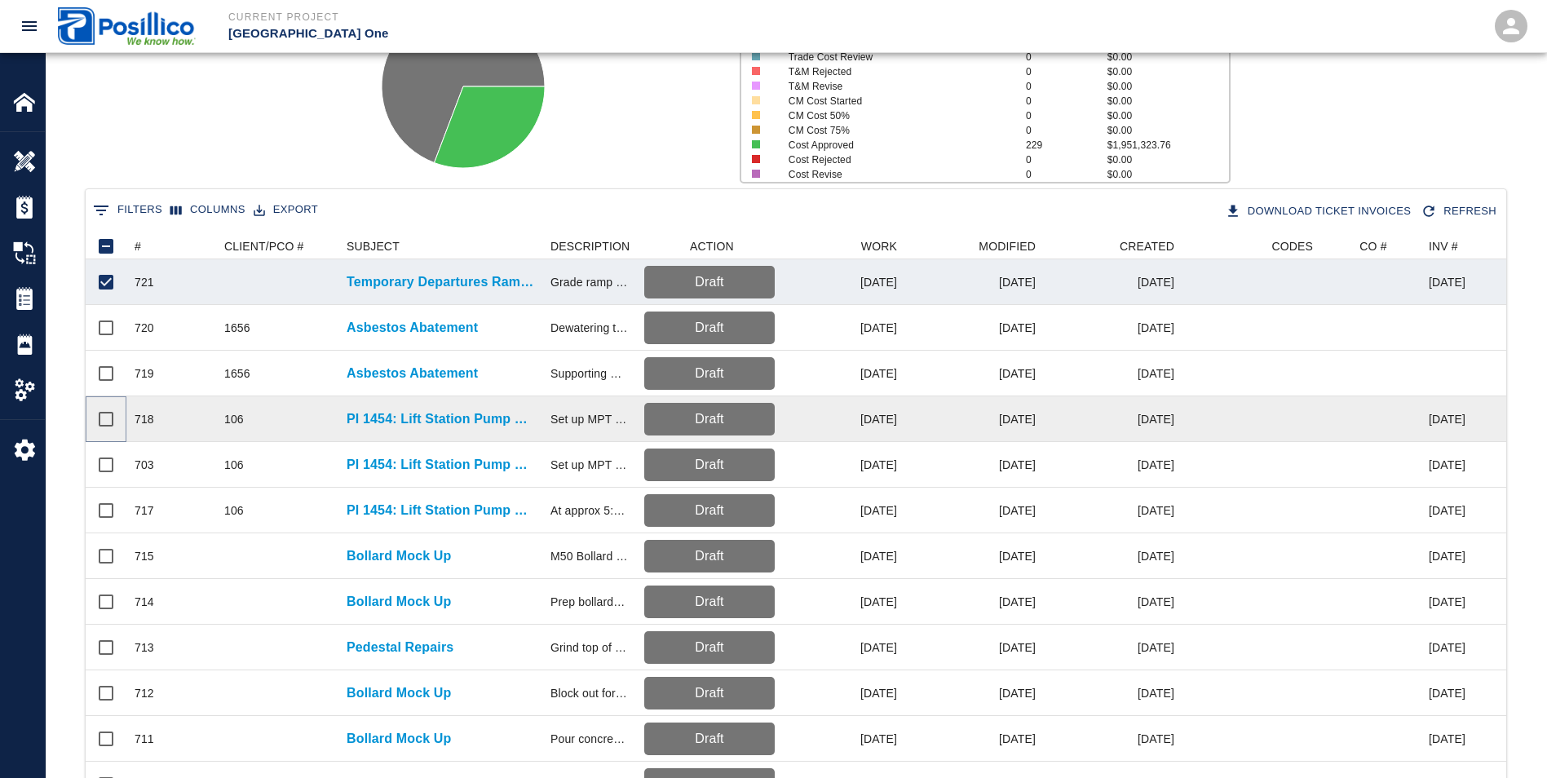
click at [102, 418] on input "Select row" at bounding box center [106, 419] width 34 height 34
checkbox input "true"
click at [1375, 211] on button "Download Ticket Invoices" at bounding box center [1320, 211] width 197 height 29
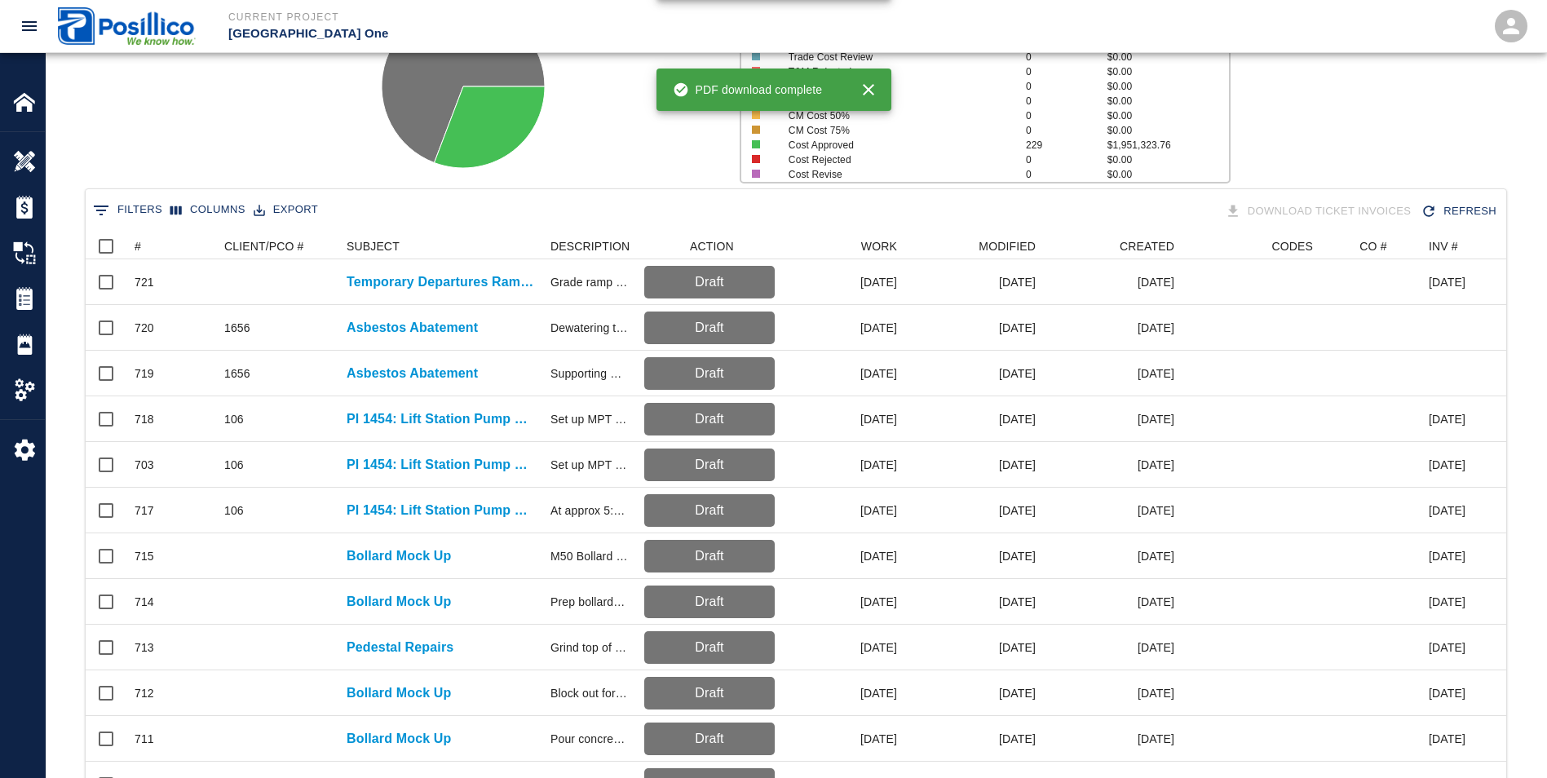
checkbox input "false"
